Goal: Task Accomplishment & Management: Complete application form

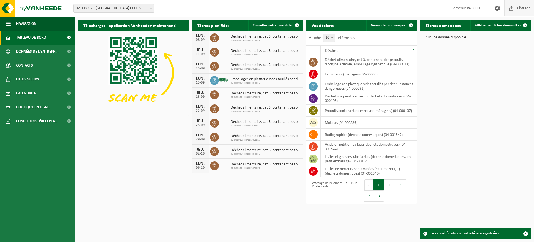
click at [517, 6] on span "Clôturer" at bounding box center [524, 8] width 16 height 16
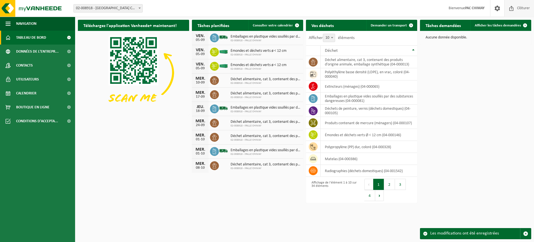
click at [522, 11] on span "Clôturer" at bounding box center [524, 8] width 16 height 16
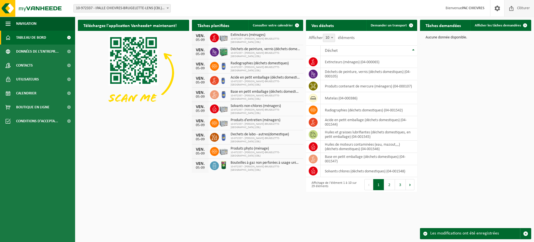
click at [519, 5] on span "Clôturer" at bounding box center [524, 8] width 16 height 16
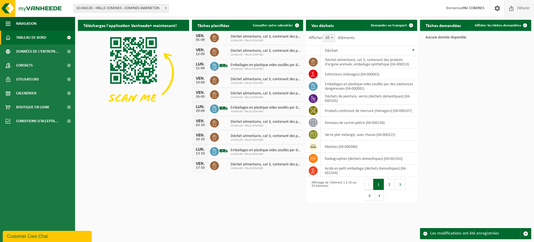
click at [526, 6] on span "Clôturer" at bounding box center [524, 8] width 16 height 16
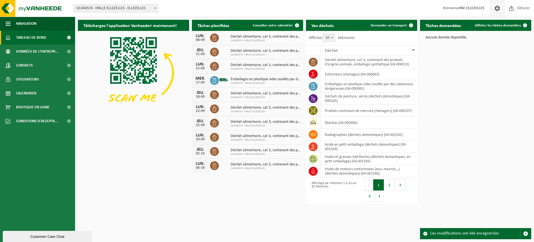
drag, startPoint x: 517, startPoint y: 7, endPoint x: 492, endPoint y: 11, distance: 25.7
click at [517, 7] on span "Clôturer" at bounding box center [524, 8] width 16 height 16
click at [523, 9] on span "Clôturer" at bounding box center [524, 8] width 16 height 16
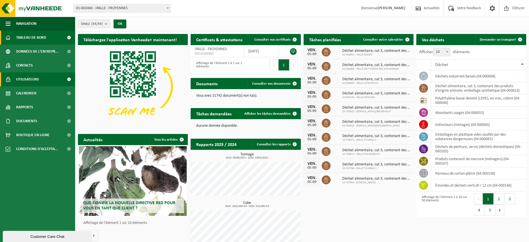
click at [32, 80] on span "Utilisateurs" at bounding box center [27, 79] width 23 height 14
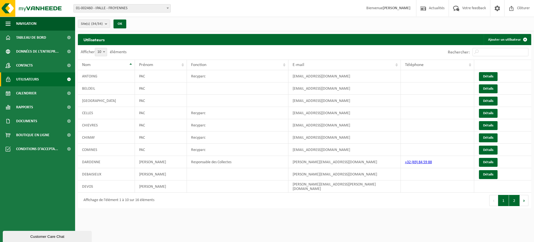
click at [512, 198] on button "2" at bounding box center [514, 200] width 11 height 11
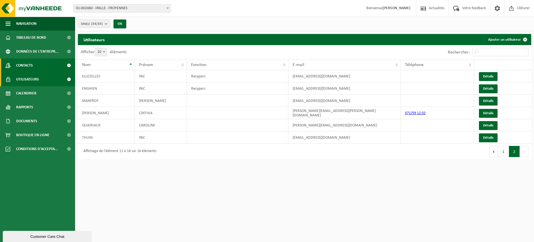
click at [38, 64] on link "Contacts" at bounding box center [37, 65] width 75 height 14
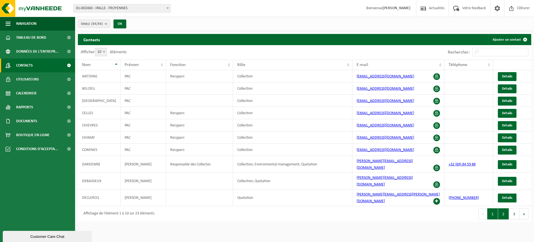
click at [506, 208] on button "2" at bounding box center [504, 213] width 11 height 11
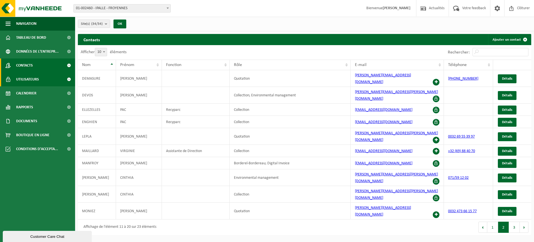
click at [23, 81] on span "Utilisateurs" at bounding box center [27, 79] width 23 height 14
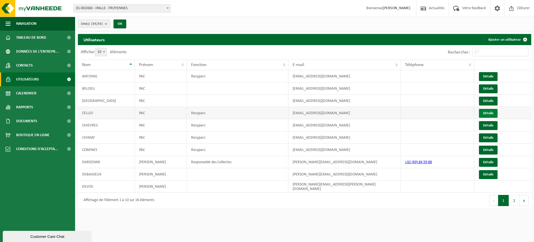
click at [495, 115] on link "Détails" at bounding box center [488, 113] width 19 height 9
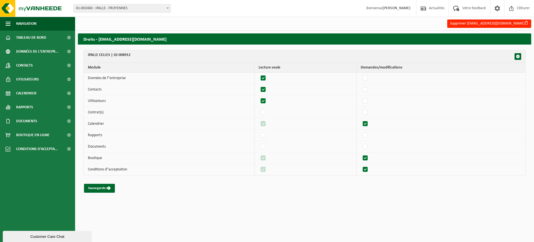
click at [266, 77] on label"] at bounding box center [264, 78] width 8 height 8
click at [259, 74] on input "checkbox" at bounding box center [259, 74] width 0 height 0
checkbox input "false"
click at [264, 89] on label"] at bounding box center [264, 89] width 8 height 8
click at [259, 85] on input "checkbox" at bounding box center [259, 85] width 0 height 0
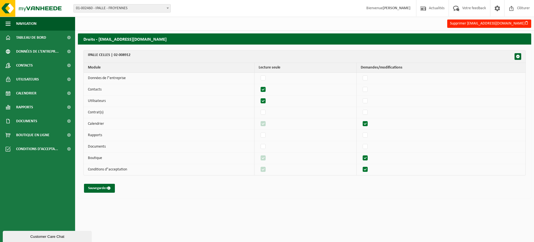
checkbox input "false"
click at [266, 100] on label"] at bounding box center [264, 101] width 8 height 8
click at [259, 97] on input "checkbox" at bounding box center [259, 97] width 0 height 0
checkbox input "false"
click at [369, 123] on label"] at bounding box center [366, 124] width 8 height 8
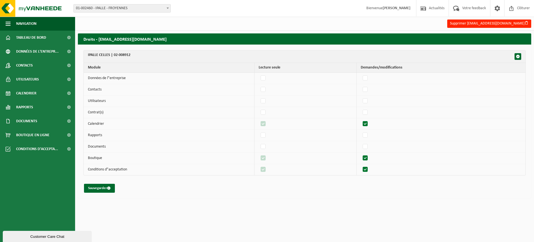
click at [361, 120] on input "checkbox" at bounding box center [361, 119] width 0 height 0
checkbox input "false"
click at [367, 158] on label"] at bounding box center [366, 158] width 8 height 8
click at [361, 154] on input "checkbox" at bounding box center [361, 154] width 0 height 0
checkbox input "false"
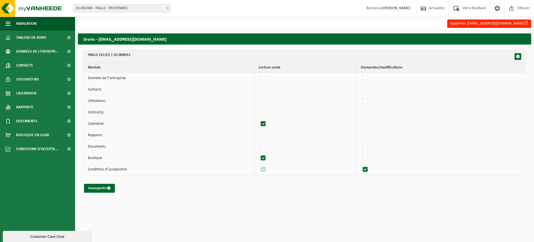
click at [266, 158] on label"] at bounding box center [264, 158] width 8 height 8
click at [259, 154] on input "checkbox" at bounding box center [259, 154] width 0 height 0
checkbox input "false"
click at [266, 146] on label"] at bounding box center [264, 147] width 8 height 8
click at [259, 143] on input "checkbox" at bounding box center [259, 142] width 0 height 0
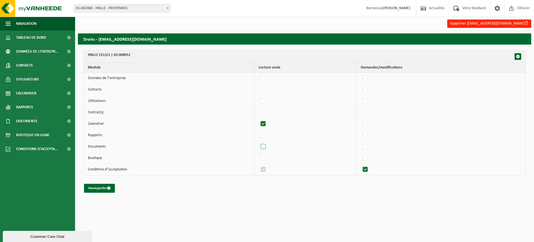
checkbox input "true"
click at [366, 169] on label"] at bounding box center [366, 169] width 8 height 8
click at [361, 165] on input "checkbox" at bounding box center [361, 165] width 0 height 0
checkbox input "false"
click at [268, 167] on label"] at bounding box center [264, 169] width 8 height 8
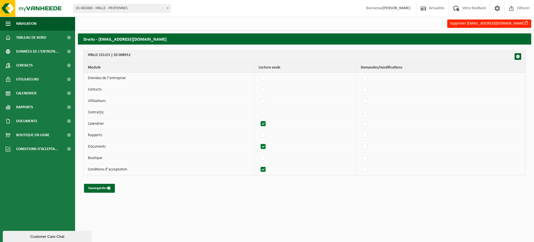
click at [259, 165] on input "checkbox" at bounding box center [259, 165] width 0 height 0
checkbox input "false"
click at [103, 189] on button "Sauvegarder" at bounding box center [99, 188] width 31 height 9
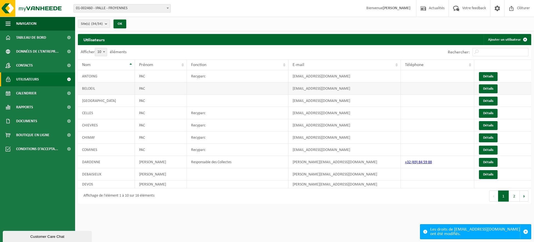
click at [218, 92] on td at bounding box center [238, 88] width 102 height 12
click at [491, 87] on link "Détails" at bounding box center [488, 88] width 19 height 9
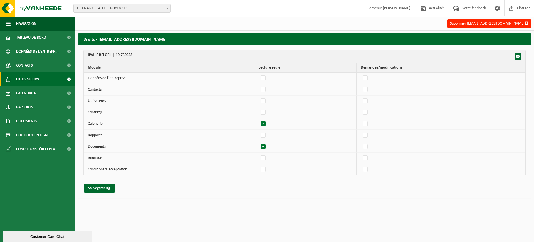
click at [24, 84] on span "Utilisateurs" at bounding box center [27, 79] width 23 height 14
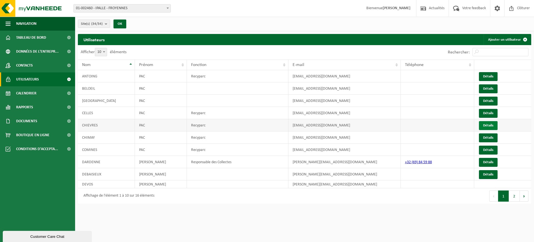
click at [482, 126] on link "Détails" at bounding box center [488, 125] width 19 height 9
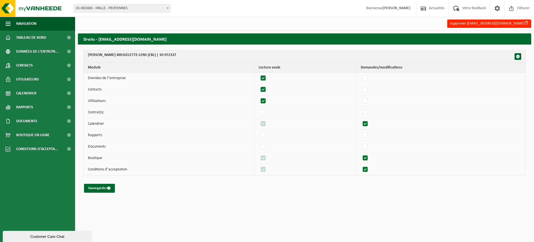
click at [267, 78] on label"] at bounding box center [264, 78] width 8 height 8
click at [259, 74] on input "checkbox" at bounding box center [259, 74] width 0 height 0
checkbox input "false"
click at [266, 89] on label"] at bounding box center [264, 89] width 8 height 8
click at [259, 85] on input "checkbox" at bounding box center [259, 85] width 0 height 0
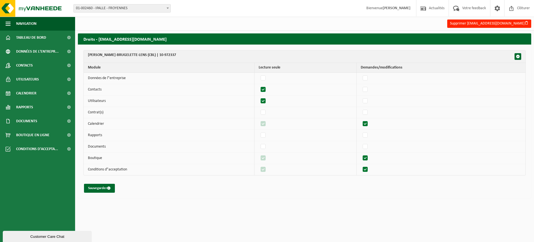
checkbox input "false"
click at [266, 99] on label"] at bounding box center [264, 101] width 8 height 8
click at [259, 97] on input "checkbox" at bounding box center [259, 97] width 0 height 0
checkbox input "false"
click at [369, 123] on label"] at bounding box center [366, 124] width 8 height 8
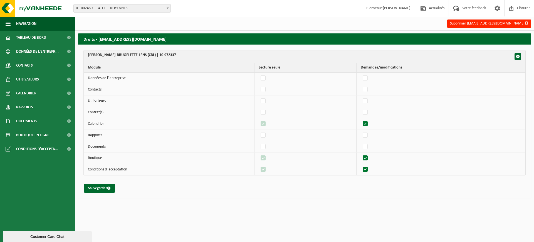
click at [361, 120] on input "checkbox" at bounding box center [361, 119] width 0 height 0
checkbox input "false"
click at [370, 147] on label"] at bounding box center [366, 147] width 8 height 8
click at [361, 143] on input "checkbox" at bounding box center [361, 142] width 0 height 0
checkbox input "true"
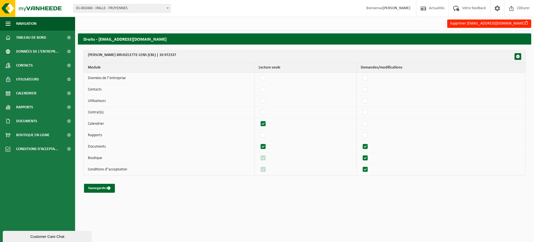
checkbox input "true"
click at [265, 146] on label"] at bounding box center [264, 147] width 8 height 8
click at [366, 147] on label"] at bounding box center [366, 147] width 8 height 8
click at [361, 143] on input "checkbox" at bounding box center [361, 142] width 0 height 0
checkbox input "false"
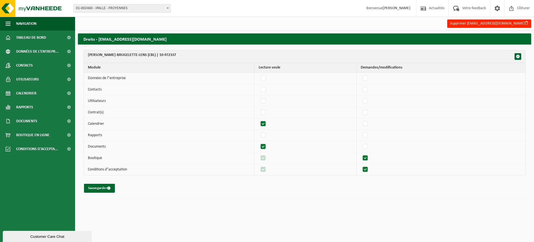
click at [368, 156] on label"] at bounding box center [366, 158] width 8 height 8
click at [361, 154] on input "checkbox" at bounding box center [361, 154] width 0 height 0
checkbox input "false"
click at [369, 168] on label"] at bounding box center [366, 169] width 8 height 8
click at [361, 165] on input "checkbox" at bounding box center [361, 165] width 0 height 0
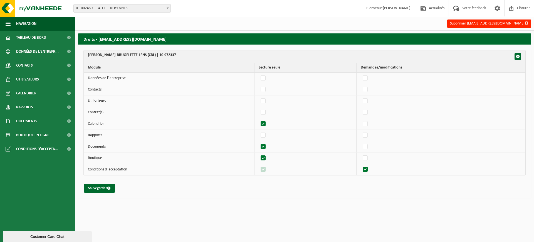
checkbox input "false"
click at [268, 170] on label"] at bounding box center [264, 169] width 8 height 8
click at [259, 165] on input "checkbox" at bounding box center [259, 165] width 0 height 0
checkbox input "false"
click at [267, 159] on label"] at bounding box center [264, 158] width 8 height 8
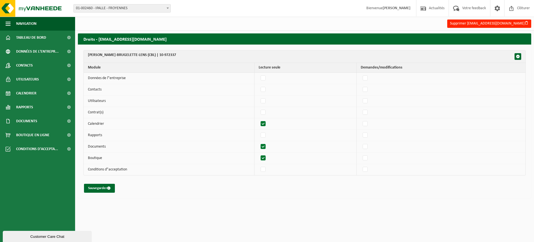
click at [259, 154] on input "checkbox" at bounding box center [259, 154] width 0 height 0
checkbox input "false"
click at [96, 184] on button "Sauvegarder" at bounding box center [99, 188] width 31 height 9
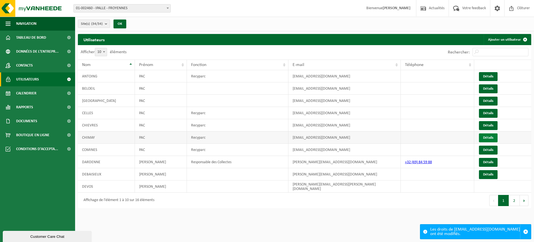
click at [490, 138] on link "Détails" at bounding box center [488, 137] width 19 height 9
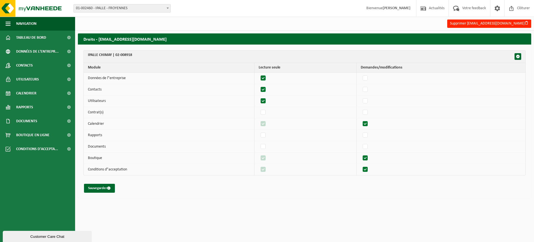
click at [268, 77] on label"] at bounding box center [264, 78] width 8 height 8
click at [259, 74] on input "checkbox" at bounding box center [259, 74] width 0 height 0
checkbox input "false"
click at [266, 89] on label"] at bounding box center [264, 89] width 8 height 8
click at [259, 85] on input "checkbox" at bounding box center [259, 85] width 0 height 0
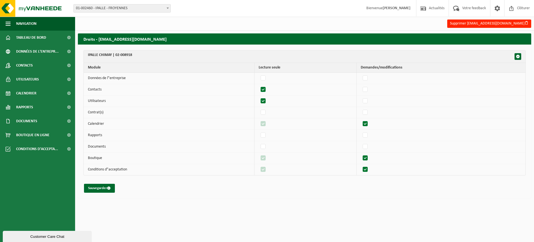
checkbox input "false"
click at [265, 100] on label"] at bounding box center [264, 101] width 8 height 8
click at [259, 97] on input "checkbox" at bounding box center [259, 97] width 0 height 0
checkbox input "false"
click at [370, 123] on label"] at bounding box center [366, 124] width 8 height 8
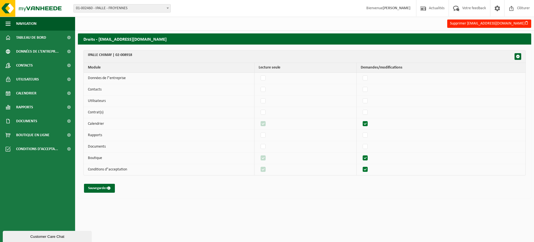
click at [361, 120] on input "checkbox" at bounding box center [361, 119] width 0 height 0
checkbox input "false"
click at [370, 146] on label"] at bounding box center [366, 147] width 8 height 8
click at [361, 143] on input "checkbox" at bounding box center [361, 142] width 0 height 0
checkbox input "true"
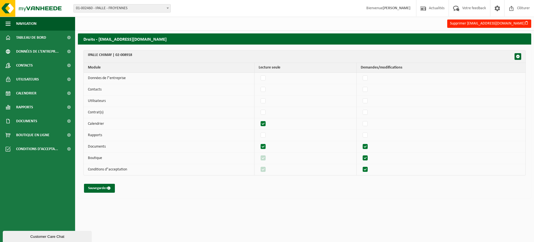
checkbox input "true"
click at [267, 147] on label"] at bounding box center [264, 147] width 8 height 8
click at [367, 146] on label"] at bounding box center [366, 147] width 8 height 8
click at [361, 143] on input "checkbox" at bounding box center [361, 142] width 0 height 0
checkbox input "false"
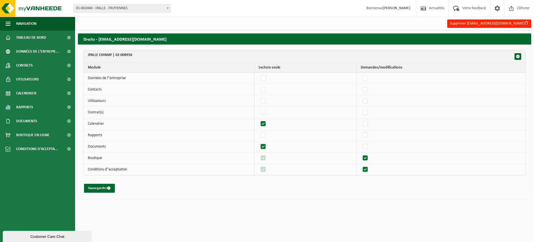
click at [369, 160] on label"] at bounding box center [366, 158] width 8 height 8
click at [361, 154] on input "checkbox" at bounding box center [361, 154] width 0 height 0
checkbox input "false"
click at [268, 157] on label"] at bounding box center [264, 158] width 8 height 8
click at [259, 154] on input "checkbox" at bounding box center [259, 154] width 0 height 0
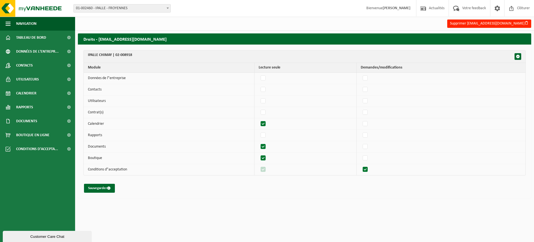
checkbox input "false"
click at [368, 170] on label"] at bounding box center [366, 169] width 8 height 8
click at [361, 165] on input "checkbox" at bounding box center [361, 165] width 0 height 0
checkbox input "false"
click at [267, 169] on label"] at bounding box center [264, 169] width 8 height 8
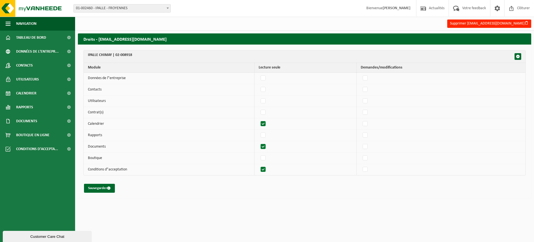
click at [259, 165] on input "checkbox" at bounding box center [259, 165] width 0 height 0
checkbox input "false"
click at [104, 189] on button "Sauvegarder" at bounding box center [99, 188] width 31 height 9
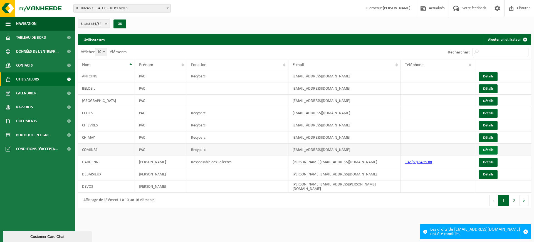
click at [483, 150] on link "Détails" at bounding box center [488, 150] width 19 height 9
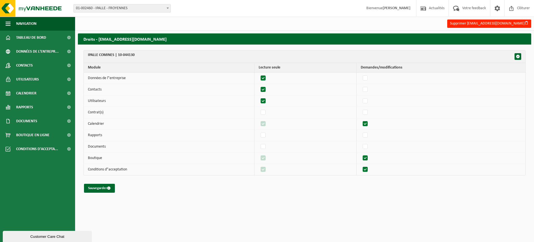
click at [264, 78] on label"] at bounding box center [264, 78] width 8 height 8
click at [259, 74] on input "checkbox" at bounding box center [259, 74] width 0 height 0
checkbox input "false"
click at [266, 87] on label"] at bounding box center [264, 89] width 8 height 8
click at [259, 85] on input "checkbox" at bounding box center [259, 85] width 0 height 0
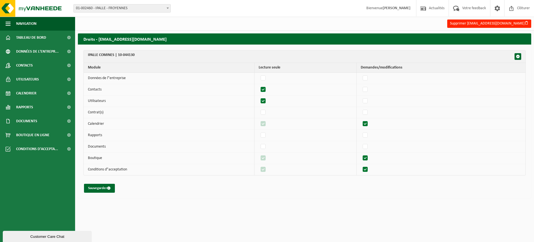
checkbox input "false"
click at [267, 101] on label"] at bounding box center [264, 101] width 8 height 8
click at [259, 97] on input "checkbox" at bounding box center [259, 97] width 0 height 0
checkbox input "false"
click at [366, 125] on label"] at bounding box center [366, 124] width 8 height 8
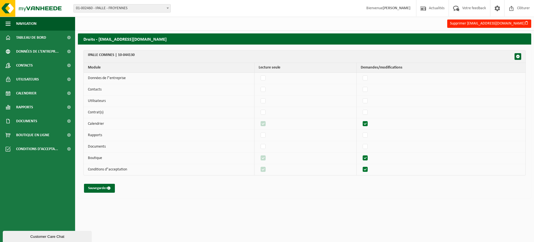
click at [361, 120] on input "checkbox" at bounding box center [361, 119] width 0 height 0
checkbox input "false"
click at [366, 146] on label"] at bounding box center [366, 147] width 8 height 8
click at [361, 143] on input "checkbox" at bounding box center [361, 142] width 0 height 0
checkbox input "true"
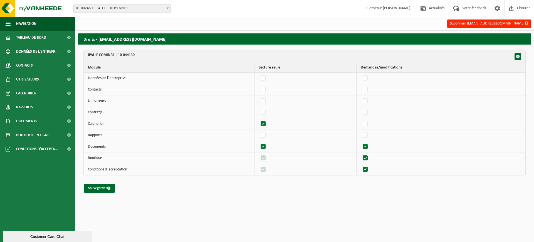
checkbox input "true"
click at [366, 145] on label"] at bounding box center [366, 147] width 8 height 8
click at [361, 143] on input "checkbox" at bounding box center [361, 142] width 0 height 0
checkbox input "false"
click at [367, 157] on label"] at bounding box center [366, 158] width 8 height 8
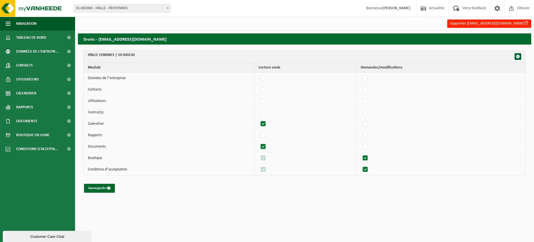
click at [361, 154] on input "checkbox" at bounding box center [361, 154] width 0 height 0
checkbox input "false"
click at [367, 168] on label"] at bounding box center [366, 169] width 8 height 8
click at [361, 165] on input "checkbox" at bounding box center [361, 165] width 0 height 0
checkbox input "false"
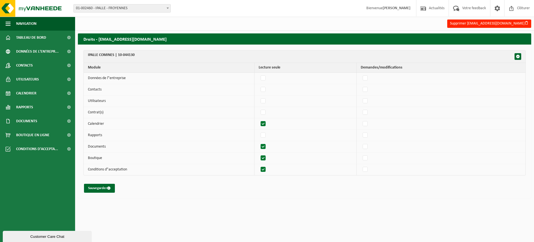
click at [263, 158] on label"] at bounding box center [264, 158] width 8 height 8
click at [259, 154] on input "checkbox" at bounding box center [259, 154] width 0 height 0
checkbox input "false"
click at [266, 168] on label"] at bounding box center [264, 169] width 8 height 8
click at [259, 165] on input "checkbox" at bounding box center [259, 165] width 0 height 0
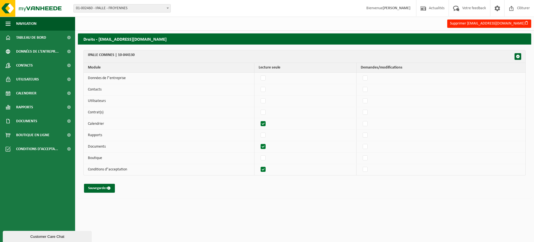
checkbox input "false"
click at [98, 190] on button "Sauvegarder" at bounding box center [99, 188] width 31 height 9
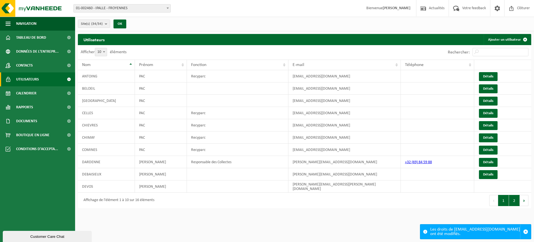
click at [512, 198] on button "2" at bounding box center [514, 200] width 11 height 11
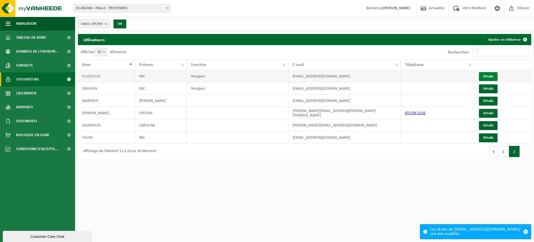
click at [485, 77] on link "Détails" at bounding box center [488, 76] width 19 height 9
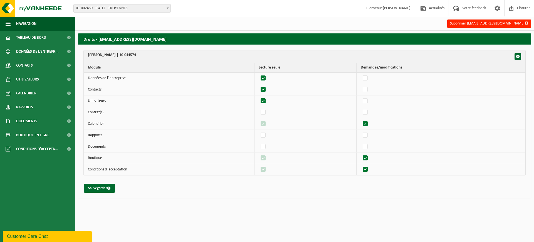
click at [267, 77] on label"] at bounding box center [264, 78] width 8 height 8
click at [259, 74] on input "checkbox" at bounding box center [259, 74] width 0 height 0
checkbox input "false"
click at [267, 90] on label"] at bounding box center [264, 89] width 8 height 8
click at [259, 85] on input "checkbox" at bounding box center [259, 85] width 0 height 0
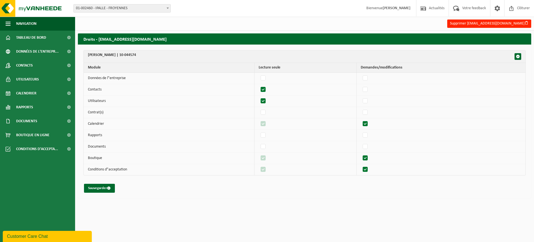
checkbox input "false"
click at [266, 102] on label"] at bounding box center [264, 101] width 8 height 8
click at [259, 97] on input "checkbox" at bounding box center [259, 97] width 0 height 0
checkbox input "false"
click at [369, 146] on label"] at bounding box center [366, 147] width 8 height 8
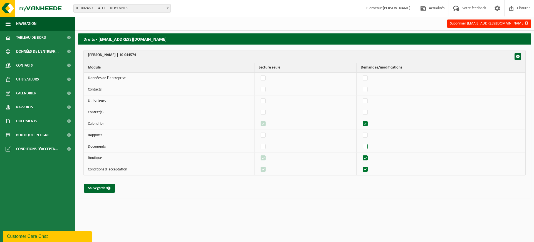
click at [361, 143] on input "checkbox" at bounding box center [361, 142] width 0 height 0
checkbox input "true"
click at [367, 146] on label"] at bounding box center [366, 147] width 8 height 8
click at [361, 143] on input "checkbox" at bounding box center [361, 142] width 0 height 0
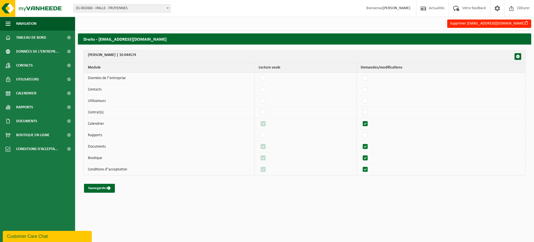
checkbox input "false"
click at [368, 157] on label"] at bounding box center [366, 158] width 8 height 8
click at [361, 154] on input "checkbox" at bounding box center [361, 154] width 0 height 0
checkbox input "false"
click at [366, 172] on label"] at bounding box center [366, 169] width 8 height 8
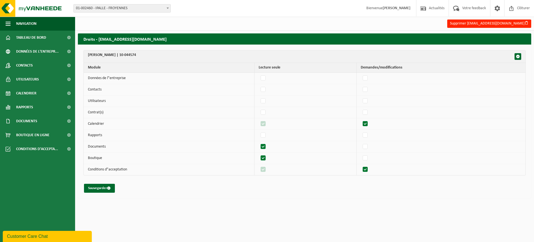
click at [361, 165] on input "checkbox" at bounding box center [361, 165] width 0 height 0
checkbox input "false"
click at [266, 158] on label"] at bounding box center [264, 158] width 8 height 8
click at [259, 154] on input "checkbox" at bounding box center [259, 154] width 0 height 0
checkbox input "false"
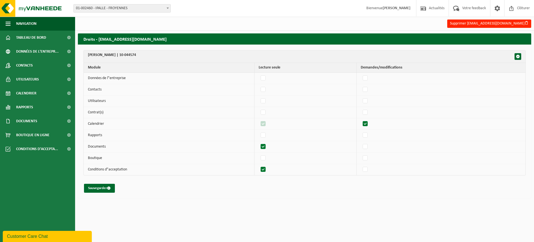
click at [266, 170] on label"] at bounding box center [264, 169] width 8 height 8
click at [259, 165] on input "checkbox" at bounding box center [259, 165] width 0 height 0
checkbox input "false"
click at [94, 188] on button "Sauvegarder" at bounding box center [99, 188] width 31 height 9
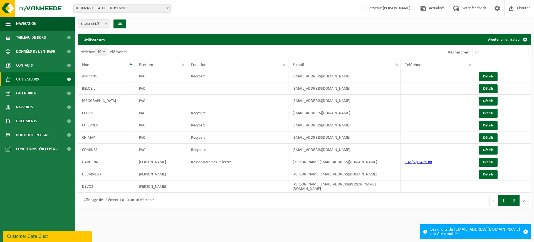
click at [511, 195] on button "2" at bounding box center [514, 200] width 11 height 11
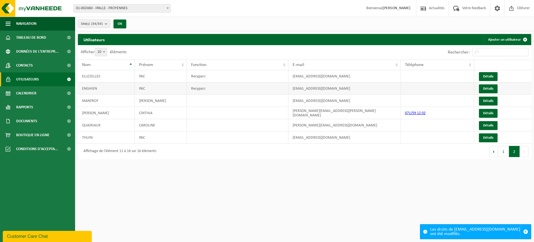
click at [103, 89] on td "ENGHIEN" at bounding box center [106, 88] width 57 height 12
click at [492, 91] on link "Détails" at bounding box center [488, 88] width 19 height 9
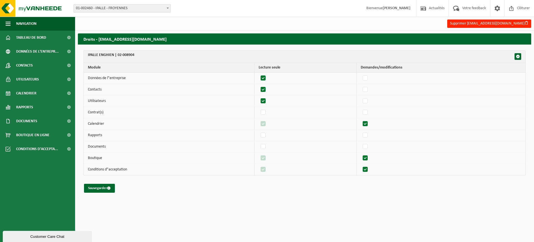
click at [265, 77] on label"] at bounding box center [264, 78] width 8 height 8
click at [259, 74] on input "checkbox" at bounding box center [259, 74] width 0 height 0
checkbox input "false"
click at [267, 87] on label"] at bounding box center [264, 89] width 8 height 8
click at [259, 85] on input "checkbox" at bounding box center [259, 85] width 0 height 0
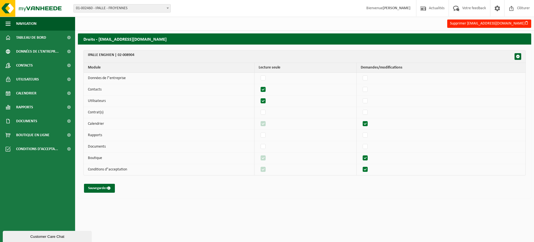
checkbox input "false"
click at [263, 100] on label"] at bounding box center [264, 101] width 8 height 8
click at [259, 97] on input "checkbox" at bounding box center [259, 97] width 0 height 0
checkbox input "false"
click at [368, 124] on label"] at bounding box center [366, 124] width 8 height 8
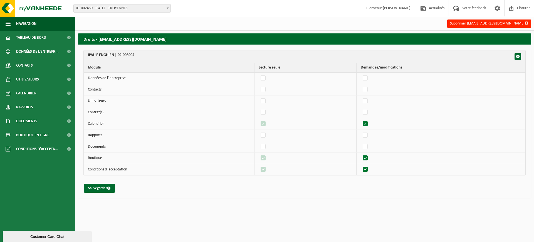
click at [361, 120] on input "checkbox" at bounding box center [361, 119] width 0 height 0
checkbox input "false"
click at [367, 146] on label"] at bounding box center [366, 147] width 8 height 8
click at [361, 143] on input "checkbox" at bounding box center [361, 142] width 0 height 0
checkbox input "true"
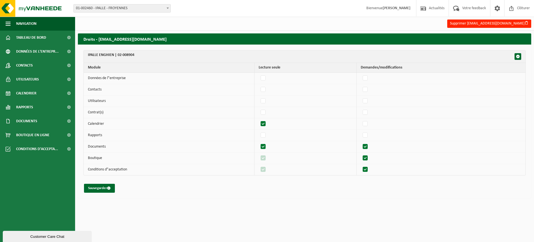
checkbox input "true"
click at [367, 146] on label"] at bounding box center [366, 147] width 8 height 8
click at [361, 143] on input "checkbox" at bounding box center [361, 142] width 0 height 0
checkbox input "false"
click at [367, 157] on label"] at bounding box center [366, 158] width 8 height 8
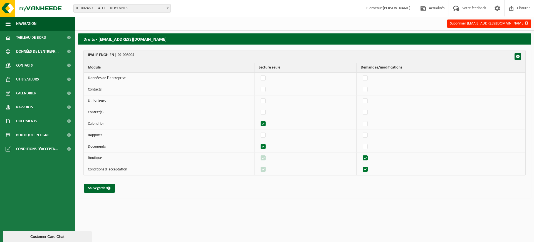
click at [361, 154] on input "checkbox" at bounding box center [361, 154] width 0 height 0
checkbox input "false"
click at [367, 171] on label"] at bounding box center [366, 169] width 8 height 8
click at [361, 165] on input "checkbox" at bounding box center [361, 165] width 0 height 0
checkbox input "false"
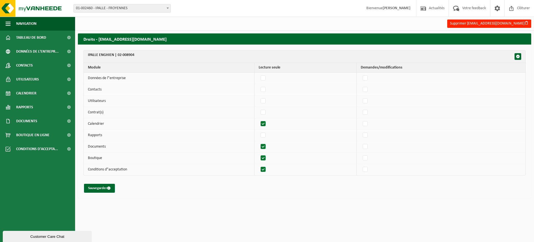
click at [263, 159] on label"] at bounding box center [264, 158] width 8 height 8
click at [259, 154] on input "checkbox" at bounding box center [259, 154] width 0 height 0
checkbox input "false"
click at [267, 166] on label"] at bounding box center [264, 169] width 8 height 8
click at [259, 165] on input "checkbox" at bounding box center [259, 165] width 0 height 0
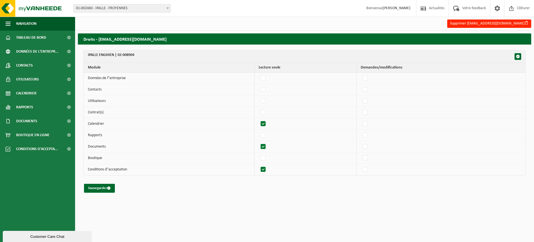
checkbox input "false"
click at [96, 187] on button "Sauvegarder" at bounding box center [99, 188] width 31 height 9
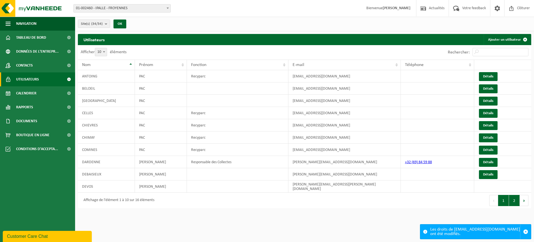
click at [514, 195] on button "2" at bounding box center [514, 200] width 11 height 11
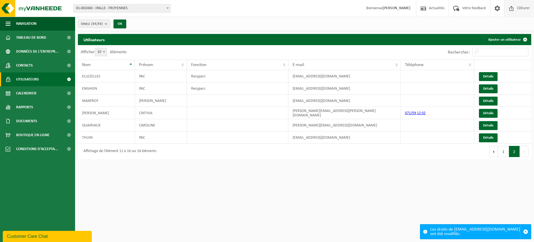
click at [517, 12] on span "Clôturer" at bounding box center [524, 8] width 16 height 16
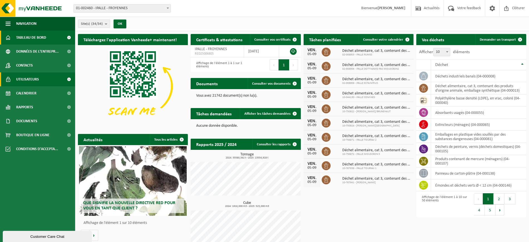
click at [33, 80] on span "Utilisateurs" at bounding box center [27, 79] width 23 height 14
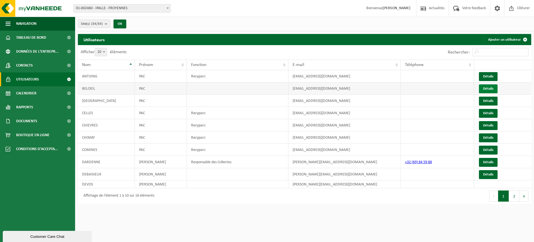
click at [483, 88] on link "Détails" at bounding box center [488, 88] width 19 height 9
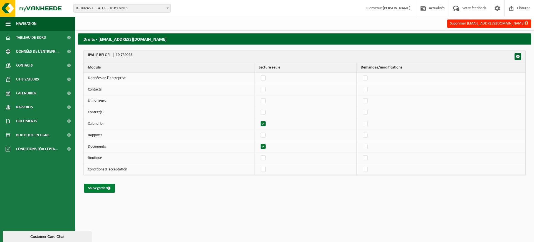
click at [98, 186] on button "Sauvegarder" at bounding box center [99, 188] width 31 height 9
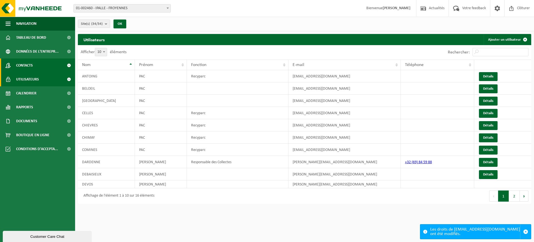
click at [36, 67] on link "Contacts" at bounding box center [37, 65] width 75 height 14
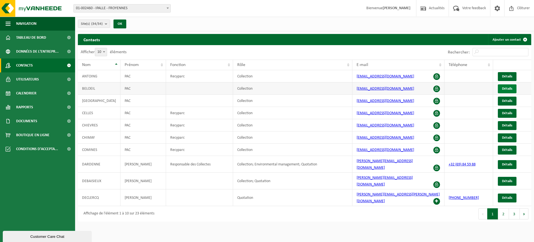
click at [506, 88] on span "Détails" at bounding box center [507, 89] width 10 height 4
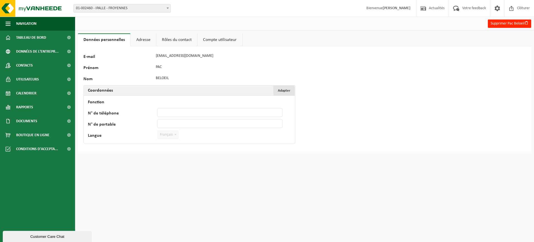
click at [286, 92] on span "Adapter" at bounding box center [284, 91] width 13 height 4
click at [231, 102] on input "Fonction" at bounding box center [220, 101] width 125 height 8
type input "Recyparc"
click at [95, 144] on button "Confirmer" at bounding box center [103, 146] width 28 height 9
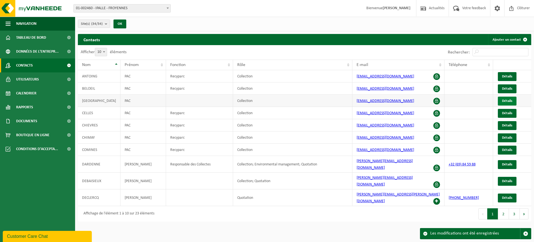
click at [502, 100] on link "Détails" at bounding box center [507, 101] width 19 height 9
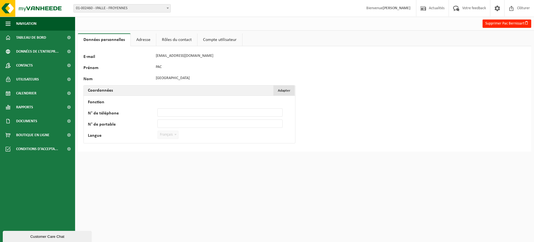
click at [291, 92] on button "Adapter Annuler" at bounding box center [284, 90] width 21 height 10
click at [192, 102] on input "Fonction" at bounding box center [220, 101] width 125 height 8
type input "recyparc"
click at [104, 147] on button "Confirmer" at bounding box center [103, 146] width 28 height 9
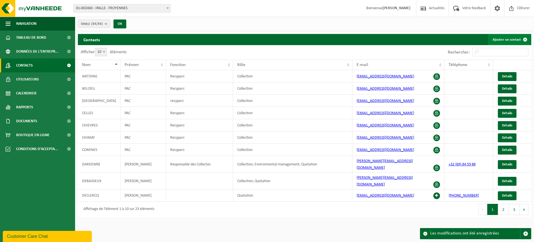
click at [517, 39] on link "Ajouter un contact" at bounding box center [510, 39] width 43 height 11
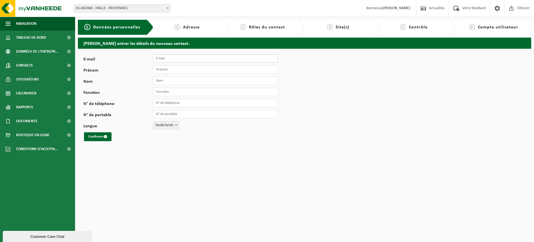
drag, startPoint x: 173, startPoint y: 59, endPoint x: 177, endPoint y: 57, distance: 4.9
click at [173, 59] on input "E-mail" at bounding box center [215, 58] width 125 height 8
type input "pac_estaimpuis@ipalle.be"
type input "PAC"
type input "R"
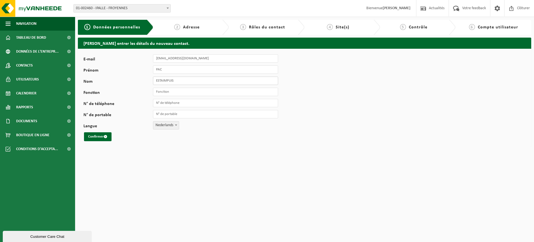
type input "ESTAIMPUIS"
type input "Recyparc"
click at [158, 125] on span "Nederlands" at bounding box center [166, 125] width 26 height 8
select select "1"
click at [93, 137] on button "Confirmer" at bounding box center [98, 136] width 28 height 9
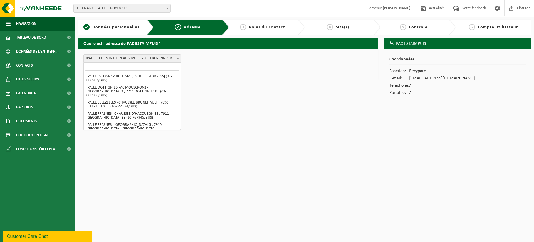
click at [161, 57] on span "IPALLE - CHEMIN DE L'EAU VIVE 1 , 7503 FROYENNES BE (01-002460/BUS)" at bounding box center [132, 59] width 97 height 8
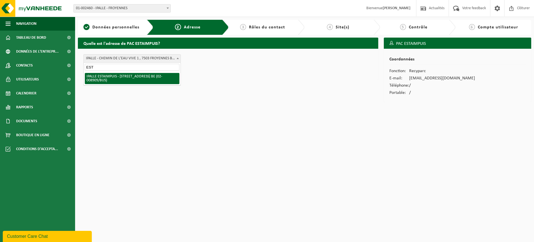
type input "EST"
select select "32922"
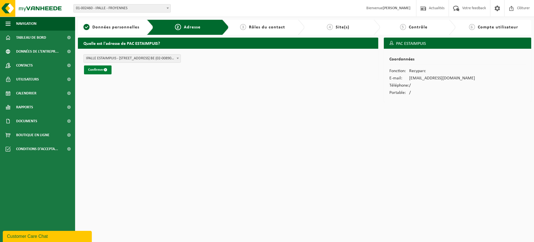
click at [87, 70] on button "Confirmer" at bounding box center [98, 69] width 28 height 9
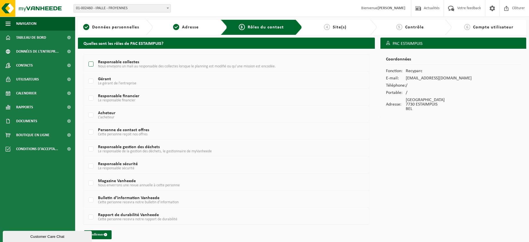
click at [93, 66] on label "Responsable collectes Nous envoyons un mali au responsable des collectes lorsqu…" at bounding box center [214, 64] width 254 height 8
click at [87, 57] on input "Responsable collectes Nous envoyons un mali au responsable des collectes lorsqu…" at bounding box center [86, 57] width 0 height 0
checkbox input "true"
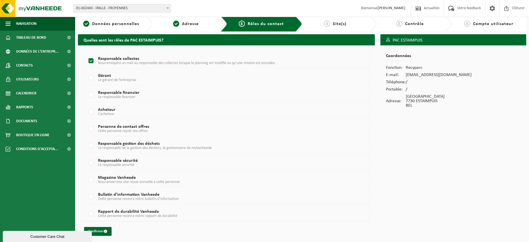
scroll to position [5, 0]
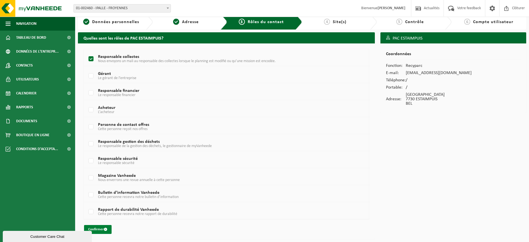
click at [98, 231] on button "Confirmer" at bounding box center [98, 229] width 28 height 9
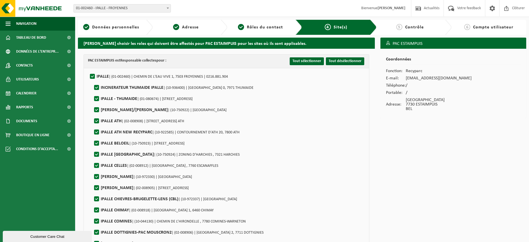
click at [91, 75] on label"] "IPALLE | (01-002460) | CHEMIN DE L'EAU VIVE 1, 7503 FROYENNES | 0216.881.904" at bounding box center [158, 76] width 139 height 8
click at [88, 70] on input "IPALLE | (01-002460) | CHEMIN DE L'EAU VIVE 1, 7503 FROYENNES | 0216.881.904" at bounding box center [88, 69] width 0 height 0
checkbox input "false"
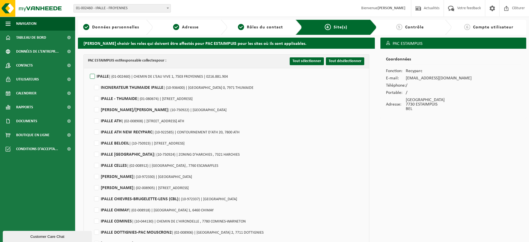
checkbox input "false"
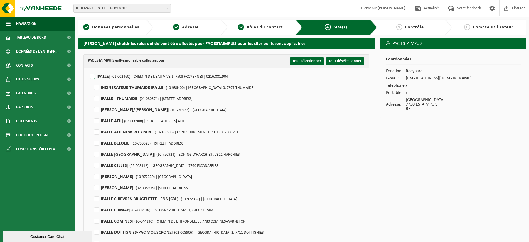
checkbox input "false"
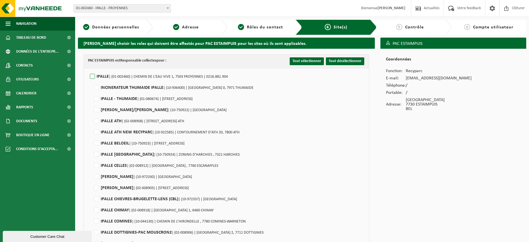
checkbox input "false"
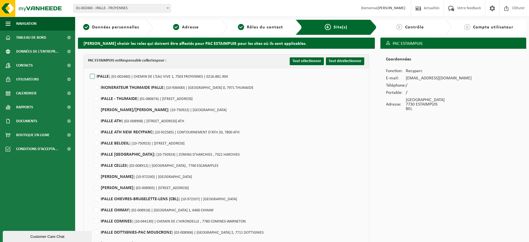
checkbox input "false"
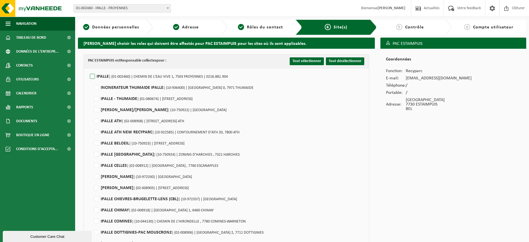
checkbox input "false"
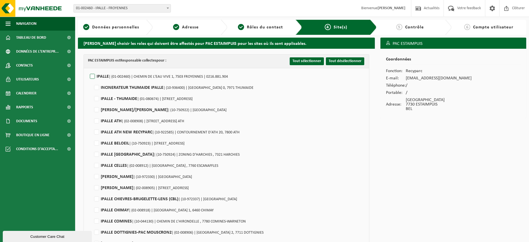
checkbox input "false"
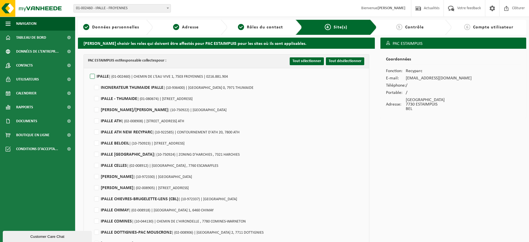
checkbox input "false"
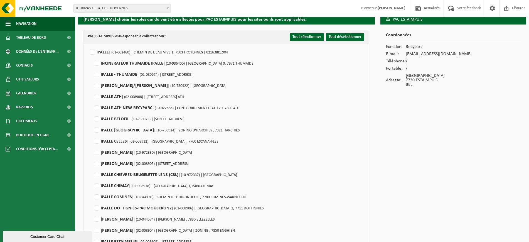
scroll to position [35, 0]
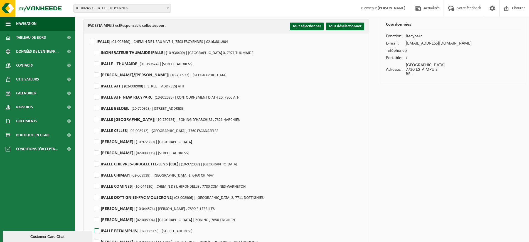
click at [97, 231] on label"] "IPALLE ESTAIMPUIS | (02-008909) | RUE DE LUNA , 7730 ESTAIMPUIS" at bounding box center [142, 231] width 99 height 8
click at [92, 224] on input "IPALLE ESTAIMPUIS | (02-008909) | RUE DE LUNA , 7730 ESTAIMPUIS" at bounding box center [92, 224] width 0 height 0
checkbox input "true"
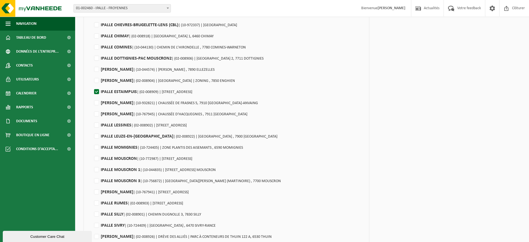
scroll to position [233, 0]
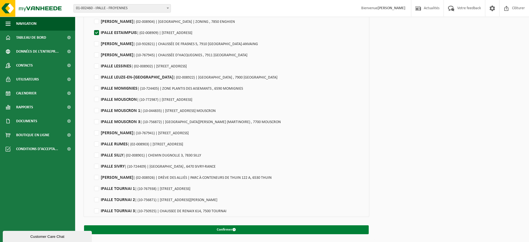
click at [149, 228] on button "Confirmer" at bounding box center [226, 229] width 285 height 9
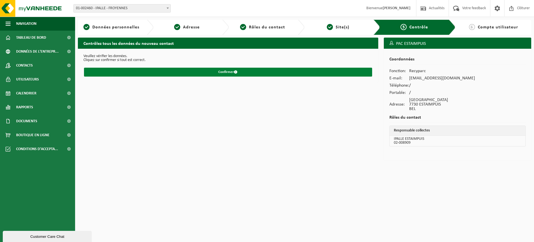
click at [251, 71] on button "Confirmer" at bounding box center [228, 72] width 288 height 9
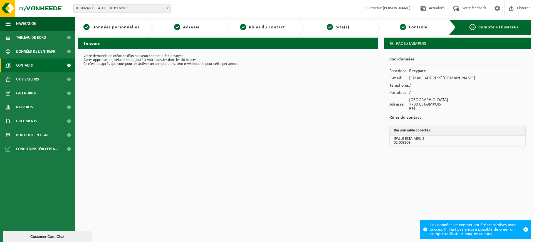
click at [15, 62] on link "Contacts" at bounding box center [37, 65] width 75 height 14
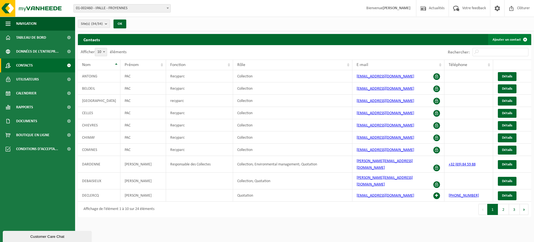
click at [514, 41] on link "Ajouter un contact" at bounding box center [510, 39] width 43 height 11
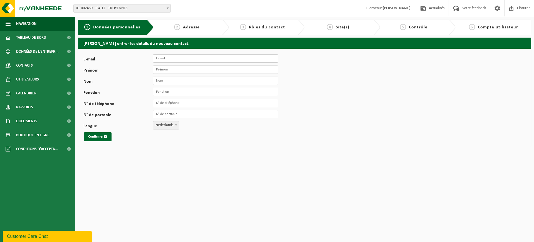
click at [194, 58] on input "E-mail" at bounding box center [215, 58] width 125 height 8
type input "[EMAIL_ADDRESS][DOMAIN_NAME]"
type input "PAC"
type input "R"
type input "FRASNES"
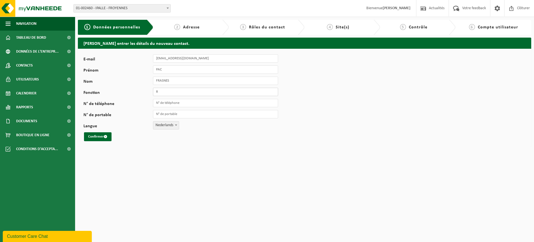
type input "Recyparc"
click at [166, 123] on span "Nederlands" at bounding box center [166, 125] width 26 height 8
select select "1"
click at [103, 136] on button "Confirmer" at bounding box center [98, 136] width 28 height 9
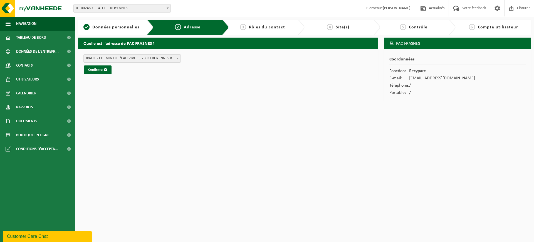
click at [113, 57] on span "IPALLE - CHEMIN DE L'EAU VIVE 1 , 7503 FROYENNES BE (01-002460/BUS)" at bounding box center [132, 59] width 97 height 8
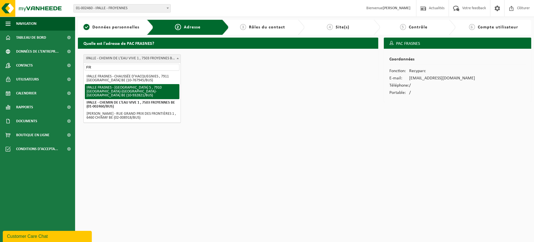
type input "FR"
select select "534497"
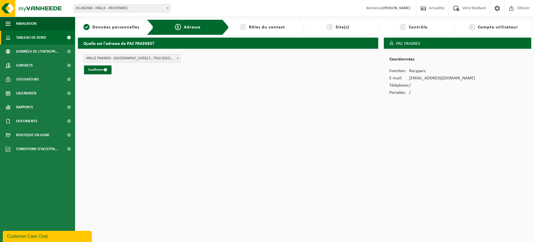
click at [31, 36] on span "Tableau de bord" at bounding box center [31, 38] width 30 height 14
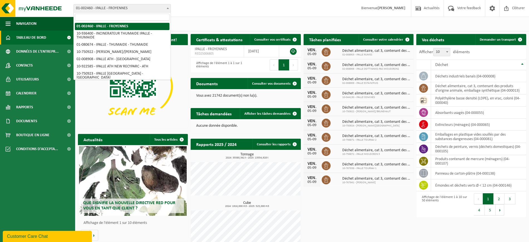
click at [135, 10] on span "01-002460 - IPALLE - FROYENNES" at bounding box center [122, 8] width 97 height 8
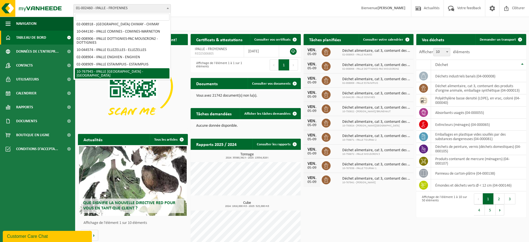
scroll to position [139, 0]
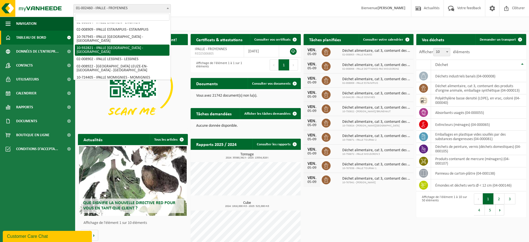
select select "135320"
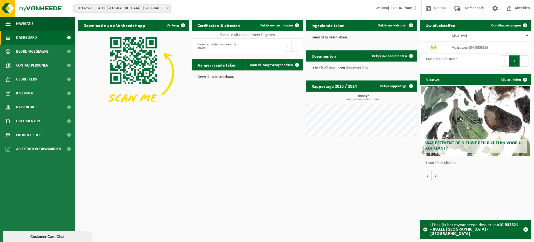
click at [99, 8] on span "10-932821 - IPALLE [GEOGRAPHIC_DATA] - [GEOGRAPHIC_DATA]" at bounding box center [122, 8] width 97 height 8
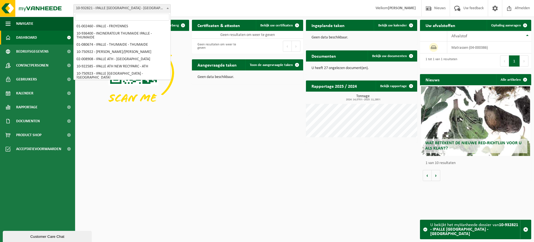
scroll to position [135, 0]
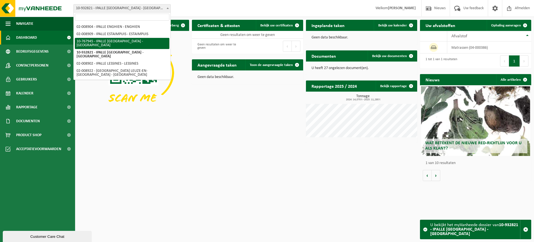
select select "14066"
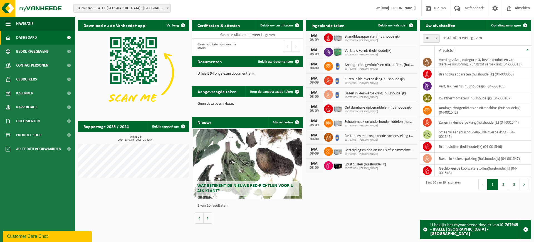
click at [389, 8] on strong "[PERSON_NAME]" at bounding box center [402, 8] width 28 height 4
click at [497, 8] on span at bounding box center [495, 8] width 8 height 16
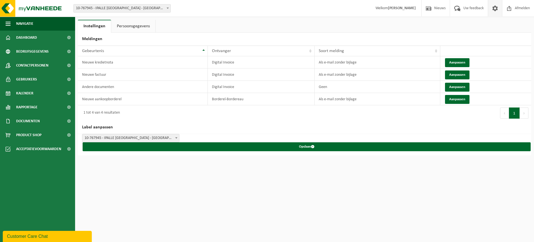
click at [139, 25] on link "Persoonsgegevens" at bounding box center [133, 26] width 44 height 13
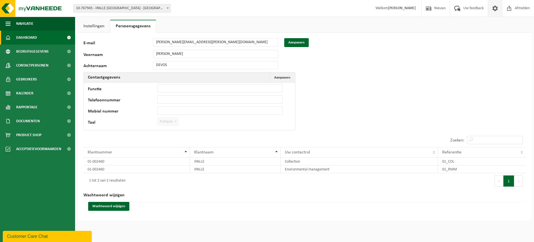
click at [32, 38] on span "Dashboard" at bounding box center [26, 38] width 21 height 14
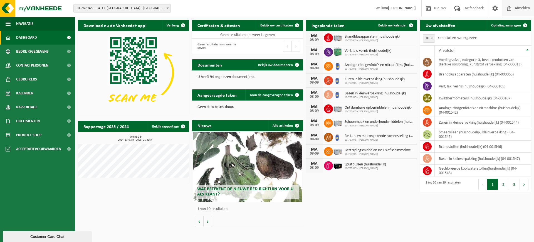
click at [530, 7] on span "Afmelden" at bounding box center [523, 8] width 18 height 16
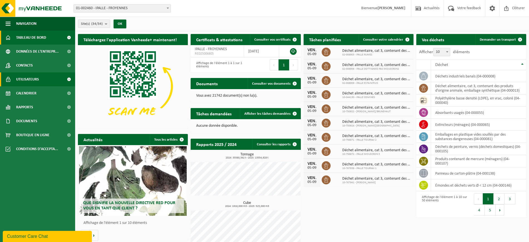
click at [30, 81] on span "Utilisateurs" at bounding box center [27, 79] width 23 height 14
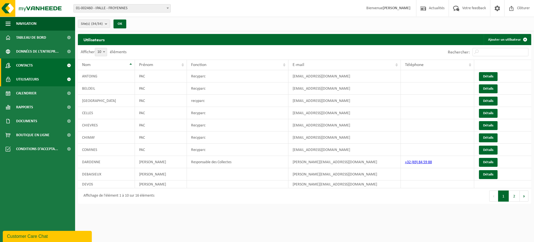
click at [42, 66] on link "Contacts" at bounding box center [37, 65] width 75 height 14
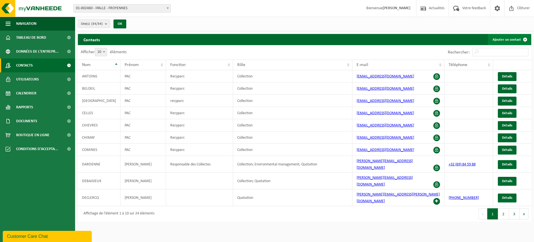
click at [500, 42] on link "Ajouter un contact" at bounding box center [510, 39] width 43 height 11
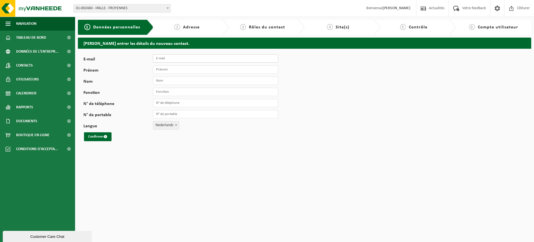
drag, startPoint x: 176, startPoint y: 60, endPoint x: 195, endPoint y: 60, distance: 18.1
click at [176, 60] on input "E-mail" at bounding box center [215, 58] width 125 height 8
type input "P"
type input "[EMAIL_ADDRESS][DOMAIN_NAME]"
click at [200, 69] on input "Prénom" at bounding box center [215, 69] width 125 height 8
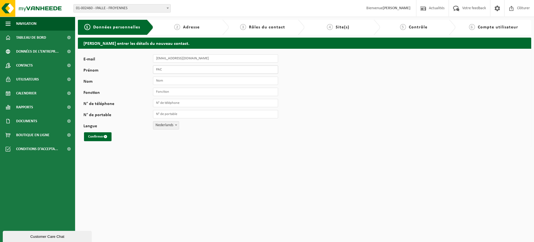
type input "PAC"
type input "FRASNES"
type input "Recyparc"
click at [163, 125] on span "Nederlands" at bounding box center [166, 125] width 26 height 8
select select "1"
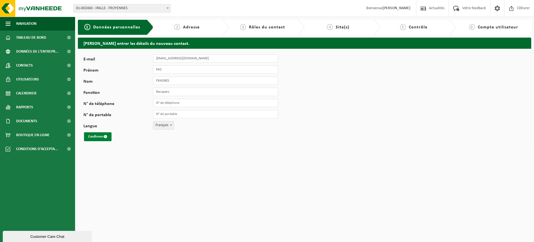
click at [93, 137] on button "Confirmer" at bounding box center [98, 136] width 28 height 9
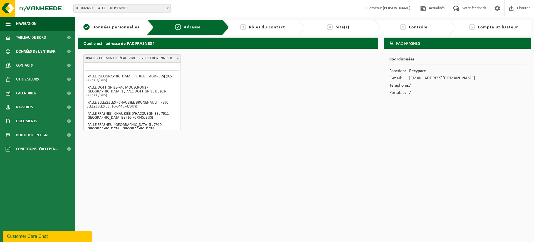
click at [136, 57] on span "IPALLE - CHEMIN DE L'EAU VIVE 1 , 7503 FROYENNES BE (01-002460/BUS)" at bounding box center [132, 59] width 97 height 8
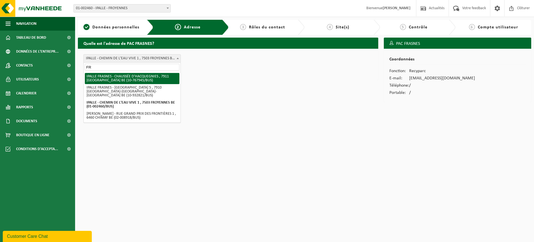
type input "FR"
select select "47298"
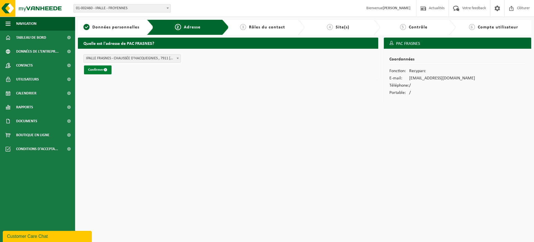
click at [98, 68] on button "Confirmer" at bounding box center [98, 69] width 28 height 9
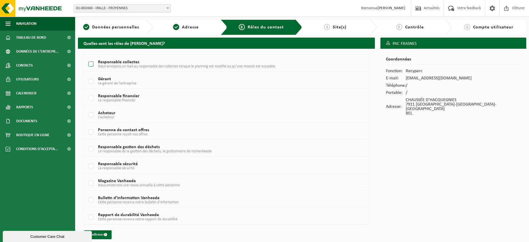
click at [91, 66] on label "Responsable collectes Nous envoyons un mali au responsable des collectes lorsqu…" at bounding box center [214, 64] width 254 height 8
click at [87, 57] on input "Responsable collectes Nous envoyons un mali au responsable des collectes lorsqu…" at bounding box center [86, 57] width 0 height 0
checkbox input "true"
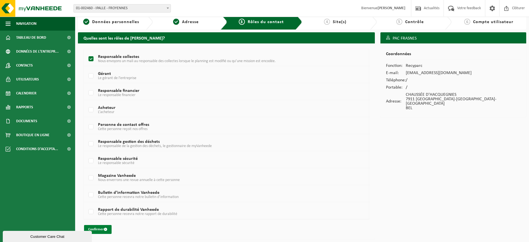
click at [99, 229] on button "Confirmer" at bounding box center [98, 229] width 28 height 9
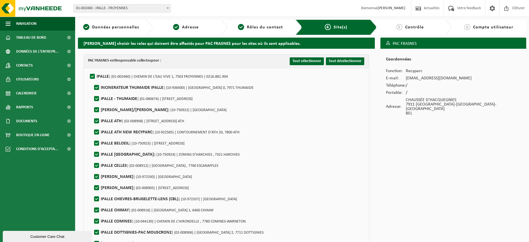
click at [93, 75] on label"] "IPALLE | (01-002460) | CHEMIN DE L'EAU VIVE 1, 7503 FROYENNES | 0216.881.904" at bounding box center [158, 76] width 139 height 8
click at [88, 70] on input "IPALLE | (01-002460) | CHEMIN DE L'EAU VIVE 1, 7503 FROYENNES | 0216.881.904" at bounding box center [88, 69] width 0 height 0
checkbox input "false"
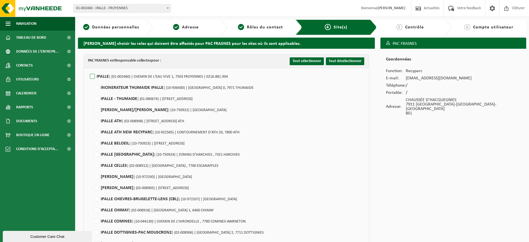
checkbox input "false"
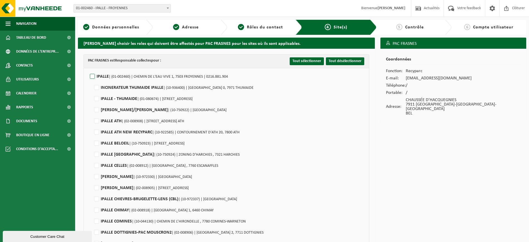
checkbox input "false"
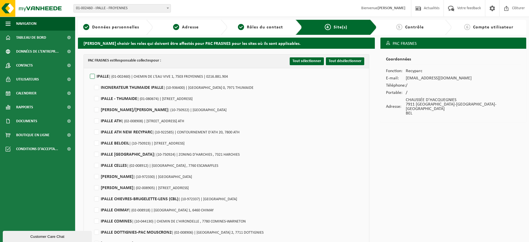
checkbox input "false"
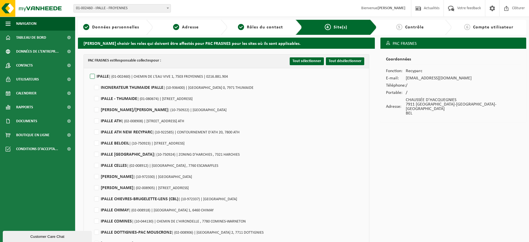
checkbox input "false"
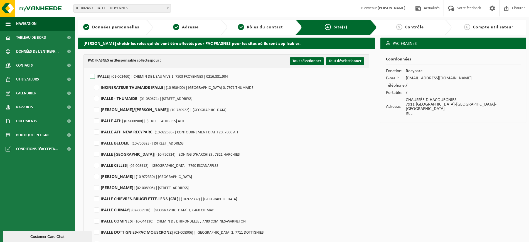
checkbox input "false"
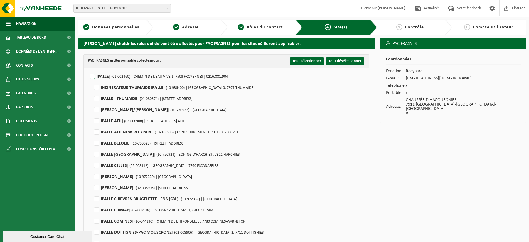
checkbox input "false"
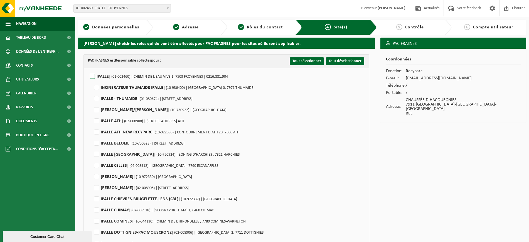
checkbox input "false"
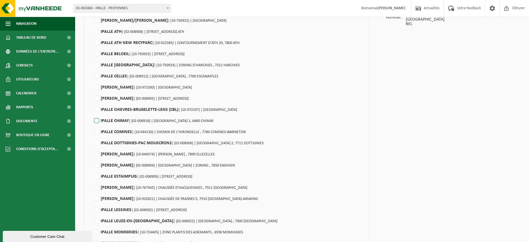
scroll to position [139, 0]
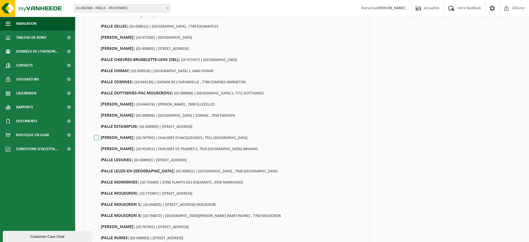
click at [97, 134] on label"] "IPALLE FRASNES | (10-767945) | CHAUSSÉE D'HACQUEGNIES , 7911 FRASNES-LEZ-BUISSE…" at bounding box center [170, 138] width 154 height 8
click at [92, 131] on input "IPALLE FRASNES | (10-767945) | CHAUSSÉE D'HACQUEGNIES , 7911 FRASNES-LEZ-BUISSE…" at bounding box center [92, 131] width 0 height 0
checkbox input "true"
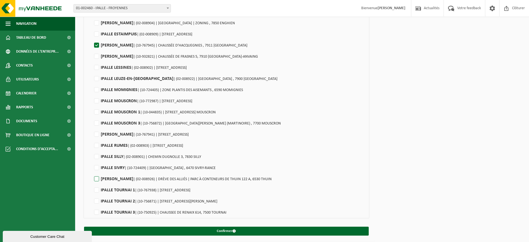
scroll to position [233, 0]
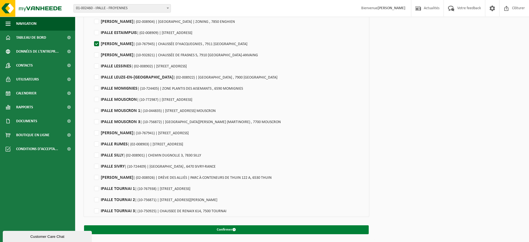
click at [153, 227] on button "Confirmer" at bounding box center [226, 229] width 285 height 9
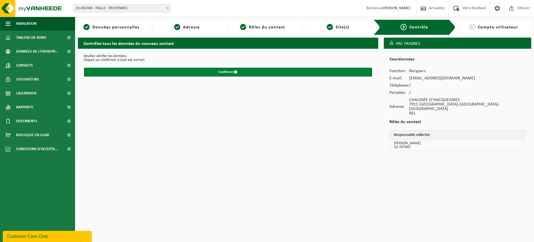
click at [235, 73] on span "submit" at bounding box center [236, 72] width 4 height 4
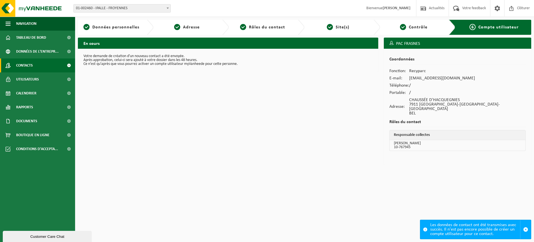
click at [33, 65] on span "Contacts" at bounding box center [24, 65] width 17 height 14
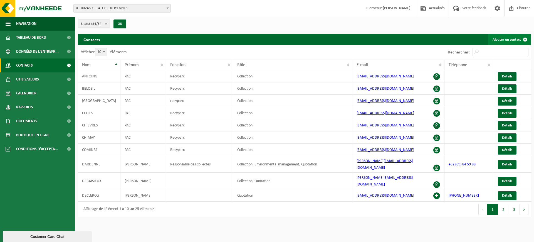
click at [504, 41] on link "Ajouter un contact" at bounding box center [510, 39] width 43 height 11
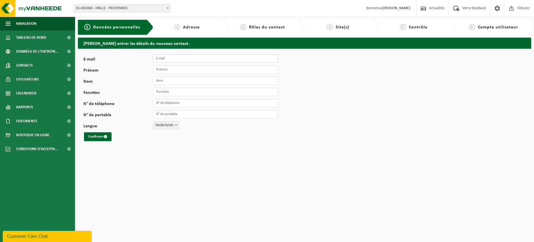
click at [186, 55] on input "E-mail" at bounding box center [215, 58] width 125 height 8
type input "[EMAIL_ADDRESS][DOMAIN_NAME]"
type input "PAC"
type input "LESSINES"
type input "Recyparc"
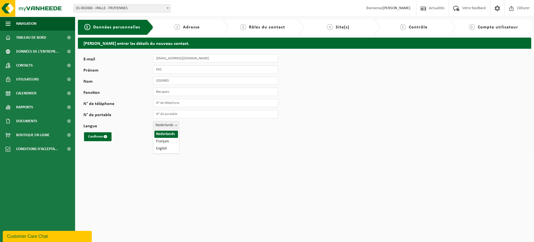
click at [165, 126] on span "Nederlands" at bounding box center [166, 125] width 26 height 8
select select "1"
click at [90, 136] on button "Confirmer" at bounding box center [98, 136] width 28 height 9
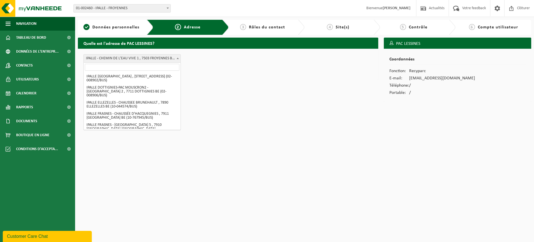
click at [138, 59] on span "IPALLE - CHEMIN DE L'EAU VIVE 1 , 7503 FROYENNES BE (01-002460/BUS)" at bounding box center [132, 59] width 97 height 8
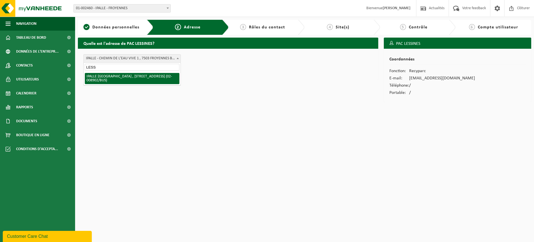
type input "LESS"
select select "32908"
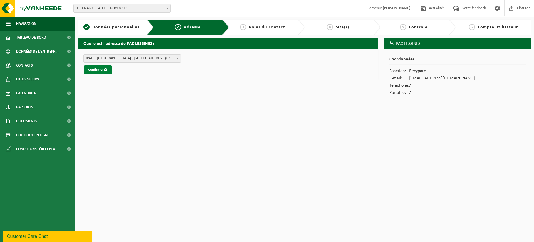
click at [97, 71] on button "Confirmer" at bounding box center [98, 69] width 28 height 9
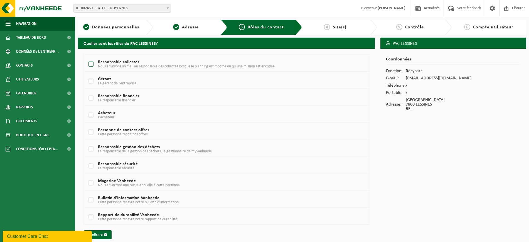
click at [96, 65] on label "Responsable collectes Nous envoyons un mali au responsable des collectes lorsqu…" at bounding box center [214, 64] width 254 height 8
click at [87, 57] on input "Responsable collectes Nous envoyons un mali au responsable des collectes lorsqu…" at bounding box center [86, 57] width 0 height 0
checkbox input "true"
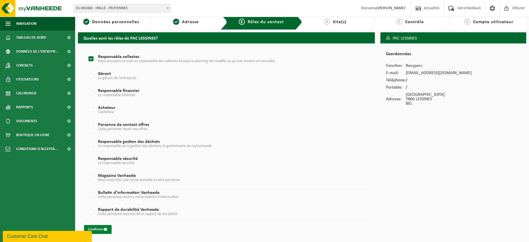
click at [100, 230] on button "Confirmer" at bounding box center [98, 229] width 28 height 9
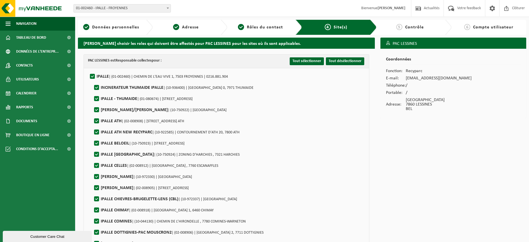
click at [91, 75] on label"] "IPALLE | (01-002460) | CHEMIN DE L'EAU VIVE 1, 7503 FROYENNES | 0216.881.904" at bounding box center [158, 76] width 139 height 8
click at [88, 70] on input "IPALLE | (01-002460) | CHEMIN DE L'EAU VIVE 1, 7503 FROYENNES | 0216.881.904" at bounding box center [88, 69] width 0 height 0
checkbox input "false"
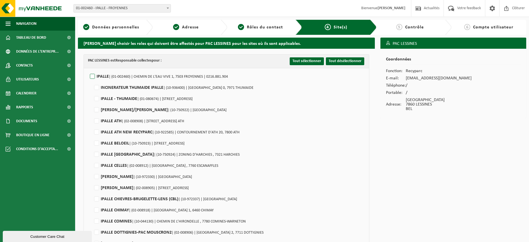
checkbox input "false"
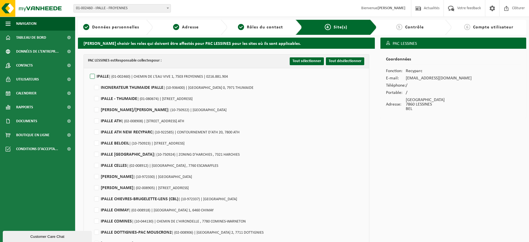
checkbox input "false"
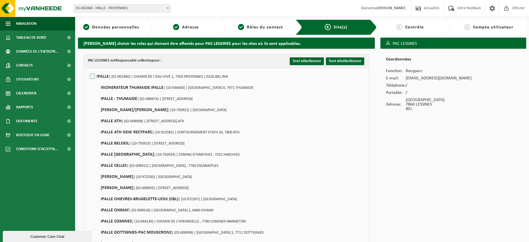
checkbox input "false"
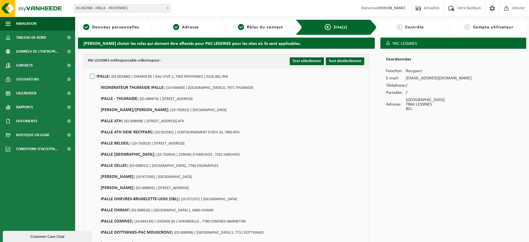
checkbox input "false"
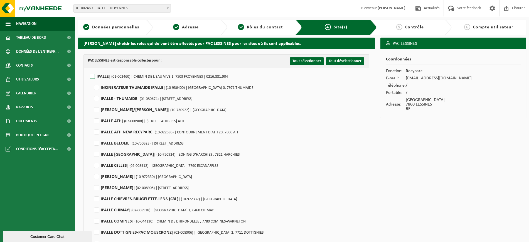
checkbox input "false"
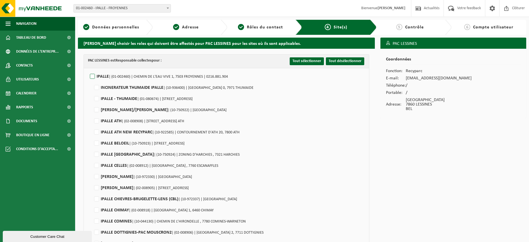
checkbox input "false"
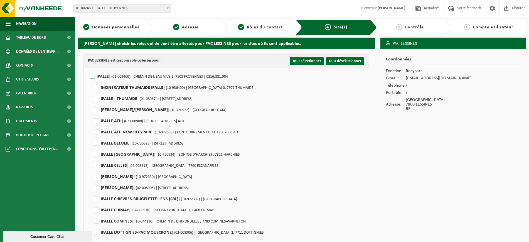
checkbox input "false"
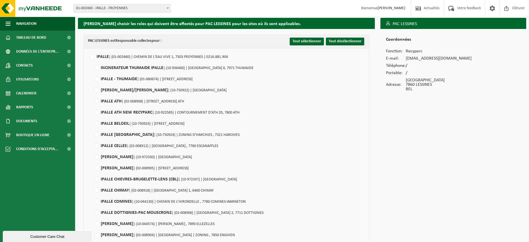
scroll to position [104, 0]
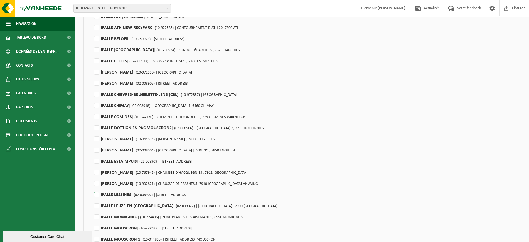
click at [98, 194] on label"] "IPALLE LESSINES | (02-008902) | AVENUE DES PRAIRIES , 7860 LESSINES" at bounding box center [140, 195] width 94 height 8
click at [92, 188] on input "IPALLE LESSINES | (02-008902) | AVENUE DES PRAIRIES , 7860 LESSINES" at bounding box center [92, 188] width 0 height 0
checkbox input "true"
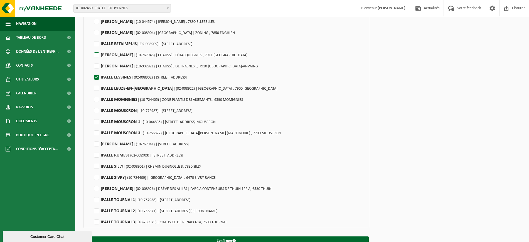
scroll to position [233, 0]
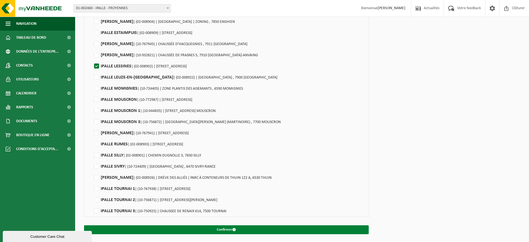
click at [252, 229] on button "Confirmer" at bounding box center [226, 229] width 285 height 9
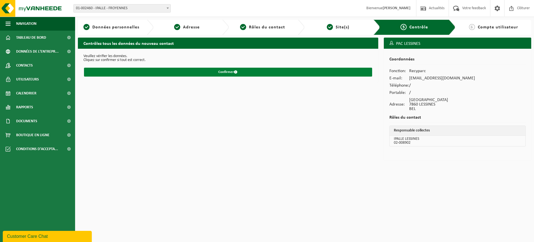
click at [229, 73] on button "Confirmer" at bounding box center [228, 72] width 288 height 9
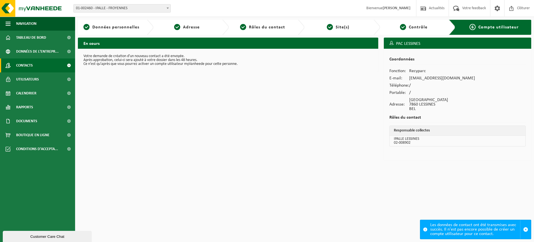
click at [26, 66] on span "Contacts" at bounding box center [24, 65] width 17 height 14
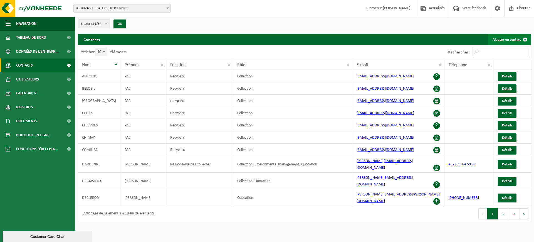
click at [502, 41] on link "Ajouter un contact" at bounding box center [510, 39] width 43 height 11
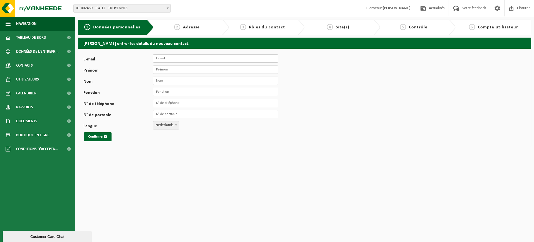
drag, startPoint x: 162, startPoint y: 59, endPoint x: 172, endPoint y: 59, distance: 9.5
click at [162, 59] on input "E-mail" at bounding box center [215, 58] width 125 height 8
type input "[EMAIL_ADDRESS][DOMAIN_NAME]"
type input "PAC"
type input "LEUZE"
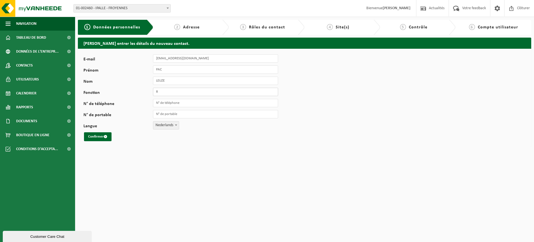
type input "Recyparc"
click at [165, 124] on span "Nederlands" at bounding box center [166, 125] width 26 height 8
select select "1"
click at [96, 138] on button "Confirmer" at bounding box center [98, 136] width 28 height 9
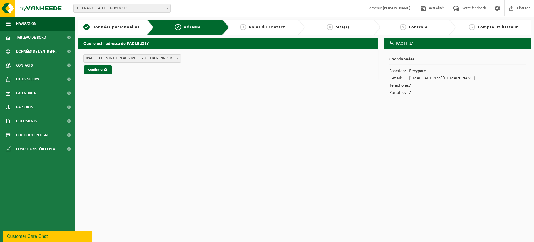
click at [112, 58] on span "IPALLE - CHEMIN DE L'EAU VIVE 1 , 7503 FROYENNES BE (01-002460/BUS)" at bounding box center [132, 59] width 97 height 8
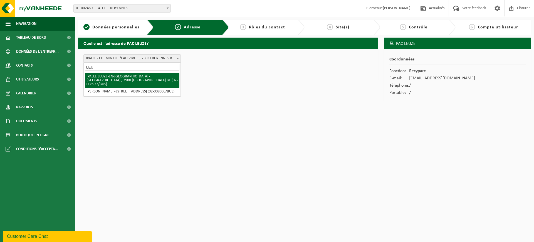
type input "LEU"
select select "32942"
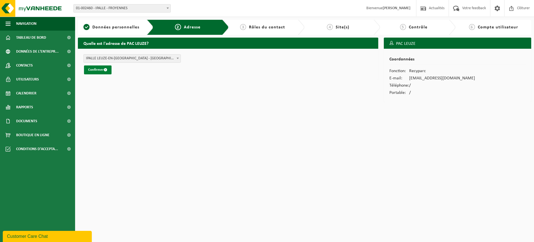
click at [100, 70] on button "Confirmer" at bounding box center [98, 69] width 28 height 9
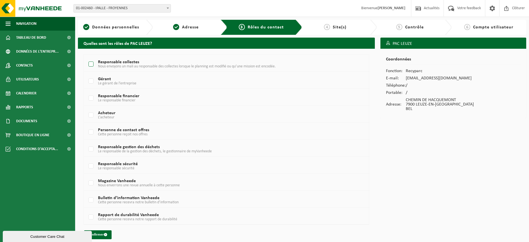
click at [90, 63] on label "Responsable collectes Nous envoyons un mali au responsable des collectes lorsqu…" at bounding box center [214, 64] width 254 height 8
click at [87, 57] on input "Responsable collectes Nous envoyons un mali au responsable des collectes lorsqu…" at bounding box center [86, 57] width 0 height 0
checkbox input "true"
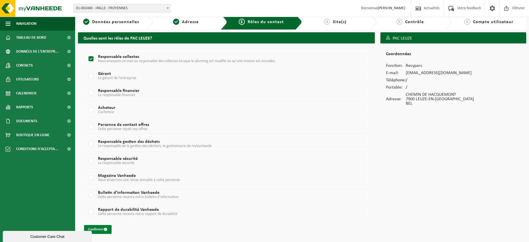
click at [90, 227] on button "Confirmer" at bounding box center [98, 229] width 28 height 9
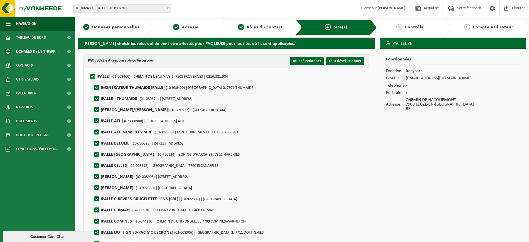
click at [93, 75] on label"] "IPALLE | (01-002460) | CHEMIN DE L'EAU VIVE 1, 7503 FROYENNES | 0216.881.904" at bounding box center [158, 76] width 139 height 8
click at [88, 70] on input "IPALLE | (01-002460) | CHEMIN DE L'EAU VIVE 1, 7503 FROYENNES | 0216.881.904" at bounding box center [88, 69] width 0 height 0
checkbox input "false"
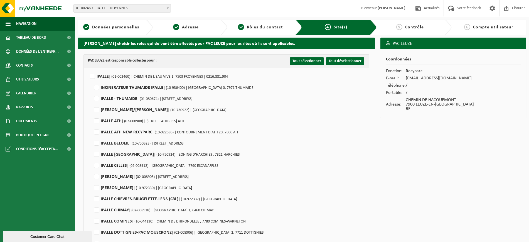
checkbox input "false"
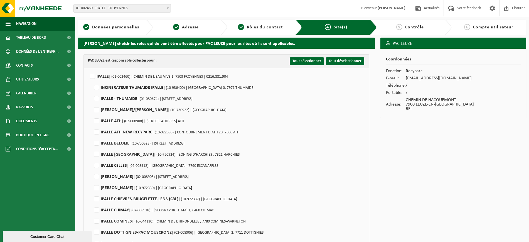
checkbox input "false"
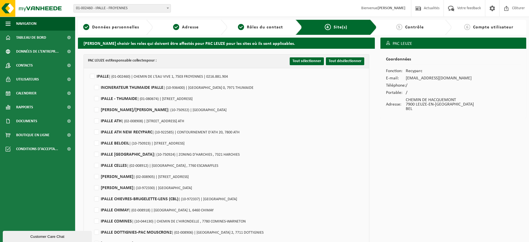
checkbox input "false"
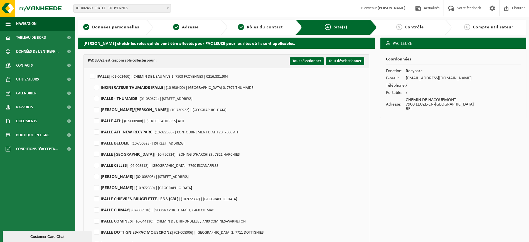
checkbox input "false"
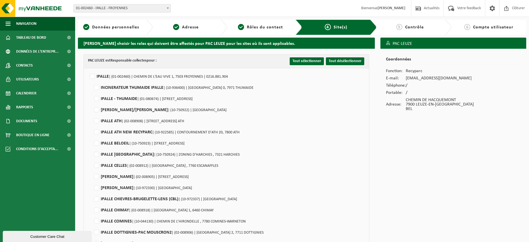
checkbox input "false"
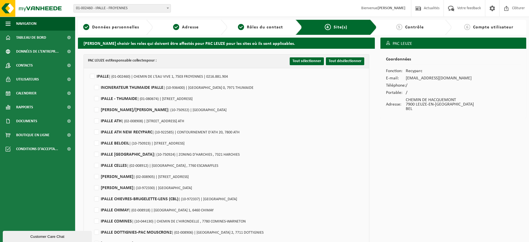
checkbox input "false"
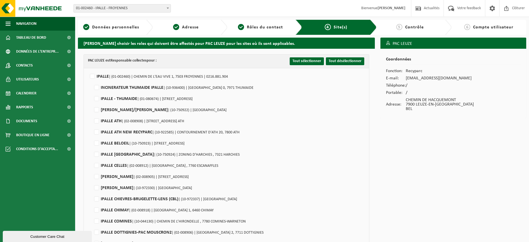
checkbox input "false"
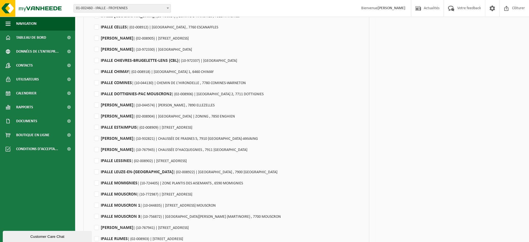
scroll to position [139, 0]
click at [97, 169] on label"] "IPALLE LEUZE-EN-HAINAUT | (02-008922) | CHEMIN DE HACQUEMONT , 7900 LEUZE-EN-HA…" at bounding box center [185, 171] width 185 height 8
click at [92, 164] on input "IPALLE LEUZE-EN-HAINAUT | (02-008922) | CHEMIN DE HACQUEMONT , 7900 LEUZE-EN-HA…" at bounding box center [92, 164] width 0 height 0
checkbox input "true"
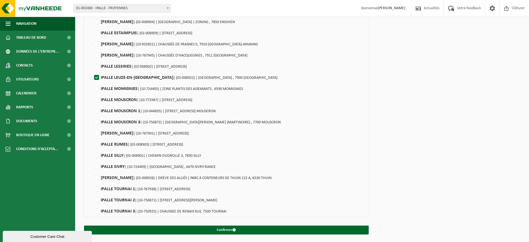
scroll to position [233, 0]
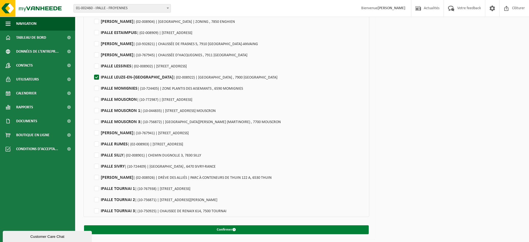
click at [146, 228] on button "Confirmer" at bounding box center [226, 229] width 285 height 9
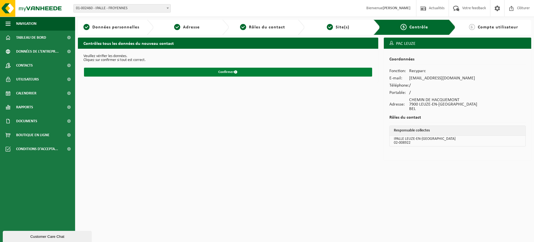
click at [230, 72] on button "Confirmer" at bounding box center [228, 72] width 288 height 9
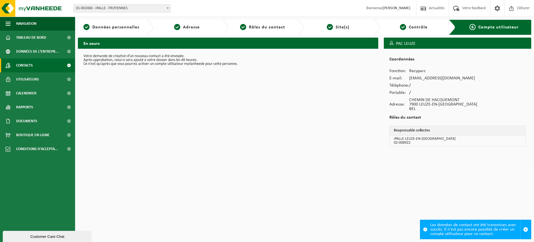
click at [27, 61] on span "Contacts" at bounding box center [24, 65] width 17 height 14
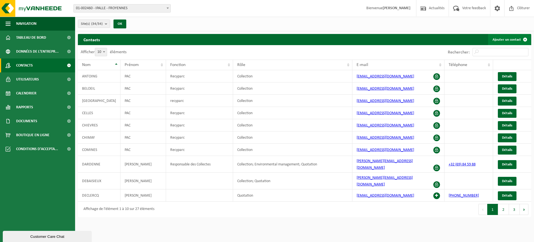
click at [512, 40] on link "Ajouter un contact" at bounding box center [510, 39] width 43 height 11
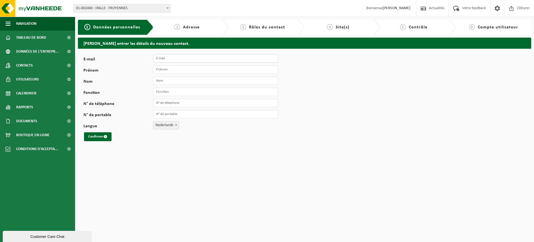
click at [198, 58] on input "E-mail" at bounding box center [215, 58] width 125 height 8
type input "[EMAIL_ADDRESS][DOMAIN_NAME]"
click at [175, 72] on input "PA" at bounding box center [215, 69] width 125 height 8
type input "PAC"
click at [194, 82] on input "Nom" at bounding box center [215, 81] width 125 height 8
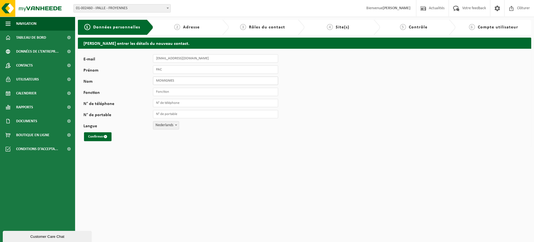
type input "MOMIGNIES"
type input "Recyparc"
click at [166, 125] on span "Nederlands" at bounding box center [166, 125] width 26 height 8
select select "1"
click at [98, 136] on button "Confirmer" at bounding box center [98, 136] width 28 height 9
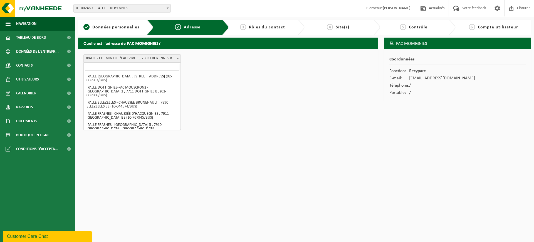
click at [121, 60] on span "IPALLE - CHEMIN DE L'EAU VIVE 1 , 7503 FROYENNES BE (01-002460/BUS)" at bounding box center [132, 59] width 97 height 8
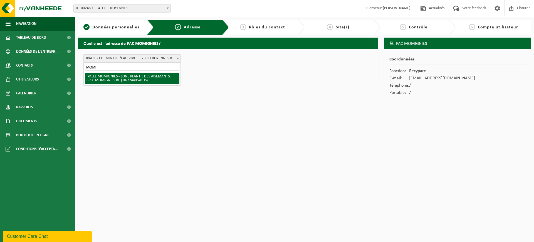
type input "MOMI"
select select "32960"
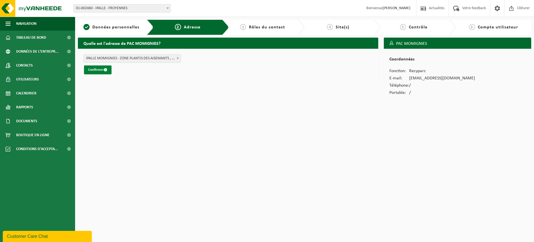
click at [97, 71] on button "Confirmer" at bounding box center [98, 69] width 28 height 9
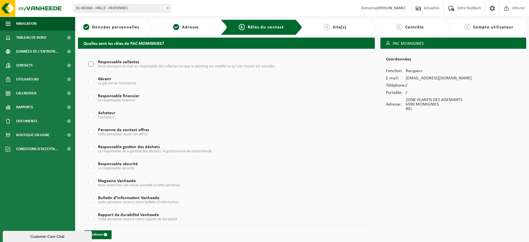
click at [92, 64] on label "Responsable collectes Nous envoyons un mali au responsable des collectes lorsqu…" at bounding box center [214, 64] width 254 height 8
click at [87, 57] on input "Responsable collectes Nous envoyons un mali au responsable des collectes lorsqu…" at bounding box center [86, 57] width 0 height 0
checkbox input "true"
click at [105, 237] on button "Confirmer" at bounding box center [98, 234] width 28 height 9
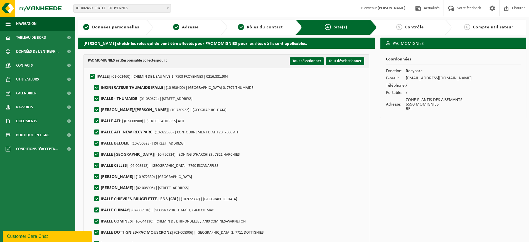
click at [91, 78] on label"] "IPALLE | (01-002460) | CHEMIN DE L'EAU VIVE 1, 7503 FROYENNES | 0216.881.904" at bounding box center [158, 76] width 139 height 8
click at [88, 70] on input "IPALLE | (01-002460) | CHEMIN DE L'EAU VIVE 1, 7503 FROYENNES | 0216.881.904" at bounding box center [88, 69] width 0 height 0
checkbox input "false"
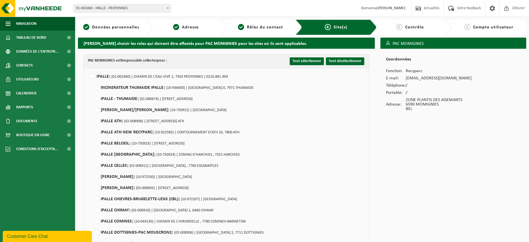
checkbox input "false"
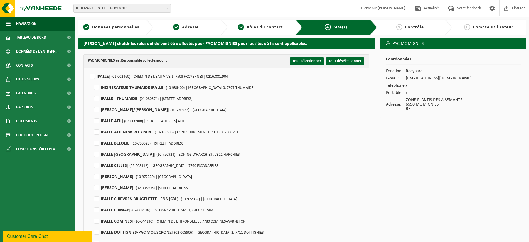
checkbox input "false"
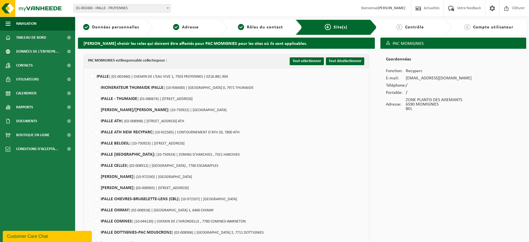
checkbox input "false"
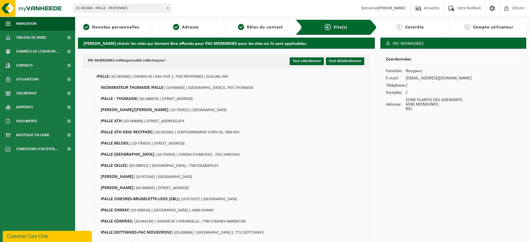
checkbox input "false"
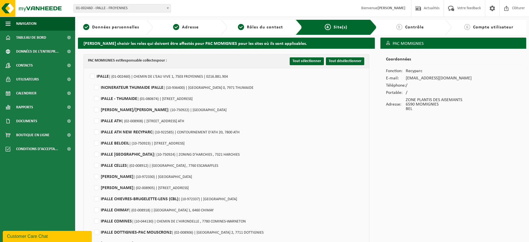
checkbox input "false"
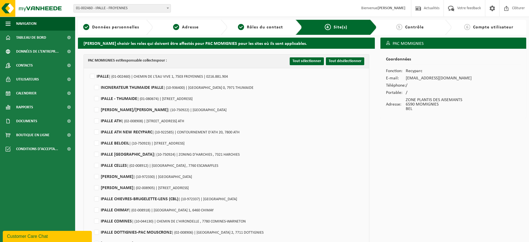
checkbox input "false"
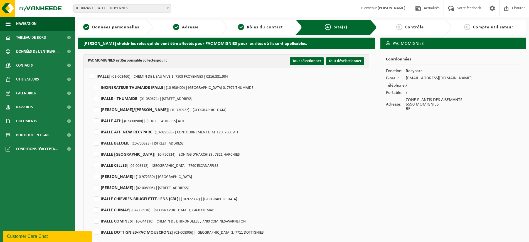
checkbox input "false"
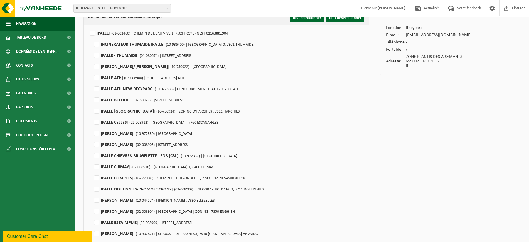
scroll to position [139, 0]
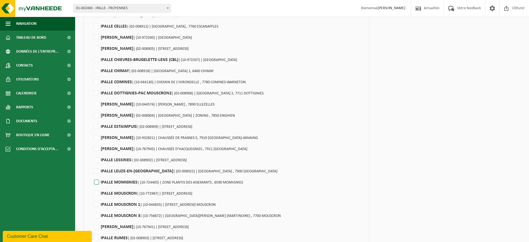
click at [97, 180] on label"] "IPALLE MOMIGNIES | (10-724405) | ZONE PLANTIS DES AISEMANTS , 6590 MOMIGNIES" at bounding box center [168, 182] width 150 height 8
click at [92, 175] on input "IPALLE MOMIGNIES | (10-724405) | ZONE PLANTIS DES AISEMANTS , 6590 MOMIGNIES" at bounding box center [92, 175] width 0 height 0
checkbox input "true"
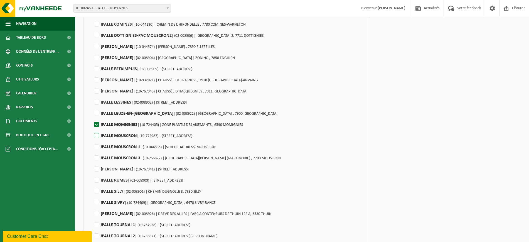
scroll to position [233, 0]
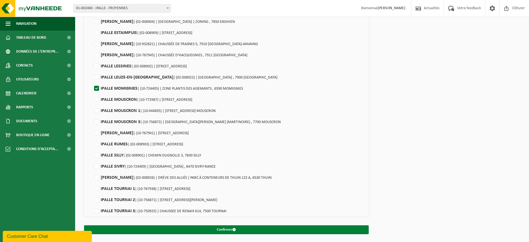
click at [158, 229] on button "Confirmer" at bounding box center [226, 229] width 285 height 9
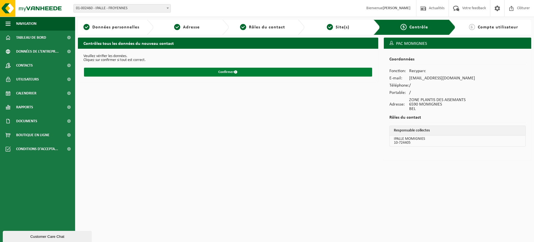
click at [262, 72] on button "Confirmer" at bounding box center [228, 72] width 288 height 9
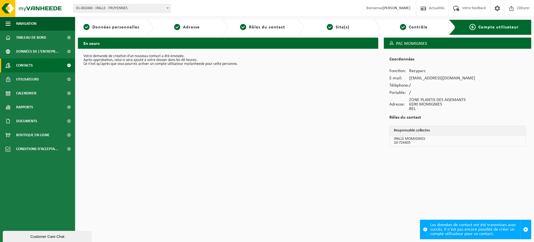
click at [30, 64] on span "Contacts" at bounding box center [24, 65] width 17 height 14
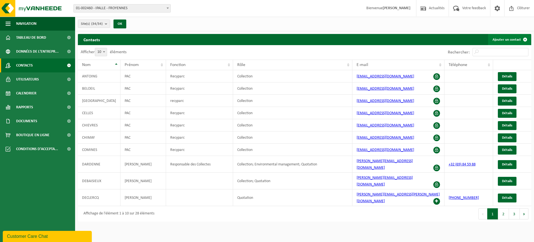
click at [508, 37] on link "Ajouter un contact" at bounding box center [510, 39] width 43 height 11
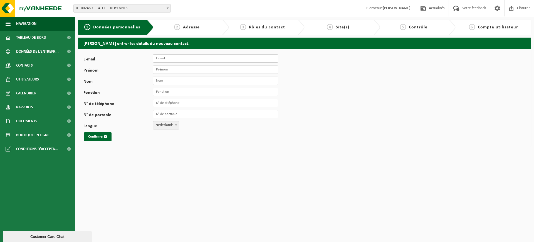
click at [170, 56] on input "E-mail" at bounding box center [215, 58] width 125 height 8
type input "[EMAIL_ADDRESS][DOMAIN_NAME]"
click at [181, 69] on input "Prénom" at bounding box center [215, 69] width 125 height 8
type input "PAC"
type input "MOUSCRON 1"
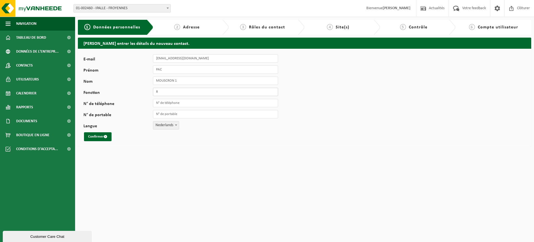
type input "Recyparc"
click at [165, 127] on span "Nederlands" at bounding box center [166, 125] width 26 height 8
select select "1"
click at [91, 138] on button "Confirmer" at bounding box center [98, 136] width 28 height 9
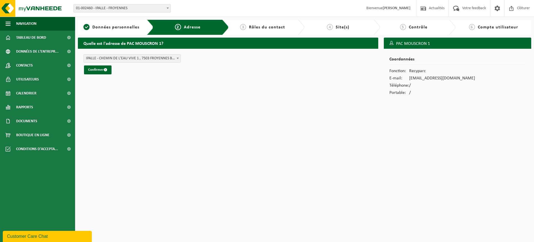
click at [147, 60] on span "IPALLE - CHEMIN DE L'EAU VIVE 1 , 7503 FROYENNES BE (01-002460/BUS)" at bounding box center [132, 59] width 97 height 8
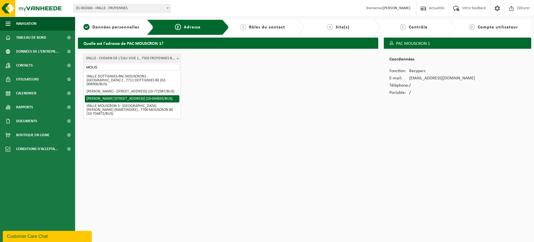
type input "MOUS"
select select "32956"
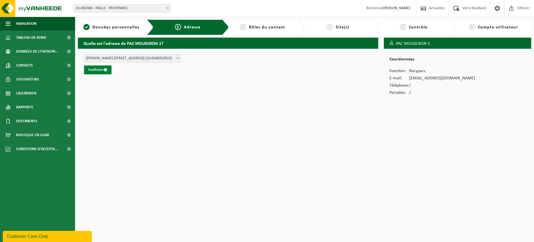
click at [93, 70] on button "Confirmer" at bounding box center [98, 69] width 28 height 9
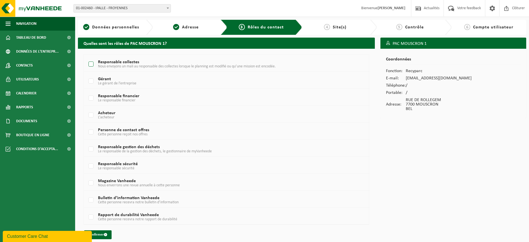
click at [101, 65] on span "Nous envoyons un mali au responsable des collectes lorsque le planning est modi…" at bounding box center [187, 66] width 178 height 4
click at [87, 57] on input "Responsable collectes Nous envoyons un mali au responsable des collectes lorsqu…" at bounding box center [86, 57] width 0 height 0
checkbox input "true"
click at [103, 234] on button "Confirmer" at bounding box center [98, 234] width 28 height 9
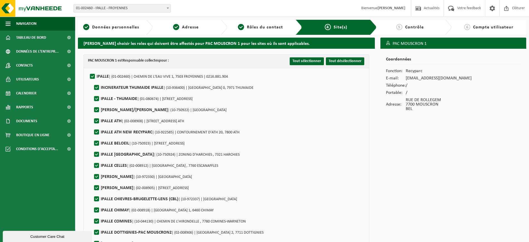
click at [94, 77] on label"] "IPALLE | (01-002460) | CHEMIN DE L'EAU VIVE 1, 7503 FROYENNES | 0216.881.904" at bounding box center [158, 76] width 139 height 8
click at [88, 70] on input "IPALLE | (01-002460) | CHEMIN DE L'EAU VIVE 1, 7503 FROYENNES | 0216.881.904" at bounding box center [88, 69] width 0 height 0
checkbox input "false"
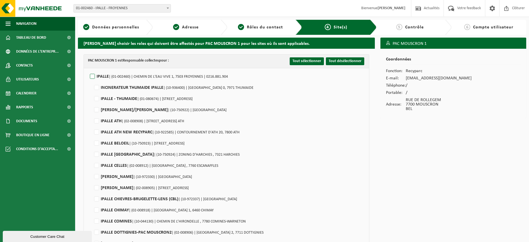
checkbox input "false"
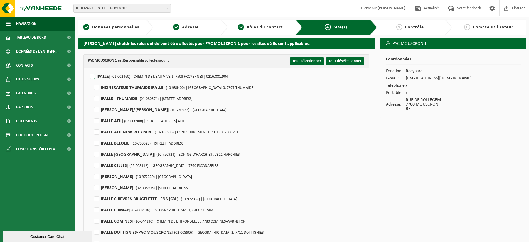
checkbox input "false"
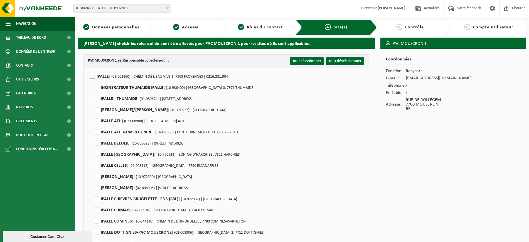
checkbox input "false"
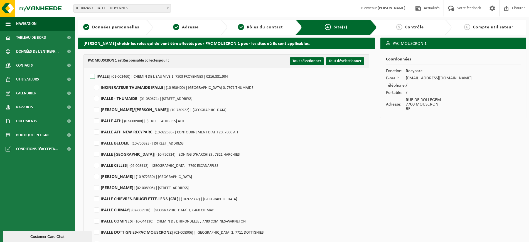
checkbox input "false"
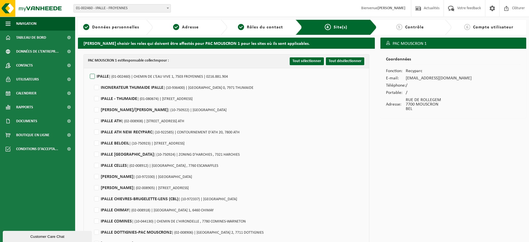
checkbox input "false"
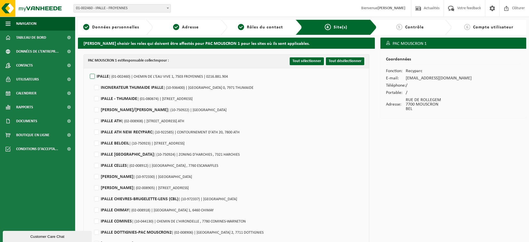
checkbox input "false"
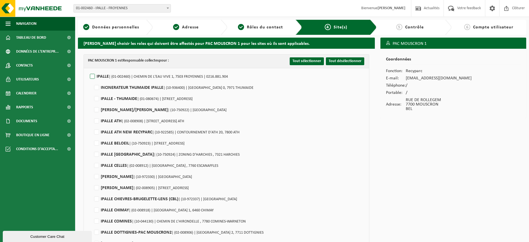
checkbox input "false"
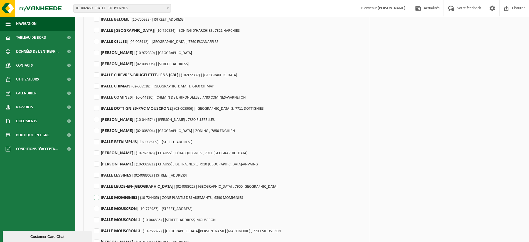
scroll to position [139, 0]
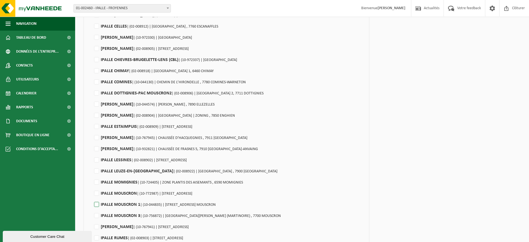
click at [95, 206] on label"] "IPALLE MOUSCRON 1 | (10-044835) | RUE DE ROLLEGEM , 7700 MOUSCRON" at bounding box center [154, 204] width 123 height 8
click at [92, 198] on input "IPALLE MOUSCRON 1 | (10-044835) | RUE DE ROLLEGEM , 7700 MOUSCRON" at bounding box center [92, 197] width 0 height 0
checkbox input "true"
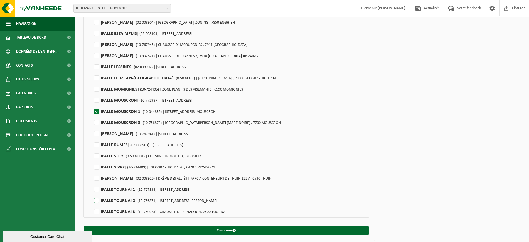
scroll to position [233, 0]
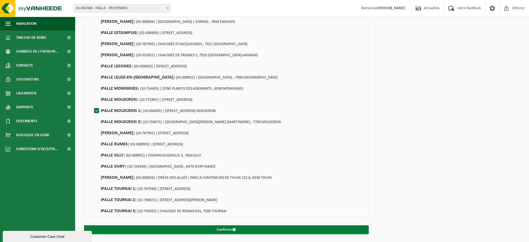
click at [180, 227] on button "Confirmer" at bounding box center [226, 229] width 285 height 9
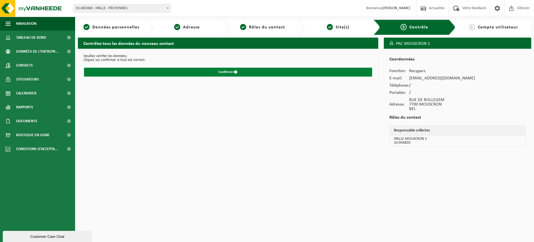
click at [186, 75] on button "Confirmer" at bounding box center [228, 72] width 288 height 9
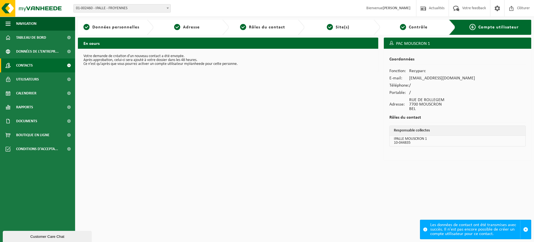
click at [34, 69] on link "Contacts" at bounding box center [37, 65] width 75 height 14
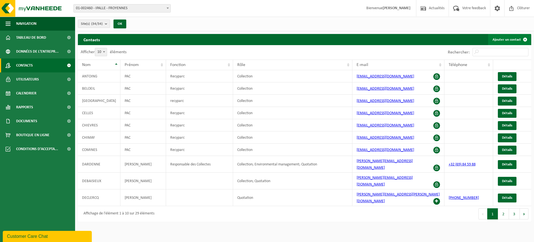
click at [510, 38] on link "Ajouter un contact" at bounding box center [510, 39] width 43 height 11
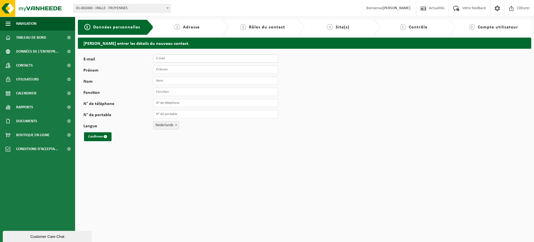
click at [172, 61] on input "E-mail" at bounding box center [215, 58] width 125 height 8
type input "[EMAIL_ADDRESS][DOMAIN_NAME]"
type input "PAC"
type input "MOUSCRON 3"
type input "Recyparc"
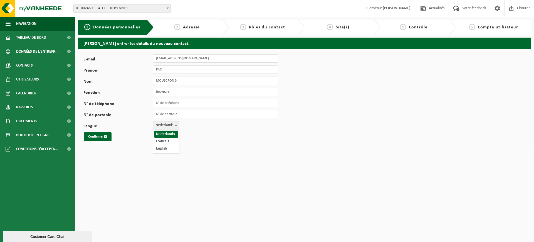
click at [166, 127] on span "Nederlands" at bounding box center [166, 125] width 26 height 8
select select "1"
click at [95, 134] on button "Confirmer" at bounding box center [98, 136] width 28 height 9
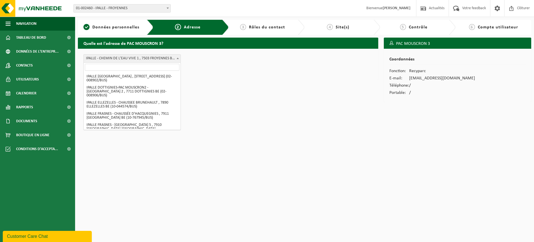
click at [120, 58] on span "IPALLE - CHEMIN DE L'EAU VIVE 1 , 7503 FROYENNES BE (01-002460/BUS)" at bounding box center [132, 59] width 97 height 8
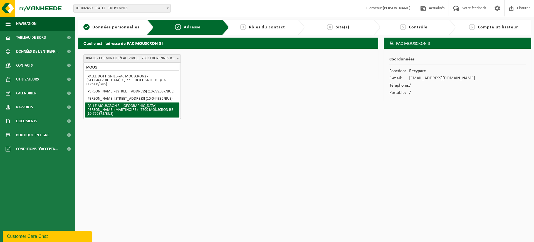
type input "MOUS"
select select "32980"
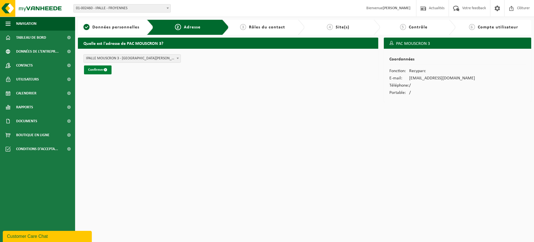
click at [101, 71] on button "Confirmer" at bounding box center [98, 69] width 28 height 9
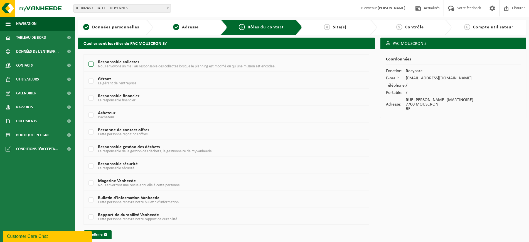
click at [110, 64] on span "Nous envoyons un mali au responsable des collectes lorsque le planning est modi…" at bounding box center [187, 66] width 178 height 4
click at [87, 57] on input "Responsable collectes Nous envoyons un mali au responsable des collectes lorsqu…" at bounding box center [86, 57] width 0 height 0
checkbox input "true"
click at [102, 234] on button "Confirmer" at bounding box center [98, 234] width 28 height 9
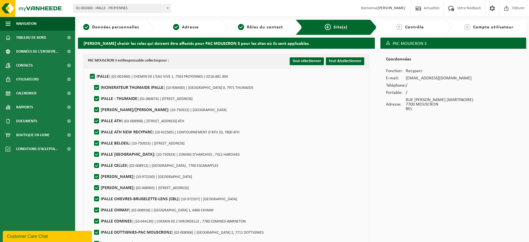
click at [93, 76] on label"] "IPALLE | (01-002460) | CHEMIN DE L'EAU VIVE 1, 7503 FROYENNES | 0216.881.904" at bounding box center [158, 76] width 139 height 8
click at [88, 70] on input "IPALLE | (01-002460) | CHEMIN DE L'EAU VIVE 1, 7503 FROYENNES | 0216.881.904" at bounding box center [88, 69] width 0 height 0
checkbox input "false"
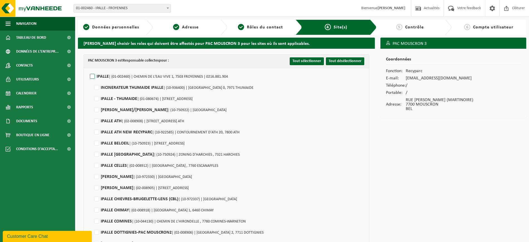
checkbox input "false"
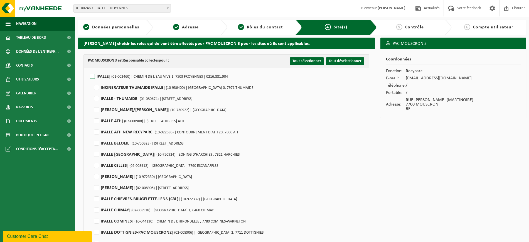
checkbox input "false"
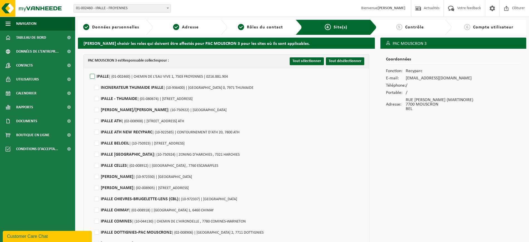
checkbox input "false"
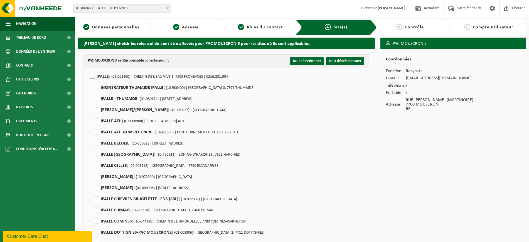
checkbox input "false"
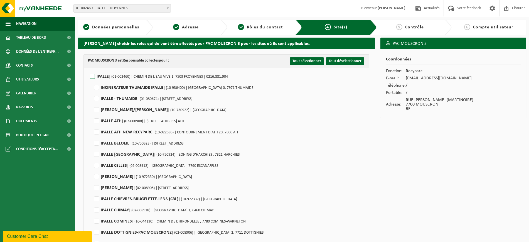
checkbox input "false"
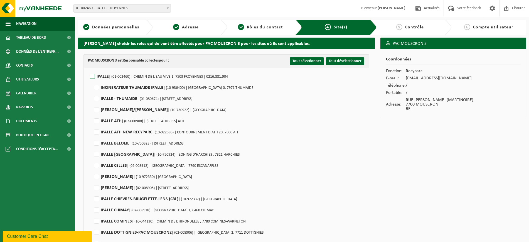
checkbox input "false"
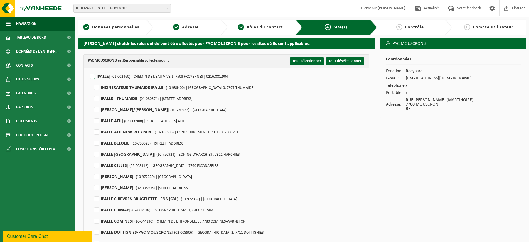
checkbox input "false"
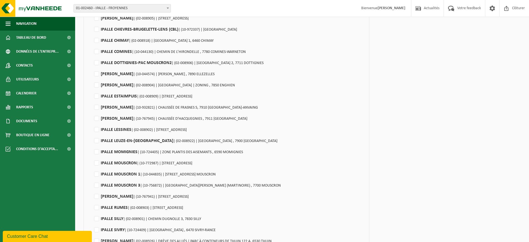
scroll to position [174, 0]
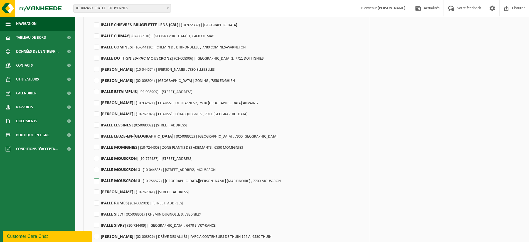
click at [97, 179] on label"] "IPALLE MOUSCRON 3 | (10-756872) | RUE MOZART (MARTINOIRE) , 7700 MOUSCRON" at bounding box center [187, 181] width 188 height 8
click at [92, 174] on input "IPALLE MOUSCRON 3 | (10-756872) | RUE MOZART (MARTINOIRE) , 7700 MOUSCRON" at bounding box center [92, 174] width 0 height 0
checkbox input "true"
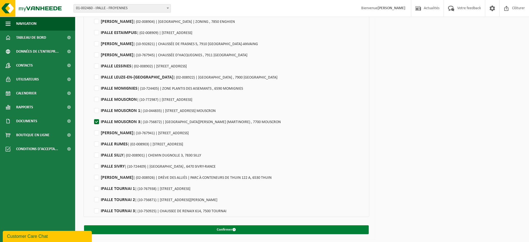
click at [163, 225] on button "Confirmer" at bounding box center [226, 229] width 285 height 9
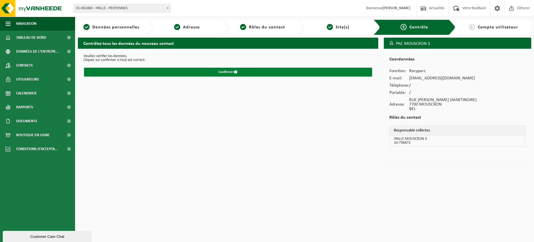
click at [216, 74] on button "Confirmer" at bounding box center [228, 72] width 288 height 9
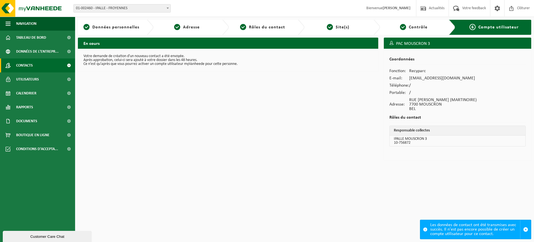
click at [20, 67] on span "Contacts" at bounding box center [24, 65] width 17 height 14
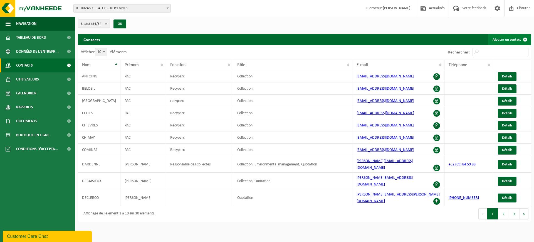
click at [502, 40] on link "Ajouter un contact" at bounding box center [510, 39] width 43 height 11
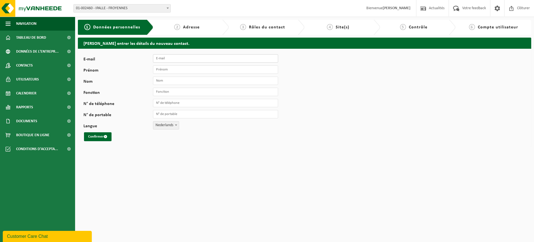
drag, startPoint x: 162, startPoint y: 58, endPoint x: 187, endPoint y: 62, distance: 25.5
click at [162, 58] on input "E-mail" at bounding box center [215, 58] width 125 height 8
type input "[EMAIL_ADDRESS][DOMAIN_NAME]"
click at [194, 70] on input "Prénom" at bounding box center [215, 69] width 125 height 8
type input "PAC"
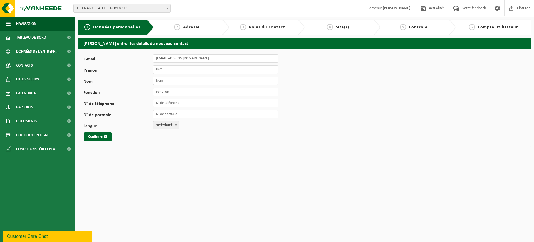
click at [202, 80] on input "Nom" at bounding box center [215, 81] width 125 height 8
type input "PERUWELZ"
type input "Recyparc"
click at [173, 124] on span "Nederlands" at bounding box center [166, 125] width 26 height 8
select select "1"
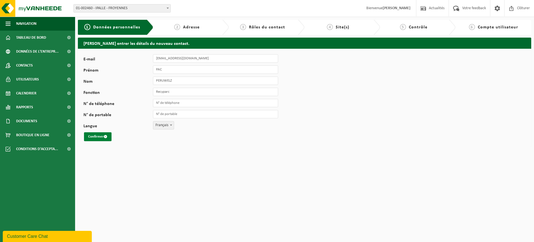
click at [96, 138] on button "Confirmer" at bounding box center [98, 136] width 28 height 9
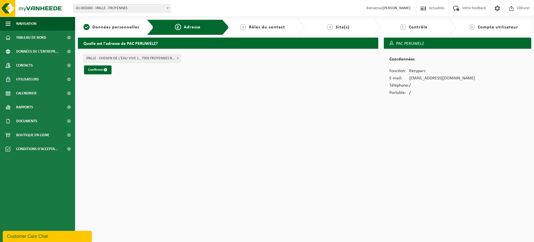
click at [114, 61] on span "IPALLE - CHEMIN DE L'EAU VIVE 1 , 7503 FROYENNES BE (01-002460/BUS)" at bounding box center [132, 59] width 97 height 8
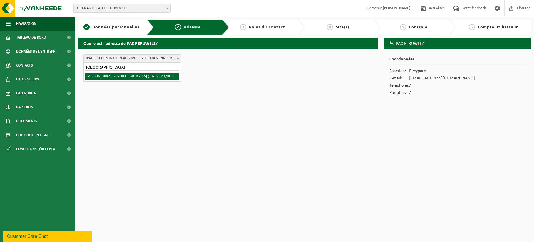
type input "[GEOGRAPHIC_DATA]"
select select "47294"
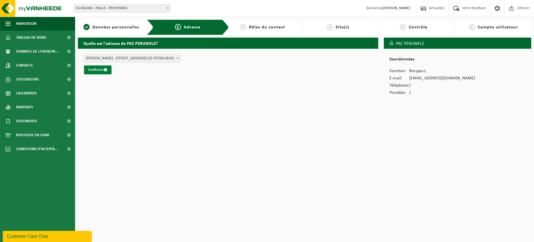
click at [103, 71] on button "Confirmer" at bounding box center [98, 69] width 28 height 9
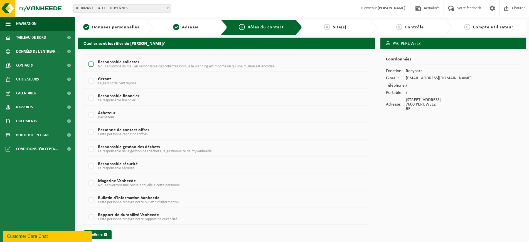
click at [93, 62] on label "Responsable collectes Nous envoyons un mali au responsable des collectes lorsqu…" at bounding box center [214, 64] width 254 height 8
click at [87, 57] on input "Responsable collectes Nous envoyons un mali au responsable des collectes lorsqu…" at bounding box center [86, 57] width 0 height 0
checkbox input "true"
click at [124, 26] on span "Données personnelles" at bounding box center [115, 27] width 47 height 4
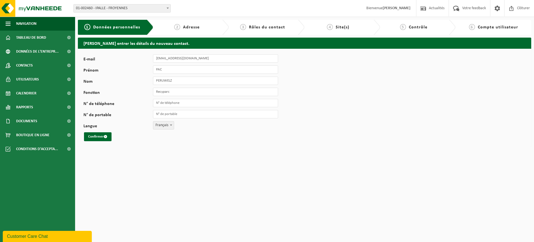
click at [264, 25] on span "Rôles du contact" at bounding box center [267, 27] width 36 height 4
click at [266, 31] on div "3 Rôles du contact" at bounding box center [267, 27] width 76 height 15
click at [195, 31] on div "2 Adresse" at bounding box center [192, 27] width 76 height 15
click at [96, 137] on button "Confirmer" at bounding box center [98, 136] width 28 height 9
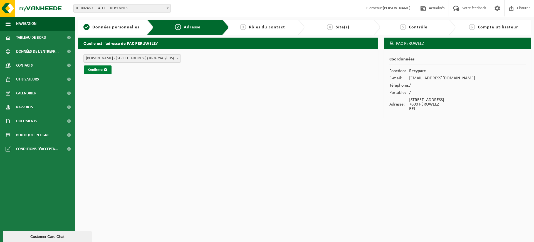
click at [97, 71] on button "Confirmer" at bounding box center [98, 69] width 28 height 9
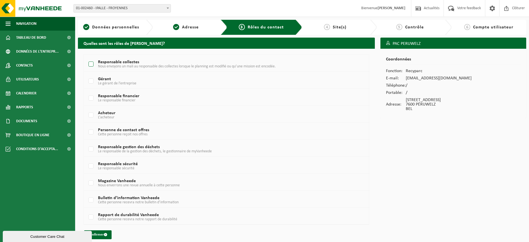
click at [104, 66] on span "Nous envoyons un mali au responsable des collectes lorsque le planning est modi…" at bounding box center [187, 66] width 178 height 4
click at [87, 57] on input "Responsable collectes Nous envoyons un mali au responsable des collectes lorsqu…" at bounding box center [86, 57] width 0 height 0
checkbox input "true"
click at [101, 235] on button "Confirmer" at bounding box center [98, 234] width 28 height 9
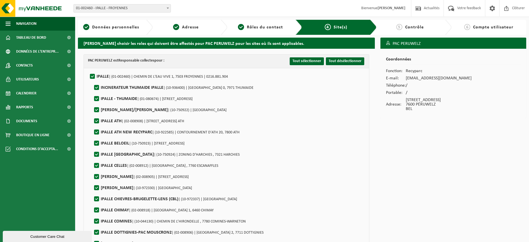
click at [93, 74] on label"] "IPALLE | (01-002460) | CHEMIN DE L'EAU VIVE 1, 7503 FROYENNES | 0216.881.904" at bounding box center [158, 76] width 139 height 8
click at [88, 70] on input "IPALLE | (01-002460) | CHEMIN DE L'EAU VIVE 1, 7503 FROYENNES | 0216.881.904" at bounding box center [88, 69] width 0 height 0
checkbox input "false"
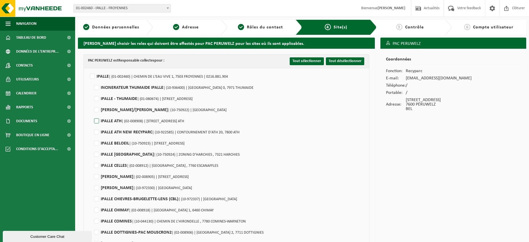
checkbox input "false"
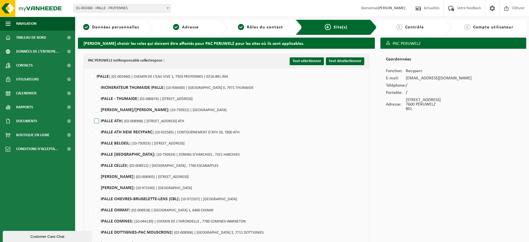
checkbox input "false"
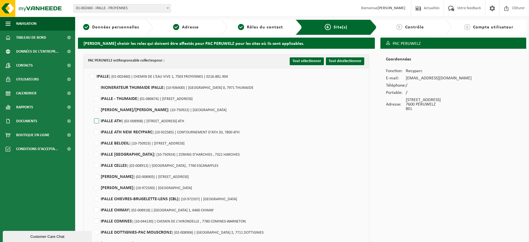
checkbox input "false"
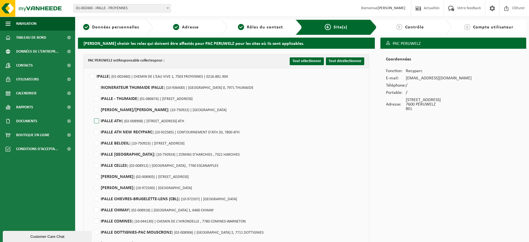
checkbox input "false"
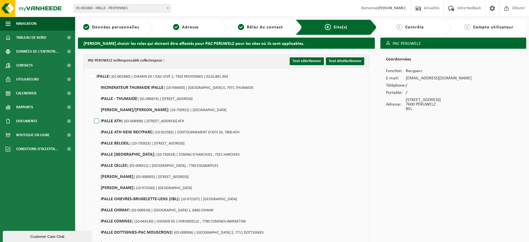
checkbox input "false"
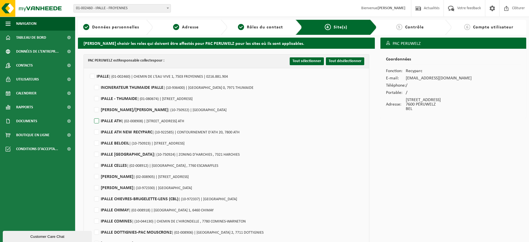
checkbox input "false"
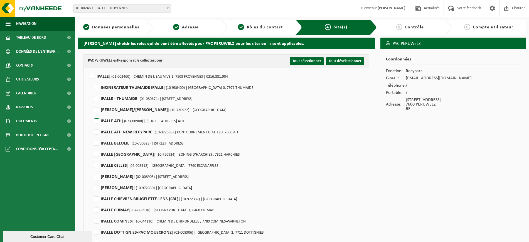
checkbox input "false"
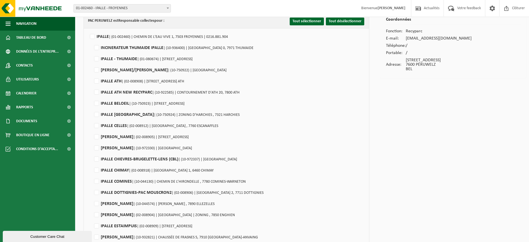
scroll to position [139, 0]
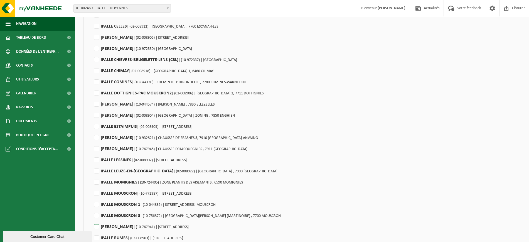
click at [98, 229] on label"] "IPALLE PERUWELZ | (10-767941) | RUE DES CHAUFFOURS 33, 7600 PÉRUWELZ" at bounding box center [141, 227] width 96 height 8
click at [92, 220] on input "IPALLE PERUWELZ | (10-767941) | RUE DES CHAUFFOURS 33, 7600 PÉRUWELZ" at bounding box center [92, 220] width 0 height 0
checkbox input "true"
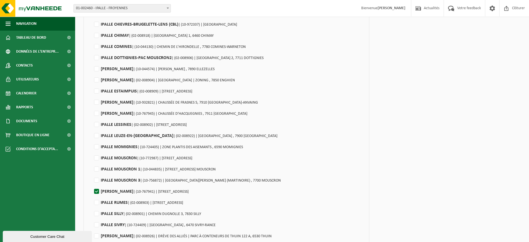
scroll to position [233, 0]
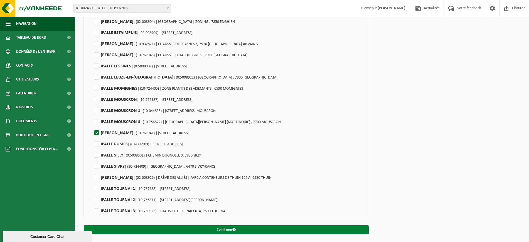
click at [148, 230] on button "Confirmer" at bounding box center [226, 229] width 285 height 9
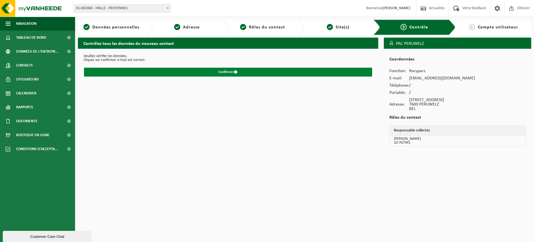
click at [200, 73] on button "Confirmer" at bounding box center [228, 72] width 288 height 9
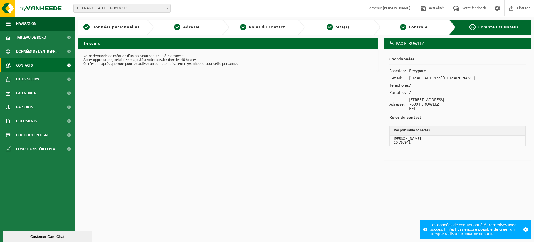
click at [36, 65] on link "Contacts" at bounding box center [37, 65] width 75 height 14
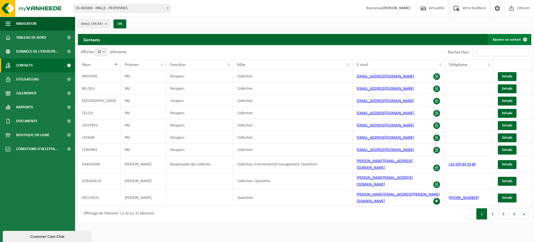
click at [499, 36] on link "Ajouter un contact" at bounding box center [510, 39] width 43 height 11
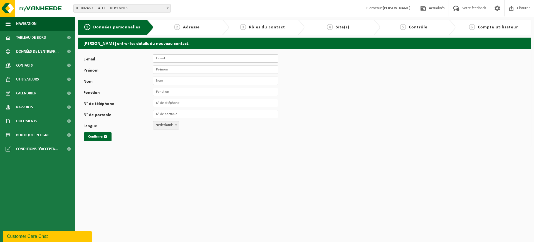
click at [219, 59] on input "E-mail" at bounding box center [215, 58] width 125 height 8
paste input "PAC_Rumes@ipalle.be"
type input "PAC_Rumes@ipalle.be"
click at [175, 70] on input "Prénom" at bounding box center [215, 69] width 125 height 8
type input "PAC"
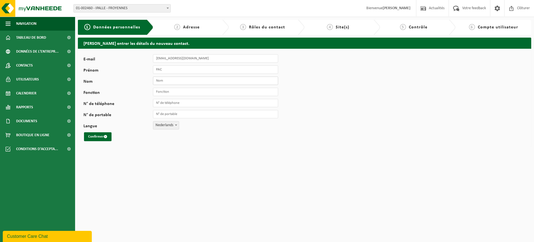
click at [180, 82] on input "Nom" at bounding box center [215, 81] width 125 height 8
type input "RUMES"
click at [168, 92] on input "Fonction" at bounding box center [215, 92] width 125 height 8
type input "Recyparc"
click at [166, 129] on span "Nederlands" at bounding box center [166, 125] width 26 height 8
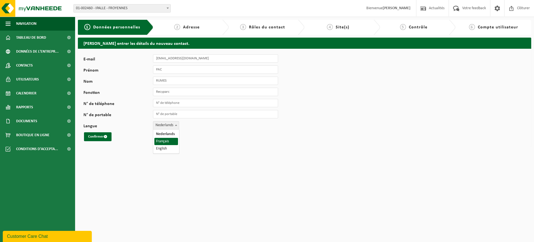
select select "1"
click at [99, 137] on button "Confirmer" at bounding box center [98, 136] width 28 height 9
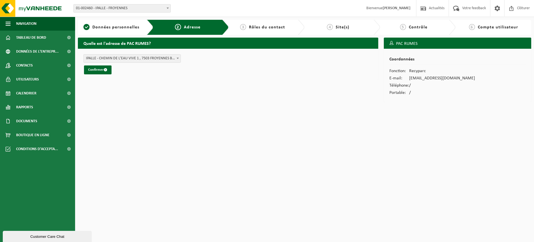
click at [117, 57] on span "IPALLE - CHEMIN DE L'EAU VIVE 1 , 7503 FROYENNES BE (01-002460/BUS)" at bounding box center [132, 59] width 97 height 8
type input "RUM"
select select "32910"
click at [93, 67] on button "Confirmer" at bounding box center [98, 69] width 28 height 9
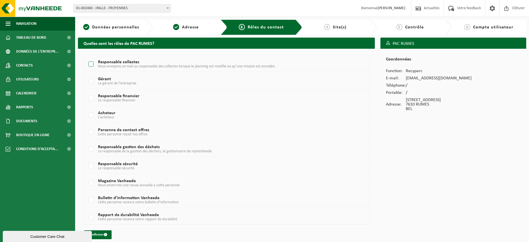
click at [94, 63] on label "Responsable collectes Nous envoyons un mali au responsable des collectes lorsqu…" at bounding box center [214, 64] width 254 height 8
click at [87, 57] on input "Responsable collectes Nous envoyons un mali au responsable des collectes lorsqu…" at bounding box center [86, 57] width 0 height 0
checkbox input "true"
click at [103, 236] on button "Confirmer" at bounding box center [98, 234] width 28 height 9
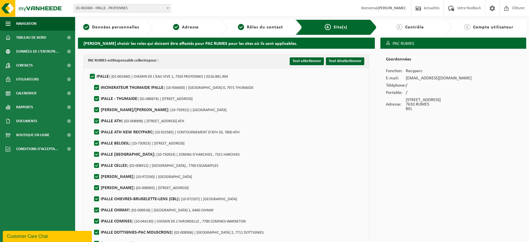
click at [92, 77] on label"] "IPALLE | (01-002460) | CHEMIN DE L'EAU VIVE 1, 7503 FROYENNES | 0216.881.904" at bounding box center [158, 76] width 139 height 8
click at [88, 70] on input "IPALLE | (01-002460) | CHEMIN DE L'EAU VIVE 1, 7503 FROYENNES | 0216.881.904" at bounding box center [88, 69] width 0 height 0
checkbox input "false"
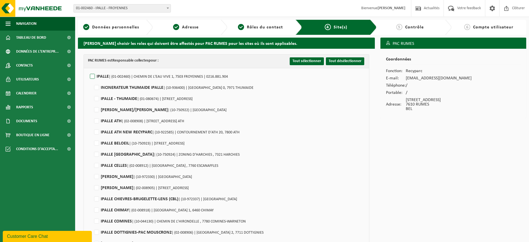
checkbox input "false"
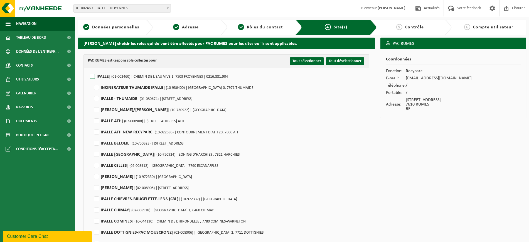
checkbox input "false"
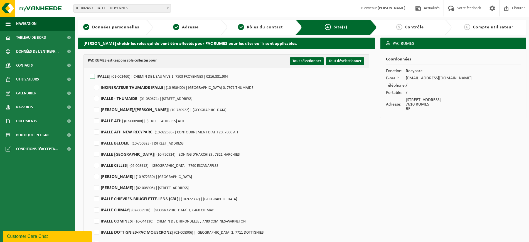
checkbox input "false"
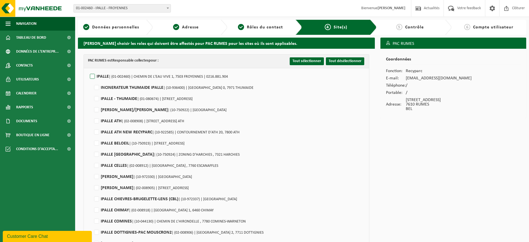
checkbox input "false"
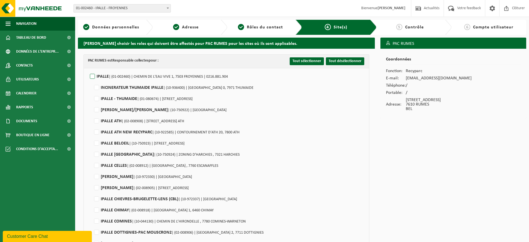
checkbox input "false"
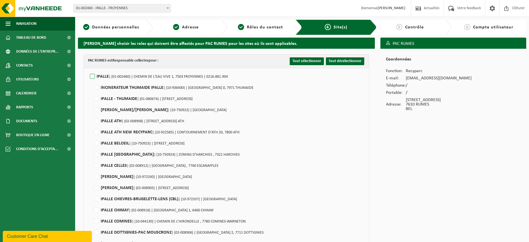
checkbox input "false"
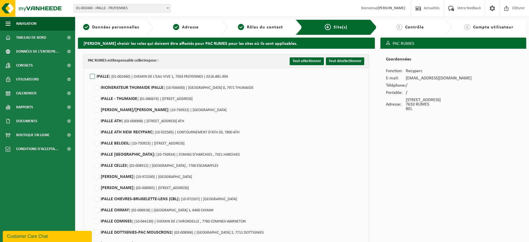
checkbox input "false"
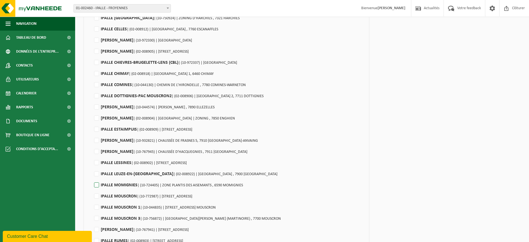
scroll to position [174, 0]
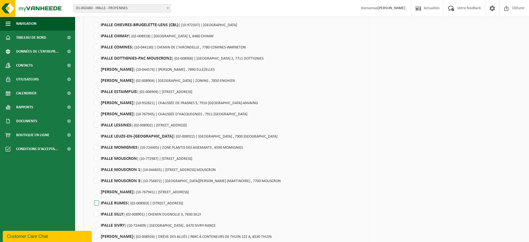
click at [96, 203] on label"] "IPALLE RUMES | (02-008903) | RUE DE LA DIGUE 62, 7610 RUMES" at bounding box center [138, 203] width 90 height 8
click at [92, 196] on input "IPALLE RUMES | (02-008903) | RUE DE LA DIGUE 62, 7610 RUMES" at bounding box center [92, 196] width 0 height 0
checkbox input "true"
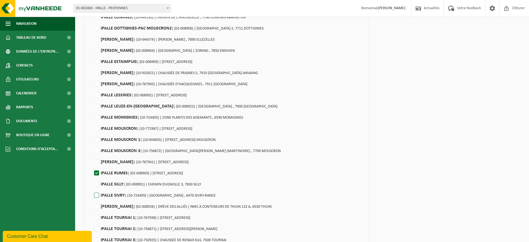
scroll to position [233, 0]
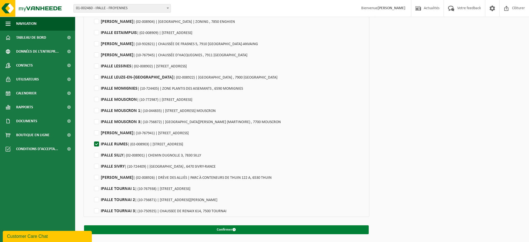
click at [166, 227] on button "Confirmer" at bounding box center [226, 229] width 285 height 9
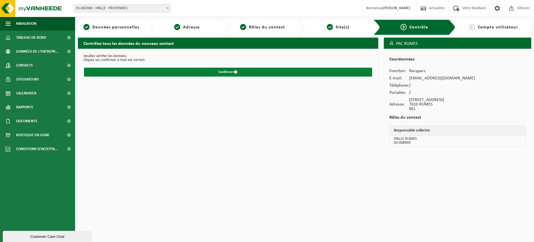
click at [239, 71] on button "Confirmer" at bounding box center [228, 72] width 288 height 9
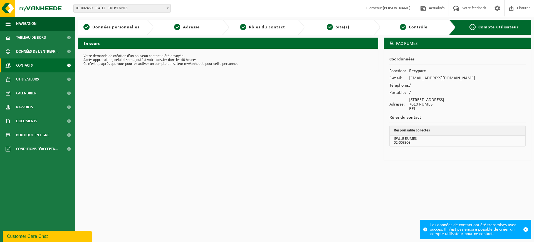
click at [28, 65] on span "Contacts" at bounding box center [24, 65] width 17 height 14
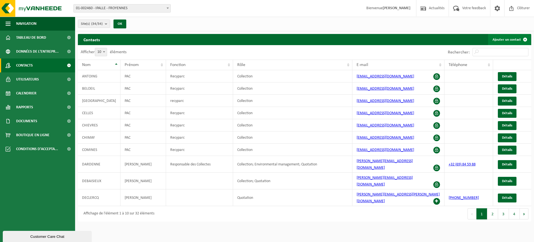
click at [495, 40] on link "Ajouter un contact" at bounding box center [510, 39] width 43 height 11
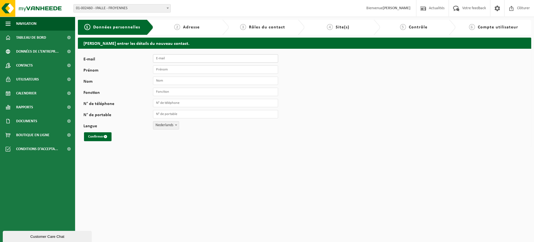
click at [185, 58] on input "E-mail" at bounding box center [215, 58] width 125 height 8
paste input "[EMAIL_ADDRESS][DOMAIN_NAME]"
type input "[EMAIL_ADDRESS][DOMAIN_NAME]"
drag, startPoint x: 171, startPoint y: 66, endPoint x: 176, endPoint y: 67, distance: 4.8
click at [171, 66] on input "Prénom" at bounding box center [215, 69] width 125 height 8
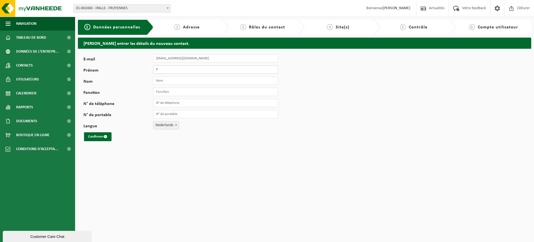
type input "PAC"
type input "R"
type input "SILLY"
type input "Recyparc"
click at [162, 127] on span "Nederlands" at bounding box center [166, 125] width 26 height 8
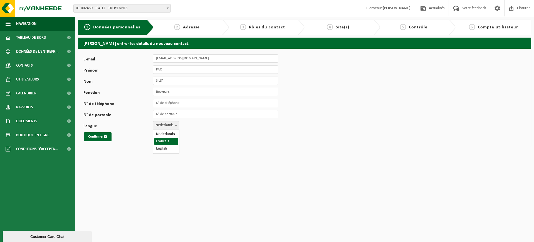
select select "1"
click at [92, 138] on button "Confirmer" at bounding box center [98, 136] width 28 height 9
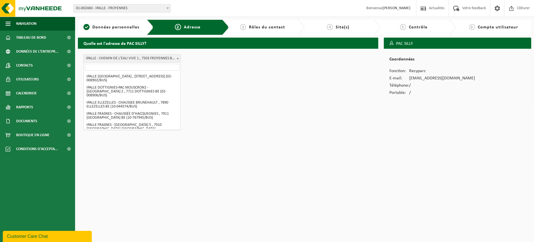
click at [145, 57] on span "IPALLE - CHEMIN DE L'EAU VIVE 1 , 7503 FROYENNES BE (01-002460/BUS)" at bounding box center [132, 59] width 97 height 8
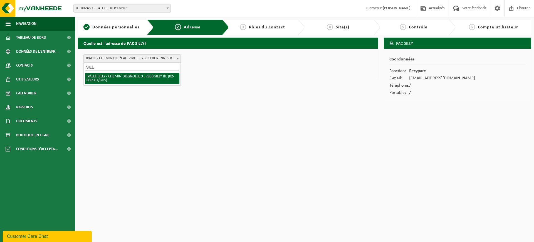
type input "SILL"
select select "32906"
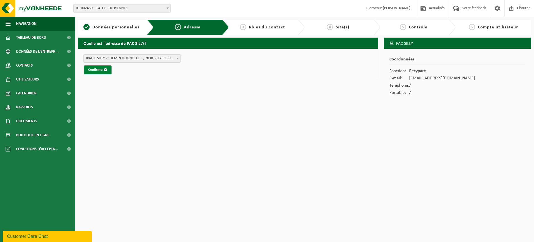
click at [94, 68] on button "Confirmer" at bounding box center [98, 69] width 28 height 9
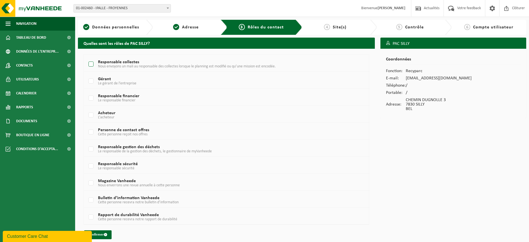
click at [109, 68] on span "Nous envoyons un mali au responsable des collectes lorsque le planning est modi…" at bounding box center [187, 66] width 178 height 4
click at [87, 57] on input "Responsable collectes Nous envoyons un mali au responsable des collectes lorsqu…" at bounding box center [86, 57] width 0 height 0
checkbox input "true"
click at [104, 235] on button "Confirmer" at bounding box center [98, 234] width 28 height 9
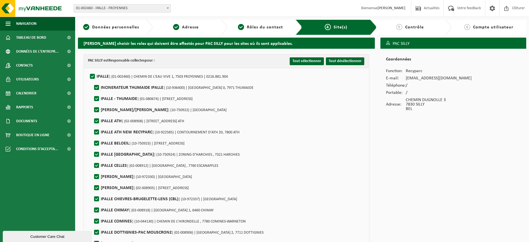
click at [91, 75] on label"] "IPALLE | (01-002460) | CHEMIN DE L'EAU VIVE 1, 7503 FROYENNES | 0216.881.904" at bounding box center [158, 76] width 139 height 8
click at [88, 70] on input "IPALLE | (01-002460) | CHEMIN DE L'EAU VIVE 1, 7503 FROYENNES | 0216.881.904" at bounding box center [88, 69] width 0 height 0
checkbox input "false"
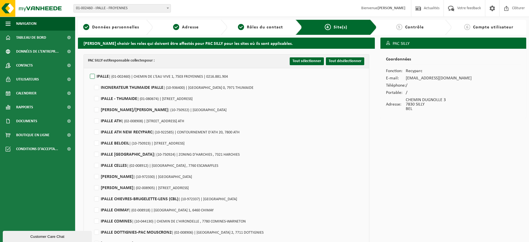
checkbox input "false"
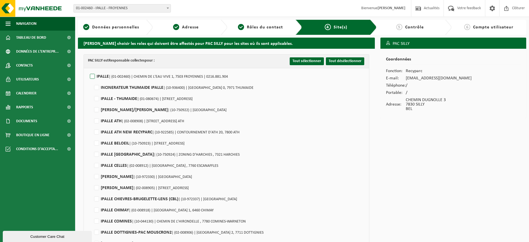
checkbox input "false"
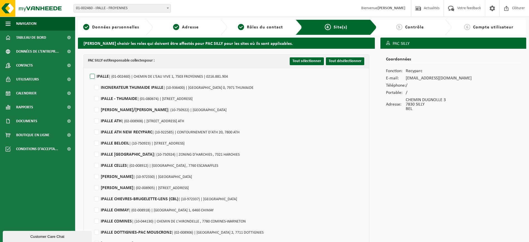
checkbox input "false"
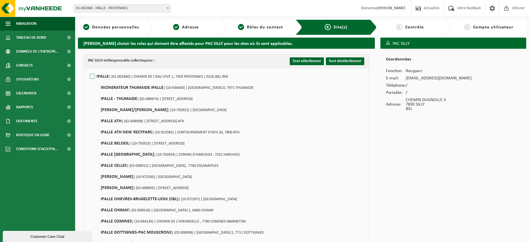
checkbox input "false"
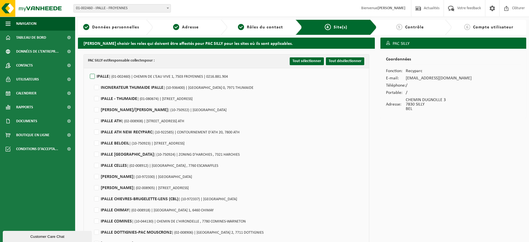
checkbox input "false"
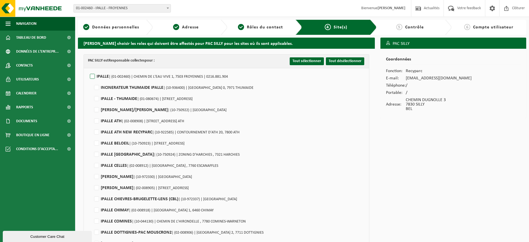
checkbox input "false"
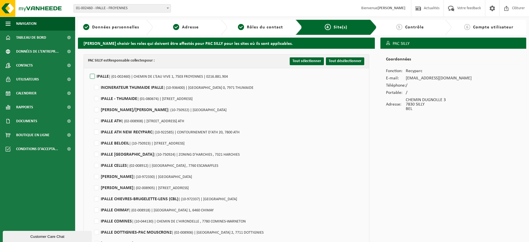
checkbox input "false"
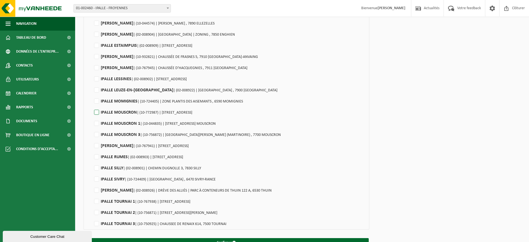
scroll to position [233, 0]
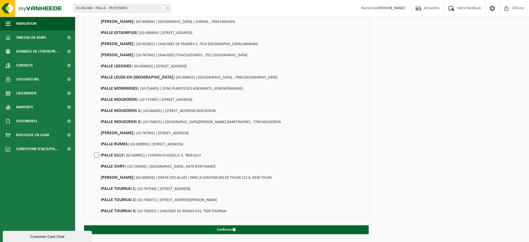
click at [95, 158] on label"] "IPALLE SILLY | (02-008901) | CHEMIN DUGNOLLE 3, 7830 SILLY" at bounding box center [147, 155] width 108 height 8
click at [92, 148] on input "IPALLE SILLY | (02-008901) | CHEMIN DUGNOLLE 3, 7830 SILLY" at bounding box center [92, 148] width 0 height 0
checkbox input "true"
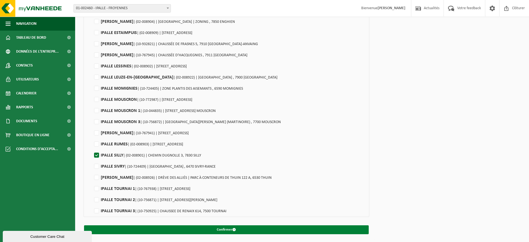
click at [215, 231] on button "Confirmer" at bounding box center [226, 229] width 285 height 9
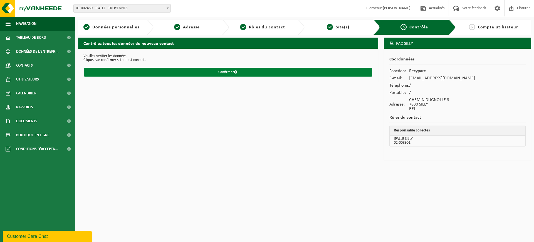
click at [226, 73] on button "Confirmer" at bounding box center [228, 72] width 288 height 9
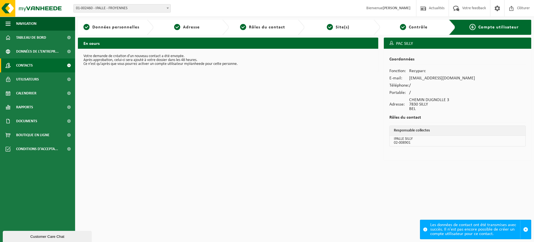
click at [31, 65] on span "Contacts" at bounding box center [24, 65] width 17 height 14
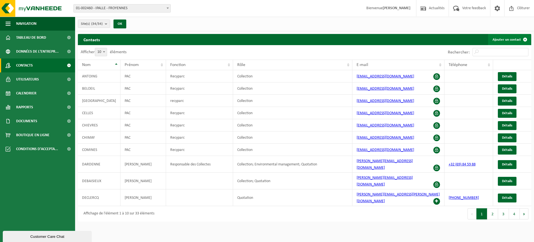
click at [509, 42] on link "Ajouter un contact" at bounding box center [510, 39] width 43 height 11
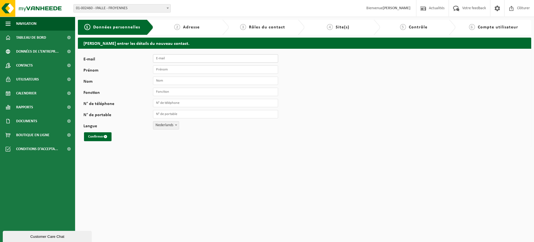
click at [169, 61] on input "E-mail" at bounding box center [215, 58] width 125 height 8
paste input "PAC_Sivry-Rance@ipalle.be"
type input "PAC_Sivry-Rance@ipalle.be"
click at [199, 68] on input "Prénom" at bounding box center [215, 69] width 125 height 8
type input "PAC"
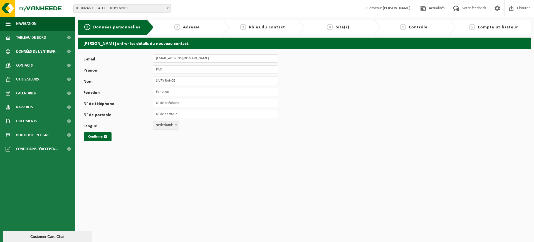
type input "SIVRY RANCE"
type input "Recyparc"
click at [168, 126] on span "Nederlands" at bounding box center [166, 125] width 26 height 8
select select "1"
click at [102, 136] on button "Confirmer" at bounding box center [98, 136] width 28 height 9
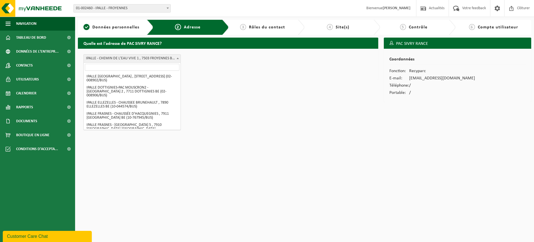
click at [159, 56] on span "IPALLE - CHEMIN DE L'EAU VIVE 1 , 7503 FROYENNES BE (01-002460/BUS)" at bounding box center [132, 59] width 97 height 8
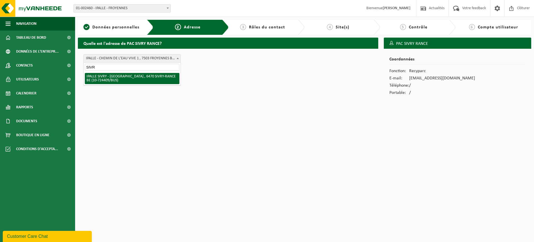
type input "SIVR"
select select "91316"
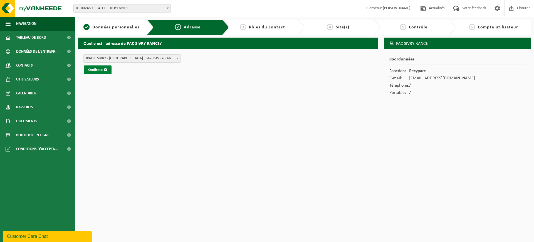
click at [94, 71] on button "Confirmer" at bounding box center [98, 69] width 28 height 9
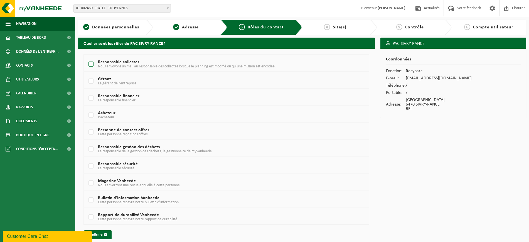
drag, startPoint x: 110, startPoint y: 65, endPoint x: 134, endPoint y: 102, distance: 44.5
click at [110, 66] on span "Nous envoyons un mali au responsable des collectes lorsque le planning est modi…" at bounding box center [187, 66] width 178 height 4
click at [87, 57] on input "Responsable collectes Nous envoyons un mali au responsable des collectes lorsqu…" at bounding box center [86, 57] width 0 height 0
checkbox input "true"
click at [96, 235] on button "Confirmer" at bounding box center [98, 234] width 28 height 9
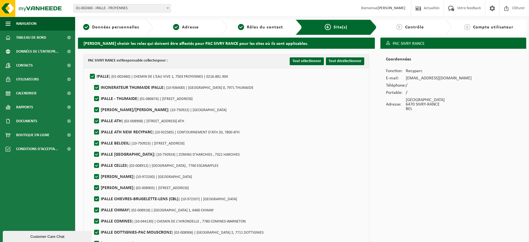
click at [92, 75] on label"] "IPALLE | (01-002460) | CHEMIN DE L'EAU VIVE 1, 7503 FROYENNES | 0216.881.904" at bounding box center [158, 76] width 139 height 8
click at [88, 70] on input "IPALLE | (01-002460) | CHEMIN DE L'EAU VIVE 1, 7503 FROYENNES | 0216.881.904" at bounding box center [88, 69] width 0 height 0
checkbox input "false"
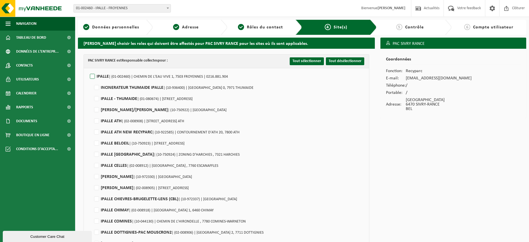
checkbox input "false"
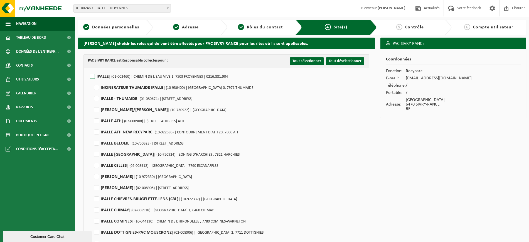
checkbox input "false"
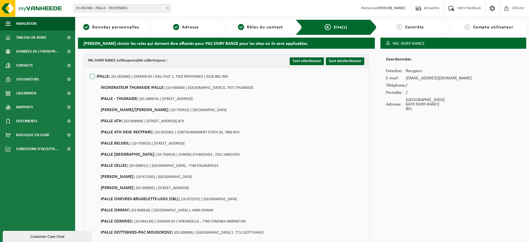
checkbox input "false"
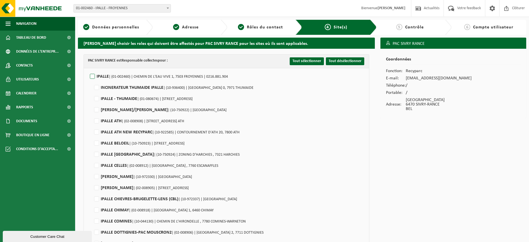
checkbox input "false"
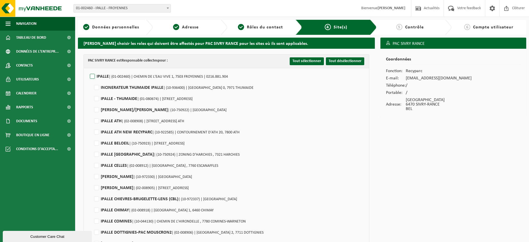
checkbox input "false"
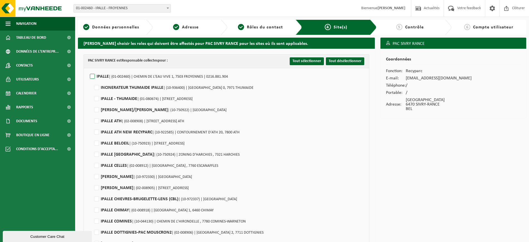
checkbox input "false"
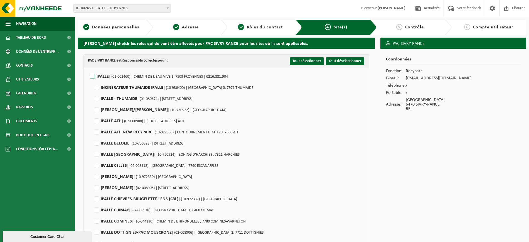
checkbox input "false"
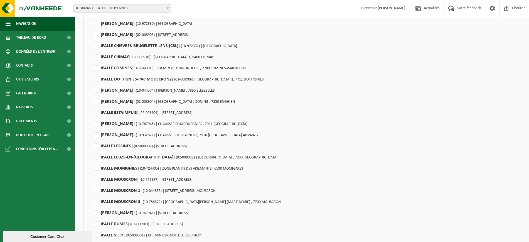
scroll to position [174, 0]
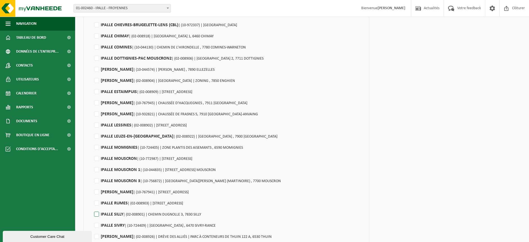
click at [95, 213] on label"] "IPALLE SILLY | (02-008901) | CHEMIN DUGNOLLE 3, 7830 SILLY" at bounding box center [147, 214] width 108 height 8
click at [92, 207] on input "IPALLE SILLY | (02-008901) | CHEMIN DUGNOLLE 3, 7830 SILLY" at bounding box center [92, 207] width 0 height 0
checkbox input "true"
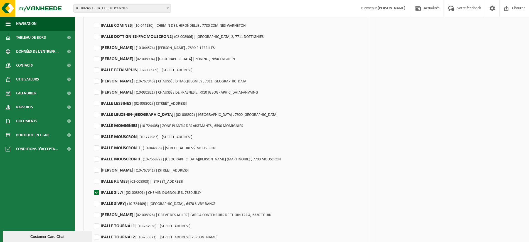
scroll to position [233, 0]
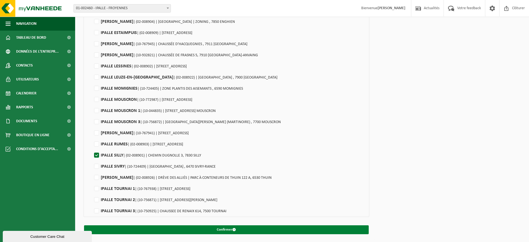
click at [212, 233] on button "Confirmer" at bounding box center [226, 229] width 285 height 9
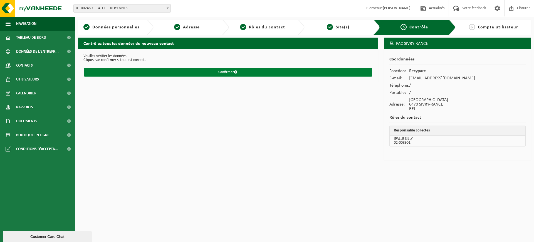
click at [243, 70] on button "Confirmer" at bounding box center [228, 72] width 288 height 9
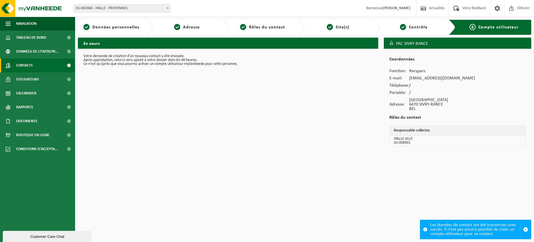
click at [40, 63] on link "Contacts" at bounding box center [37, 65] width 75 height 14
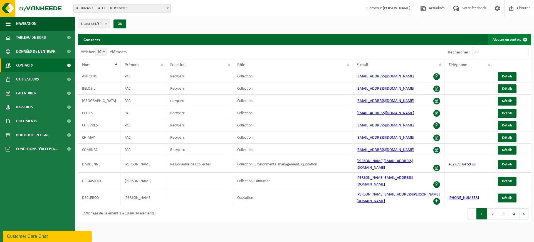
click at [507, 39] on link "Ajouter un contact" at bounding box center [510, 39] width 43 height 11
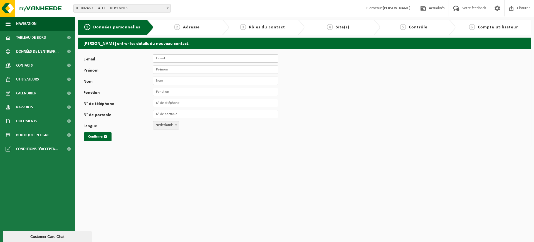
click at [188, 58] on input "E-mail" at bounding box center [215, 58] width 125 height 8
paste input "[EMAIL_ADDRESS][DOMAIN_NAME]"
type input "[EMAIL_ADDRESS][DOMAIN_NAME]"
click at [173, 71] on input "Prénom" at bounding box center [215, 69] width 125 height 8
type input "PAC"
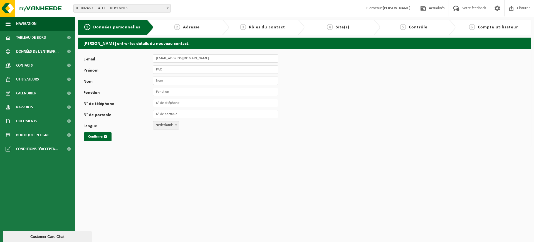
click at [198, 83] on input "Nom" at bounding box center [215, 81] width 125 height 8
type input "TOURNAI 1"
click at [195, 93] on input "Fonction" at bounding box center [215, 92] width 125 height 8
type input "Recyparc"
click at [160, 124] on span "Nederlands" at bounding box center [166, 125] width 26 height 8
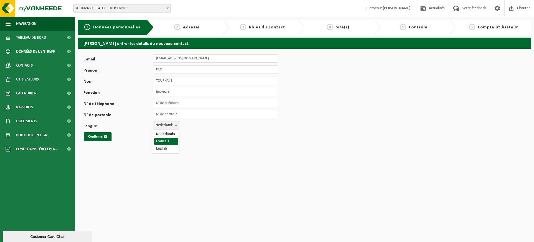
select select "1"
click at [93, 139] on button "Confirmer" at bounding box center [98, 136] width 28 height 9
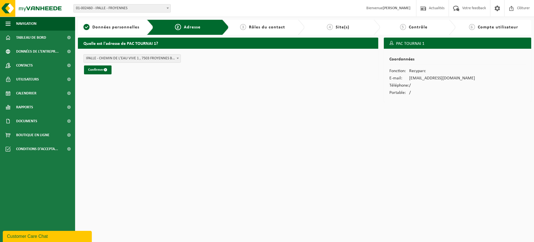
click at [150, 58] on span "IPALLE - CHEMIN DE L'EAU VIVE 1 , 7503 FROYENNES BE (01-002460/BUS)" at bounding box center [132, 59] width 97 height 8
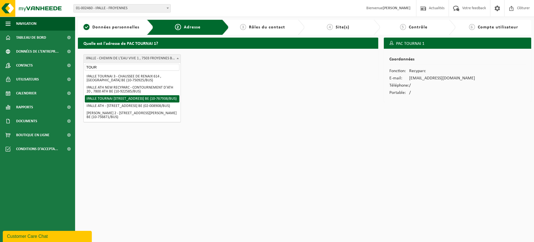
type input "TOUR"
select select "47292"
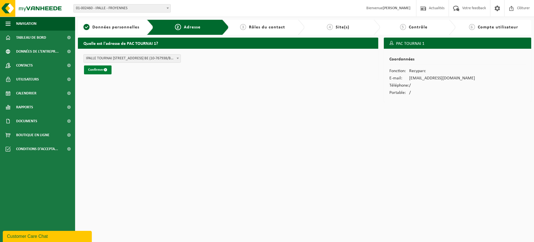
click at [97, 68] on button "Confirmer" at bounding box center [98, 69] width 28 height 9
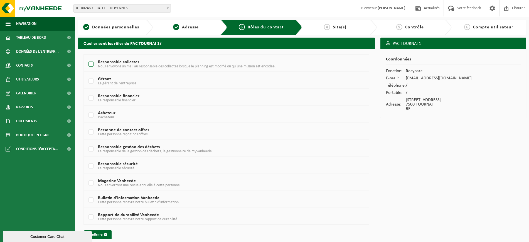
click at [131, 65] on span "Nous envoyons un mali au responsable des collectes lorsque le planning est modi…" at bounding box center [187, 66] width 178 height 4
click at [87, 57] on input "Responsable collectes Nous envoyons un mali au responsable des collectes lorsqu…" at bounding box center [86, 57] width 0 height 0
checkbox input "true"
click at [97, 234] on button "Confirmer" at bounding box center [98, 234] width 28 height 9
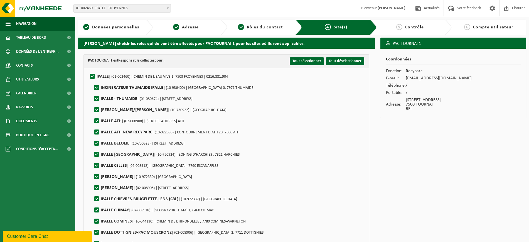
click at [92, 75] on label"] "IPALLE | (01-002460) | CHEMIN DE L'EAU VIVE 1, 7503 FROYENNES | 0216.881.904" at bounding box center [158, 76] width 139 height 8
click at [88, 70] on input "IPALLE | (01-002460) | CHEMIN DE L'EAU VIVE 1, 7503 FROYENNES | 0216.881.904" at bounding box center [88, 69] width 0 height 0
checkbox input "false"
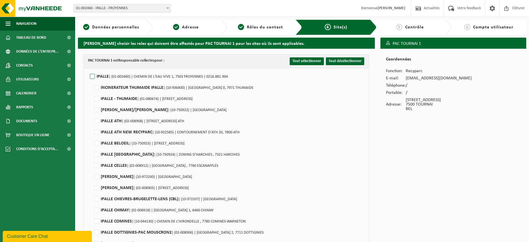
checkbox input "false"
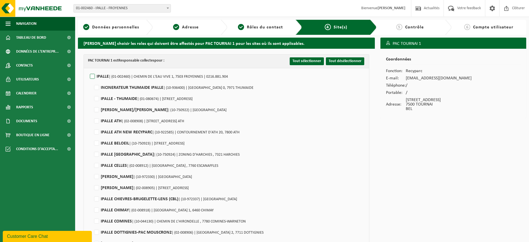
checkbox input "false"
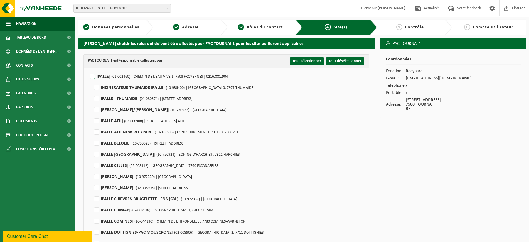
checkbox input "false"
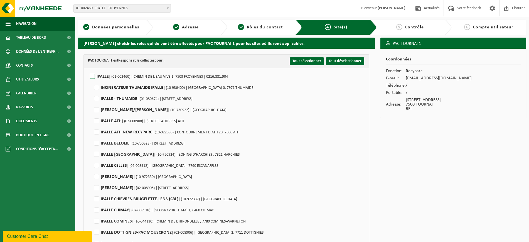
checkbox input "false"
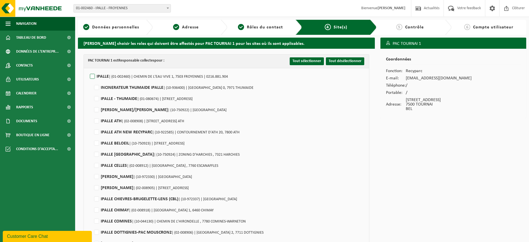
checkbox input "false"
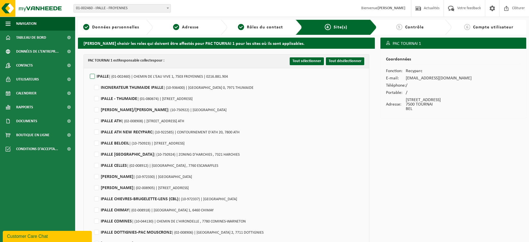
checkbox input "false"
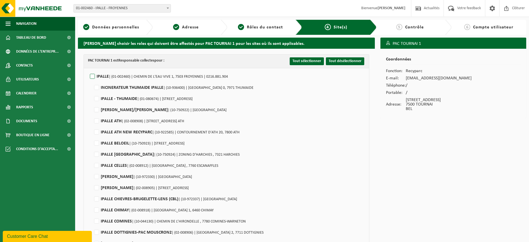
checkbox input "false"
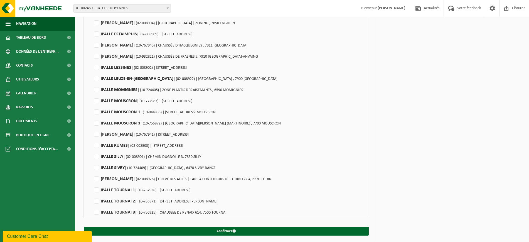
scroll to position [233, 0]
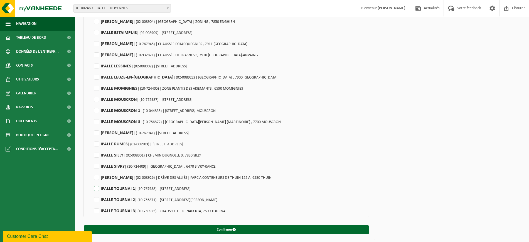
click at [97, 188] on label"] "IPALLE TOURNAI 1 | (10-767938) | RUE D'AMIENS 63, 7500 TOURNAI" at bounding box center [141, 189] width 97 height 8
click at [92, 182] on input "IPALLE TOURNAI 1 | (10-767938) | RUE D'AMIENS 63, 7500 TOURNAI" at bounding box center [92, 181] width 0 height 0
checkbox input "true"
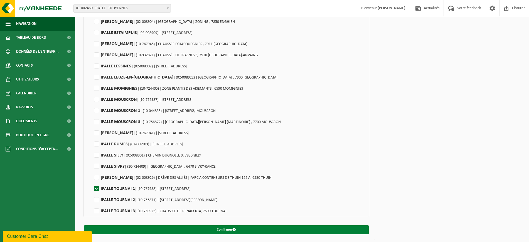
click at [250, 232] on button "Confirmer" at bounding box center [226, 229] width 285 height 9
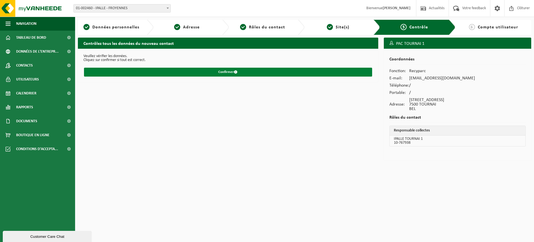
click at [230, 71] on button "Confirmer" at bounding box center [228, 72] width 288 height 9
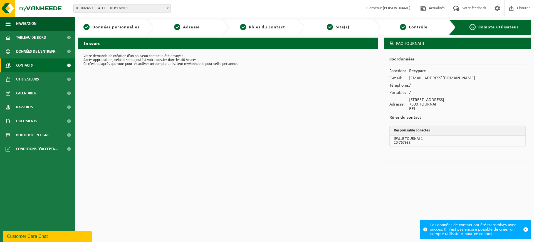
click at [23, 65] on span "Contacts" at bounding box center [24, 65] width 17 height 14
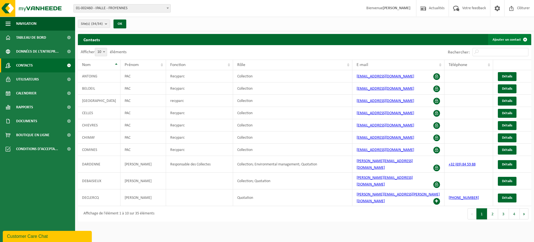
click at [502, 37] on link "Ajouter un contact" at bounding box center [510, 39] width 43 height 11
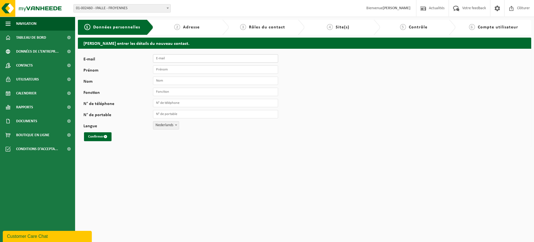
click at [223, 57] on input "E-mail" at bounding box center [215, 58] width 125 height 8
paste input "[EMAIL_ADDRESS][DOMAIN_NAME]"
type input "[EMAIL_ADDRESS][DOMAIN_NAME]"
drag, startPoint x: 182, startPoint y: 67, endPoint x: 193, endPoint y: 68, distance: 10.9
click at [182, 67] on input "Prénom" at bounding box center [215, 69] width 125 height 8
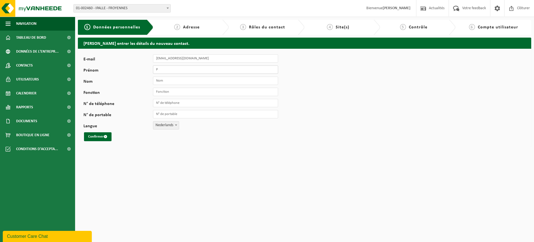
type input "PAC"
type input "TOURNAI 2"
click at [183, 94] on input "Fonction" at bounding box center [215, 92] width 125 height 8
type input "Recyparc"
click at [168, 124] on span "Nederlands" at bounding box center [166, 125] width 26 height 8
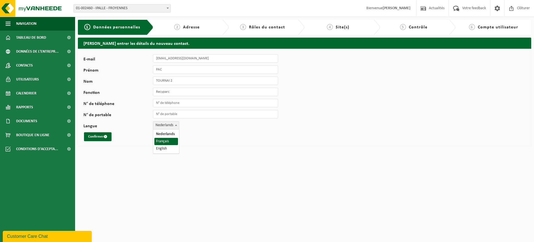
select select "1"
click at [93, 134] on button "Confirmer" at bounding box center [98, 136] width 28 height 9
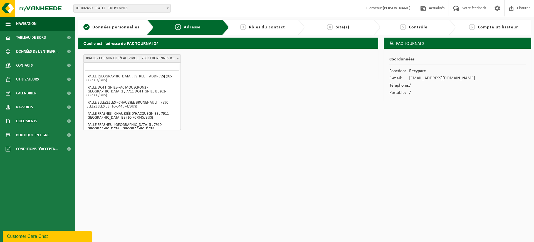
click at [136, 56] on span "IPALLE - CHEMIN DE L'EAU VIVE 1 , 7503 FROYENNES BE (01-002460/BUS)" at bounding box center [132, 59] width 97 height 8
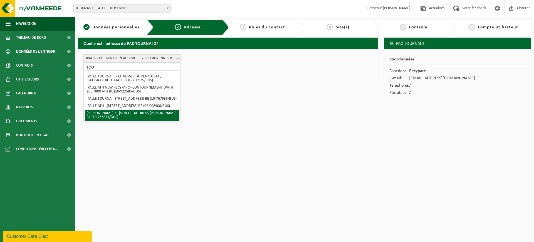
type input "TOU"
select select "32978"
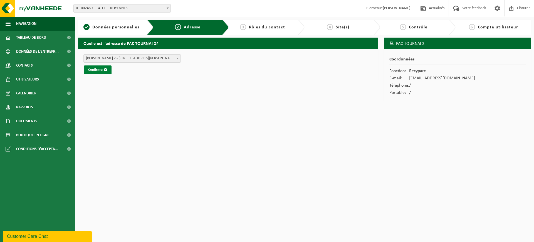
click at [100, 71] on button "Confirmer" at bounding box center [98, 69] width 28 height 9
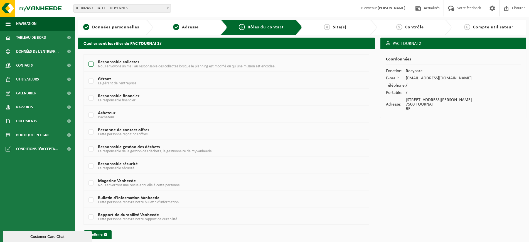
click at [145, 64] on span "Nous envoyons un mali au responsable des collectes lorsque le planning est modi…" at bounding box center [187, 66] width 178 height 4
click at [87, 57] on input "Responsable collectes Nous envoyons un mali au responsable des collectes lorsqu…" at bounding box center [86, 57] width 0 height 0
checkbox input "true"
click at [102, 236] on button "Confirmer" at bounding box center [98, 234] width 28 height 9
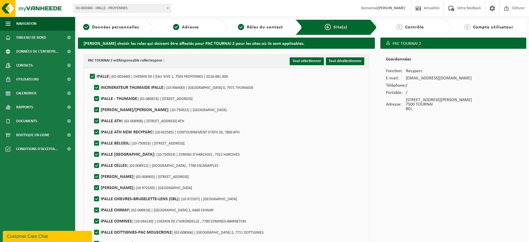
click at [93, 74] on label"] "IPALLE | (01-002460) | CHEMIN DE L'EAU VIVE 1, 7503 FROYENNES | 0216.881.904" at bounding box center [158, 76] width 139 height 8
click at [88, 70] on input "IPALLE | (01-002460) | CHEMIN DE L'EAU VIVE 1, 7503 FROYENNES | 0216.881.904" at bounding box center [88, 69] width 0 height 0
checkbox input "false"
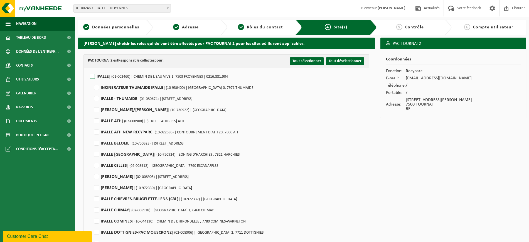
checkbox input "false"
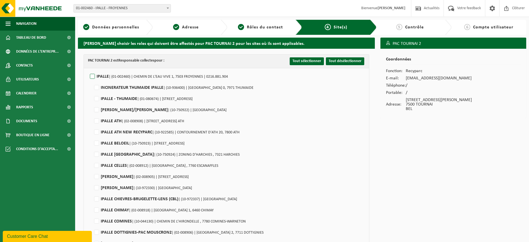
checkbox input "false"
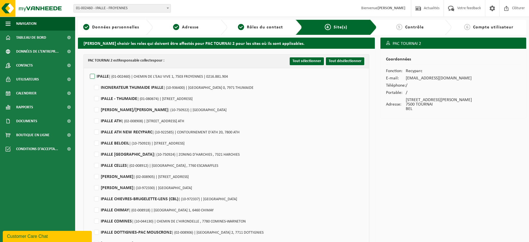
checkbox input "false"
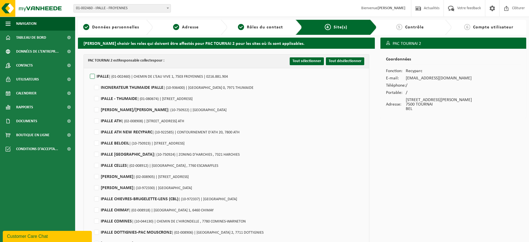
checkbox input "false"
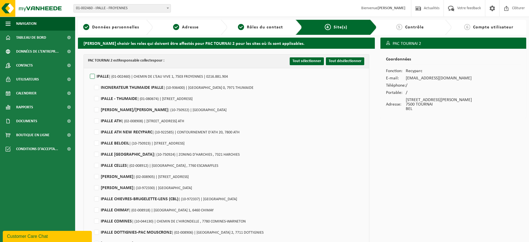
checkbox input "false"
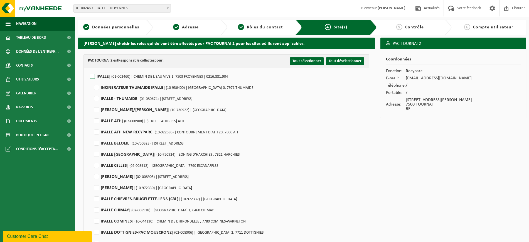
checkbox input "false"
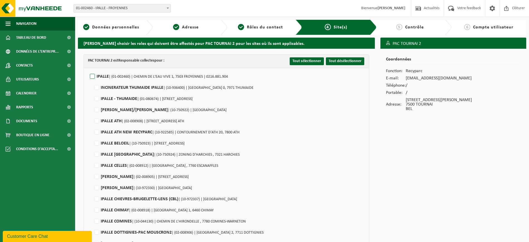
checkbox input "false"
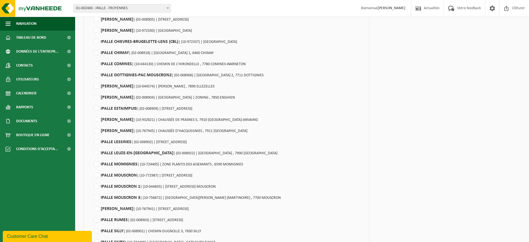
scroll to position [233, 0]
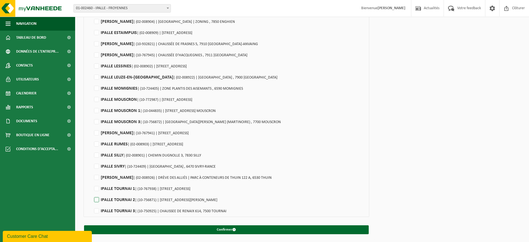
click at [120, 200] on label"] "IPALLE TOURNAI 2 | (10-756871) | RUE JEAN BAPTISTE MOENS 6, 7500 TOURNAI" at bounding box center [155, 200] width 124 height 8
click at [92, 193] on input "IPALLE TOURNAI 2 | (10-756871) | RUE JEAN BAPTISTE MOENS 6, 7500 TOURNAI" at bounding box center [92, 193] width 0 height 0
checkbox input "true"
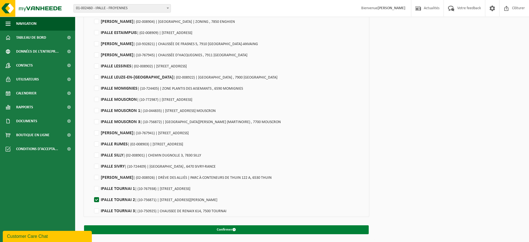
click at [242, 225] on button "Confirmer" at bounding box center [226, 229] width 285 height 9
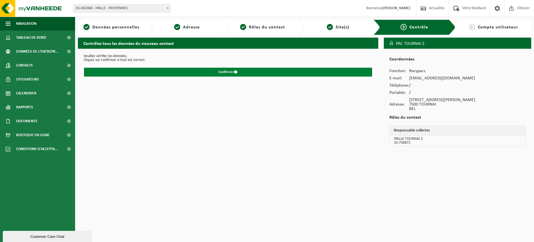
click at [235, 72] on span "submit" at bounding box center [236, 72] width 4 height 4
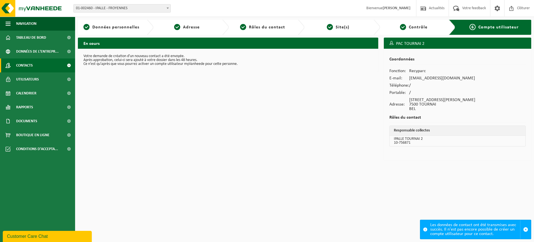
click at [36, 68] on link "Contacts" at bounding box center [37, 65] width 75 height 14
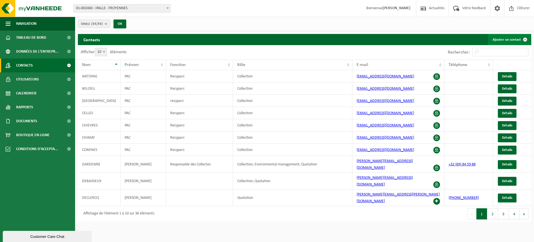
click at [502, 42] on link "Ajouter un contact" at bounding box center [510, 39] width 43 height 11
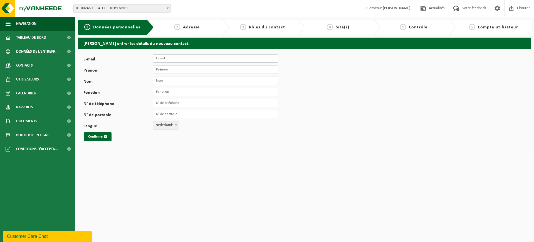
click at [166, 58] on input "E-mail" at bounding box center [215, 58] width 125 height 8
paste input "[EMAIL_ADDRESS][DOMAIN_NAME]"
type input "[EMAIL_ADDRESS][DOMAIN_NAME]"
click at [178, 69] on input "Prénom" at bounding box center [215, 69] width 125 height 8
type input "PAC"
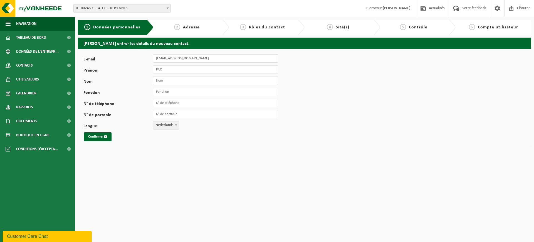
click at [203, 80] on input "Nom" at bounding box center [215, 81] width 125 height 8
type input "TOURNAI 3"
click at [197, 92] on input "Fonction" at bounding box center [215, 92] width 125 height 8
type input "Recyparc"
click at [165, 126] on span "Nederlands" at bounding box center [166, 125] width 26 height 8
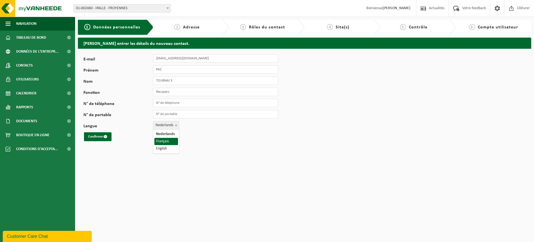
select select "1"
click at [92, 136] on button "Confirmer" at bounding box center [98, 136] width 28 height 9
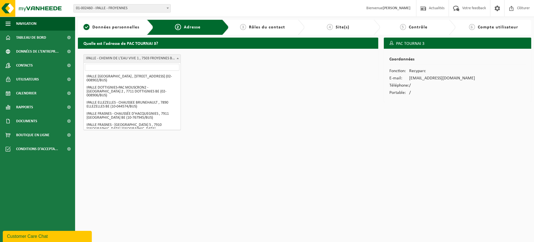
click at [133, 60] on span "IPALLE - CHEMIN DE L'EAU VIVE 1 , 7503 FROYENNES BE (01-002460/BUS)" at bounding box center [132, 59] width 97 height 8
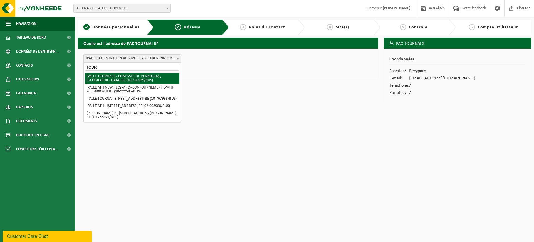
type input "TOUR"
select select "32976"
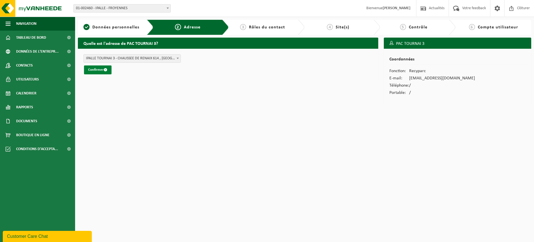
click at [95, 68] on button "Confirmer" at bounding box center [98, 69] width 28 height 9
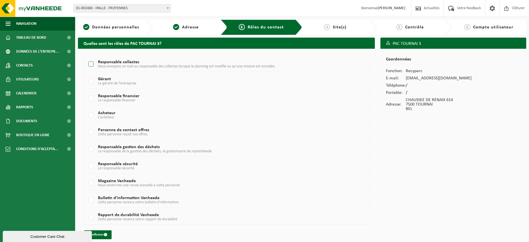
click at [94, 63] on label "Responsable collectes Nous envoyons un mali au responsable des collectes lorsqu…" at bounding box center [214, 64] width 254 height 8
click at [87, 57] on input "Responsable collectes Nous envoyons un mali au responsable des collectes lorsqu…" at bounding box center [86, 57] width 0 height 0
checkbox input "true"
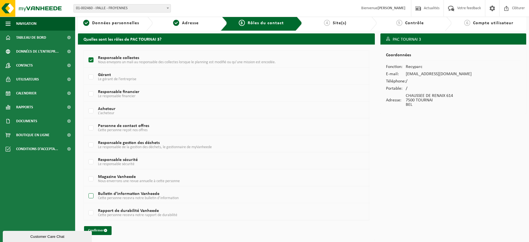
scroll to position [5, 0]
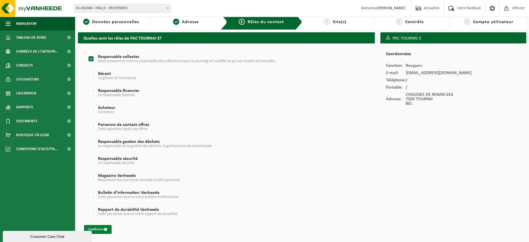
click at [97, 226] on button "Confirmer" at bounding box center [98, 229] width 28 height 9
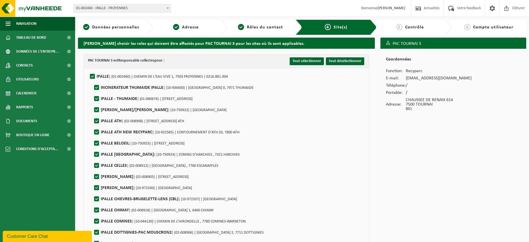
click at [93, 75] on label"] "IPALLE | (01-002460) | CHEMIN DE L'EAU VIVE 1, 7503 FROYENNES | 0216.881.904" at bounding box center [158, 76] width 139 height 8
click at [88, 70] on input "IPALLE | (01-002460) | CHEMIN DE L'EAU VIVE 1, 7503 FROYENNES | 0216.881.904" at bounding box center [88, 69] width 0 height 0
checkbox input "false"
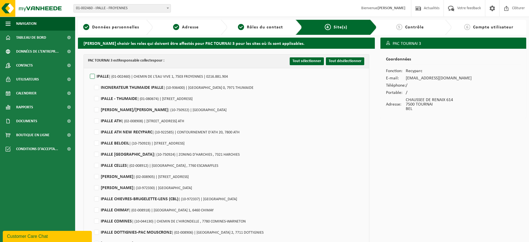
checkbox input "false"
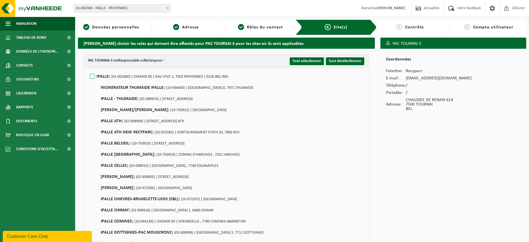
checkbox input "false"
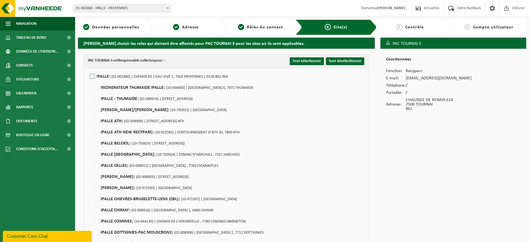
checkbox input "false"
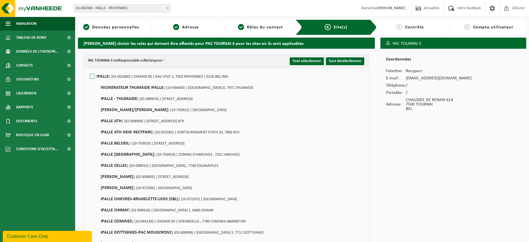
checkbox input "false"
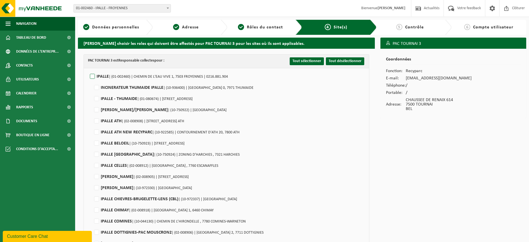
checkbox input "false"
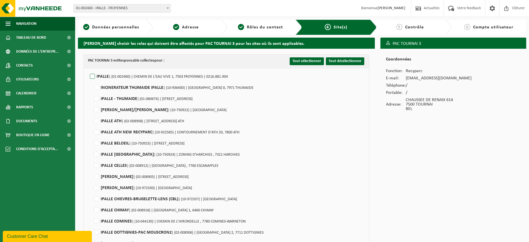
checkbox input "false"
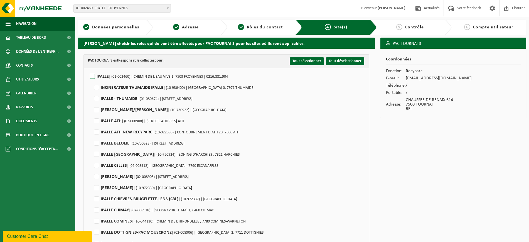
checkbox input "false"
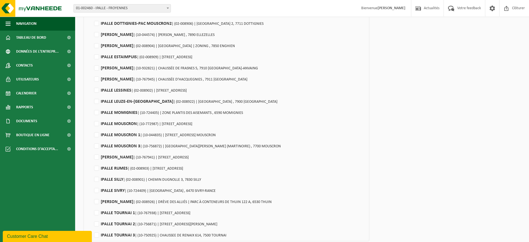
scroll to position [233, 0]
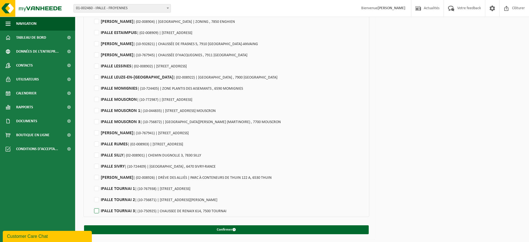
click at [98, 209] on label"] "IPALLE TOURNAI 3 | (10-750925) | CHAUSSEE DE RENAIX 614, 7500 TOURNAI" at bounding box center [160, 211] width 134 height 8
click at [92, 204] on input "IPALLE TOURNAI 3 | (10-750925) | CHAUSSEE DE RENAIX 614, 7500 TOURNAI" at bounding box center [92, 204] width 0 height 0
checkbox input "true"
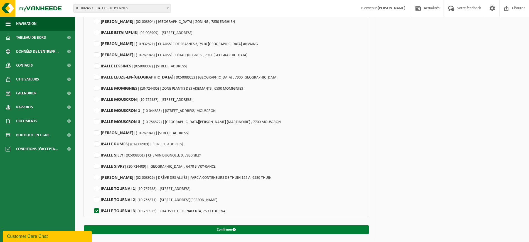
click at [216, 227] on button "Confirmer" at bounding box center [226, 229] width 285 height 9
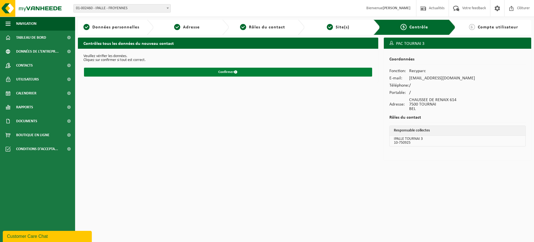
click at [227, 73] on button "Confirmer" at bounding box center [228, 72] width 288 height 9
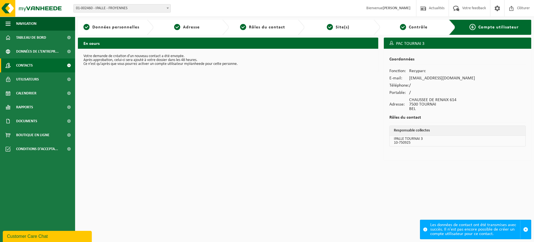
click at [22, 66] on span "Contacts" at bounding box center [24, 65] width 17 height 14
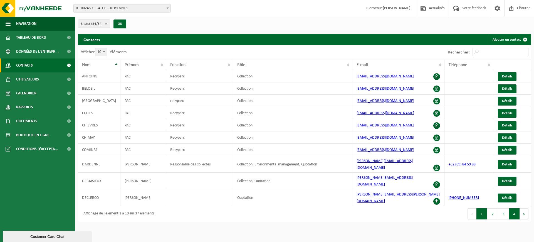
click at [514, 208] on button "4" at bounding box center [514, 213] width 11 height 11
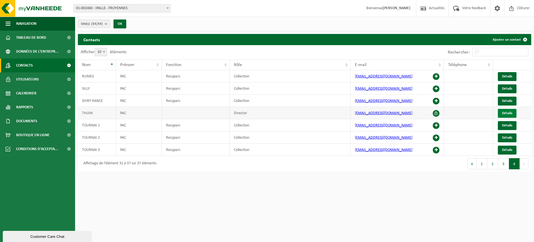
click at [507, 113] on span "Détails" at bounding box center [507, 113] width 10 height 4
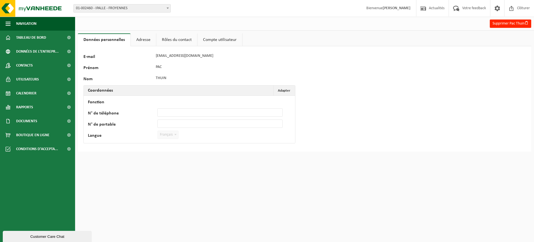
click at [176, 45] on link "Rôles du contact" at bounding box center [176, 39] width 41 height 13
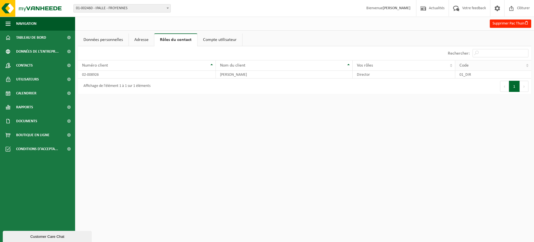
click at [481, 70] on th "Code" at bounding box center [494, 65] width 76 height 11
click at [479, 74] on td "01_DIR" at bounding box center [494, 75] width 76 height 8
click at [212, 35] on link "Compte utilisateur" at bounding box center [220, 39] width 45 height 13
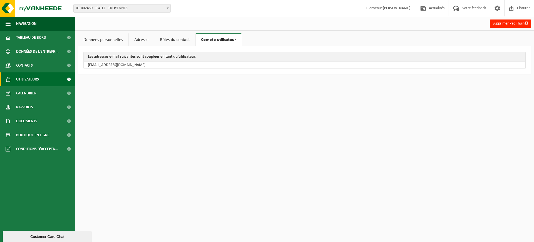
click at [23, 78] on span "Utilisateurs" at bounding box center [27, 79] width 23 height 14
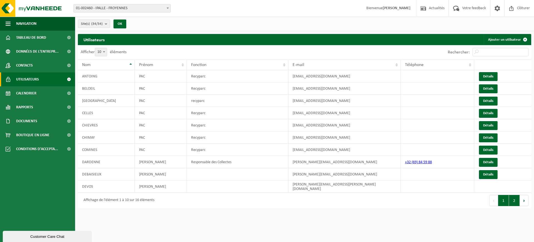
click at [511, 195] on button "2" at bounding box center [514, 200] width 11 height 11
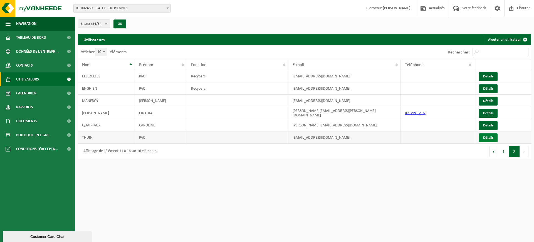
click at [494, 138] on link "Détails" at bounding box center [488, 137] width 19 height 9
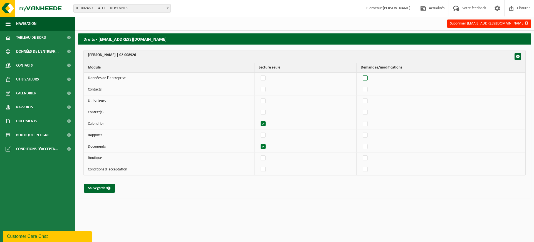
click at [368, 76] on label"] at bounding box center [366, 78] width 8 height 8
click at [361, 74] on input "checkbox" at bounding box center [361, 74] width 0 height 0
checkbox input "true"
click at [369, 91] on label"] at bounding box center [366, 89] width 8 height 8
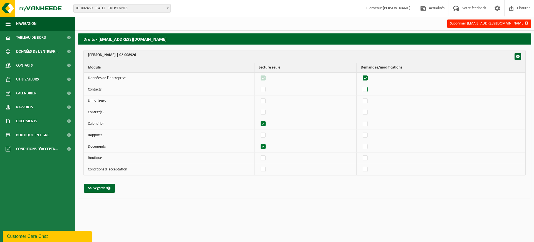
click at [361, 85] on input "checkbox" at bounding box center [361, 85] width 0 height 0
checkbox input "true"
click at [369, 98] on label"] at bounding box center [366, 101] width 8 height 8
click at [361, 97] on input "checkbox" at bounding box center [361, 97] width 0 height 0
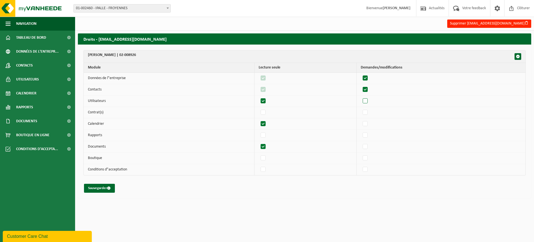
checkbox input "true"
click at [367, 113] on label"] at bounding box center [366, 112] width 8 height 8
click at [361, 108] on input "checkbox" at bounding box center [361, 108] width 0 height 0
checkbox input "true"
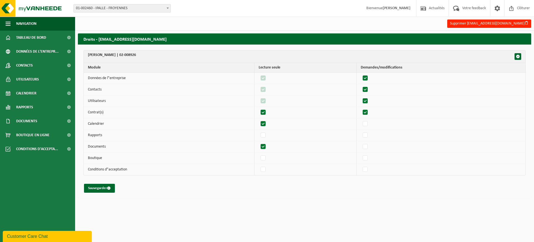
checkbox input "true"
click at [103, 188] on button "Sauvegarder" at bounding box center [99, 188] width 31 height 9
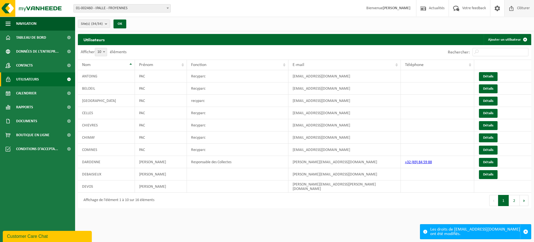
click at [522, 8] on span "Clôturer" at bounding box center [524, 8] width 16 height 16
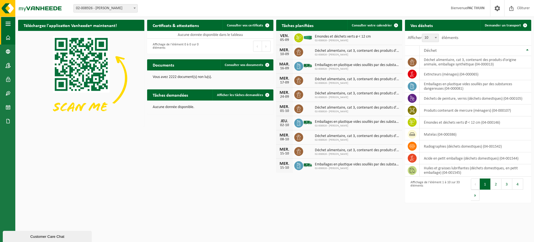
click at [9, 26] on span "button" at bounding box center [8, 24] width 5 height 14
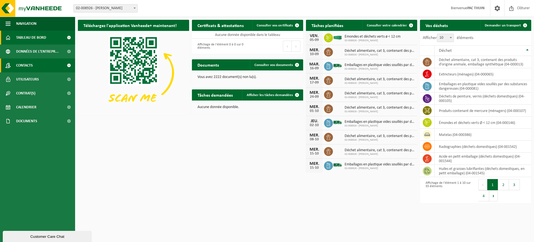
click at [18, 67] on span "Contacts" at bounding box center [24, 65] width 17 height 14
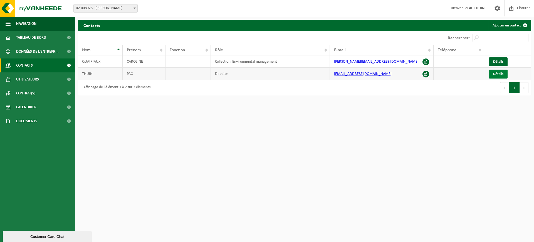
click at [497, 75] on span "Détails" at bounding box center [499, 74] width 10 height 4
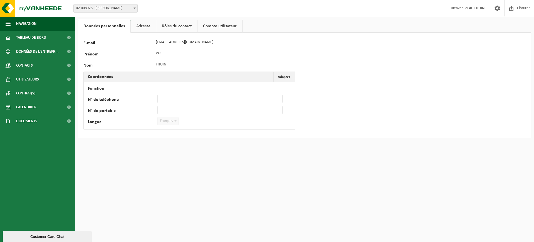
click at [211, 27] on link "Compte utilisateur" at bounding box center [220, 26] width 45 height 13
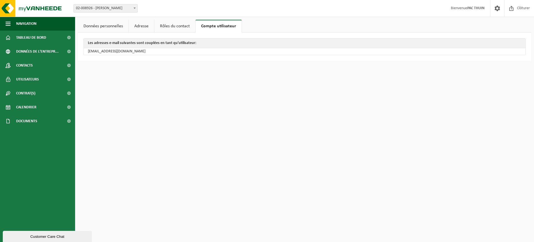
click at [174, 23] on link "Rôles du contact" at bounding box center [174, 26] width 41 height 13
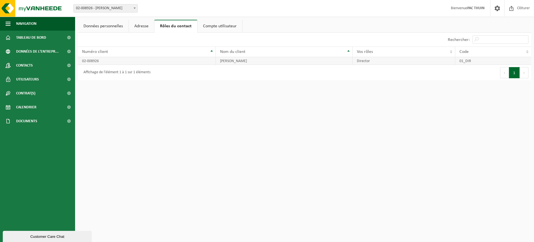
click at [242, 60] on td "IPALLE THUIN" at bounding box center [284, 61] width 137 height 8
click at [151, 57] on td "02-008926" at bounding box center [147, 61] width 138 height 8
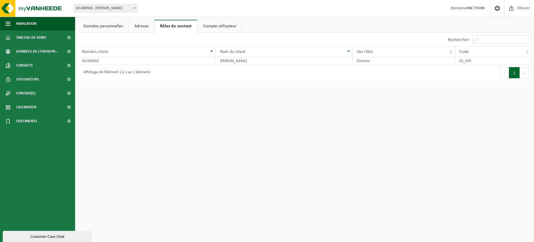
click at [141, 24] on link "Adresse" at bounding box center [141, 26] width 25 height 13
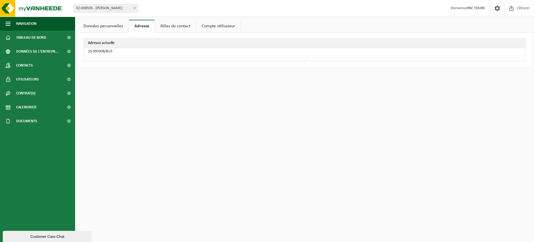
click at [105, 25] on link "Données personnelles" at bounding box center [103, 26] width 51 height 13
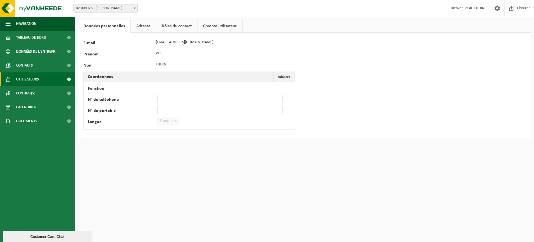
click at [23, 75] on span "Utilisateurs" at bounding box center [27, 79] width 23 height 14
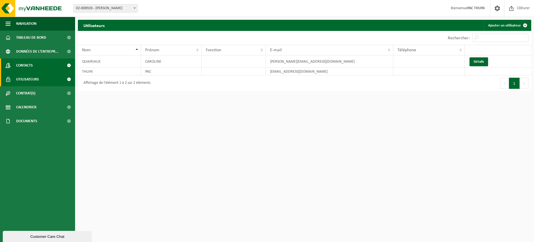
click at [27, 66] on span "Contacts" at bounding box center [24, 65] width 17 height 14
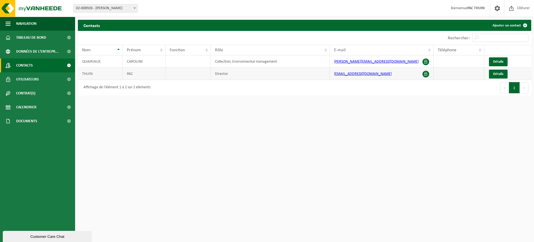
click at [426, 75] on span at bounding box center [426, 74] width 7 height 7
click at [238, 72] on td "Director" at bounding box center [270, 74] width 119 height 12
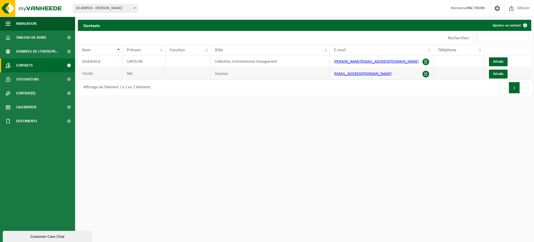
click at [238, 72] on td "Director" at bounding box center [270, 74] width 119 height 12
click at [32, 95] on span "Contrat(s)" at bounding box center [25, 93] width 19 height 14
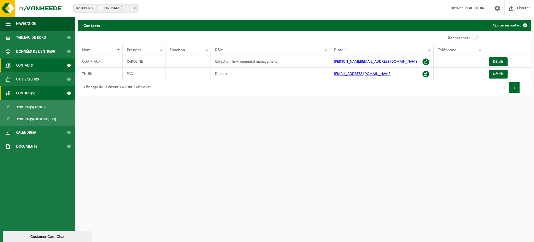
click at [32, 95] on span "Contrat(s)" at bounding box center [25, 93] width 19 height 14
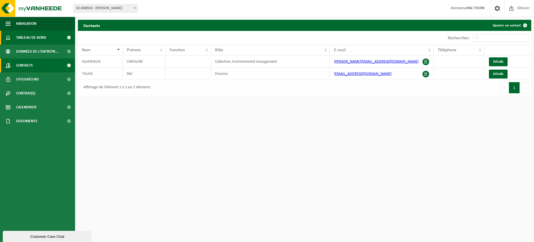
click at [41, 35] on span "Tableau de bord" at bounding box center [31, 38] width 30 height 14
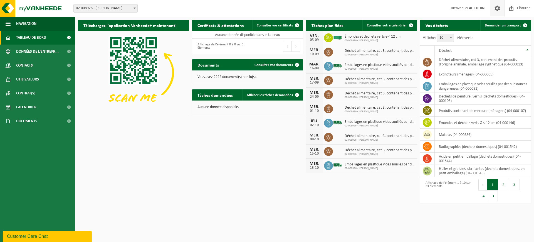
click at [497, 9] on span at bounding box center [498, 8] width 8 height 16
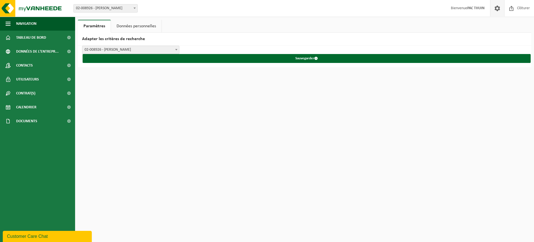
click at [120, 47] on span "02-008926 - [PERSON_NAME]" at bounding box center [130, 50] width 97 height 8
click at [128, 27] on link "Données personnelles" at bounding box center [136, 26] width 51 height 13
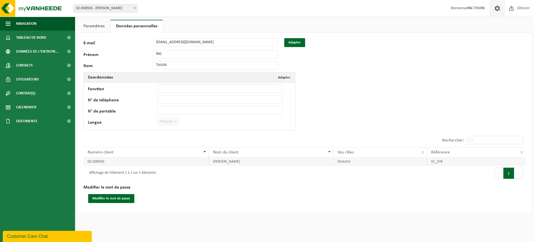
click at [287, 160] on td "[PERSON_NAME]" at bounding box center [271, 162] width 124 height 8
click at [190, 158] on td "02-008926" at bounding box center [147, 162] width 126 height 8
click at [300, 44] on button "Adapter" at bounding box center [294, 42] width 21 height 9
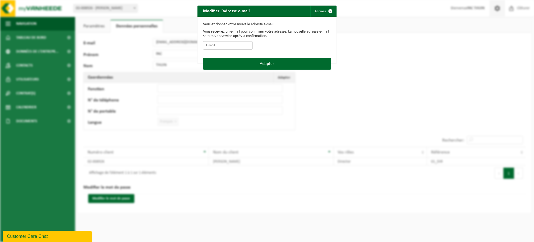
paste input "PAC_Thuin@ipalle.be"
type input "PAC_Thuin@ipalle.be"
click at [210, 62] on button "Adapter" at bounding box center [267, 64] width 128 height 12
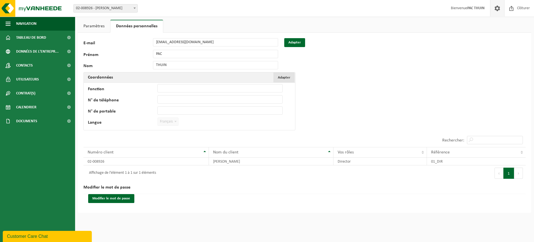
click at [287, 77] on span "Adapter" at bounding box center [284, 78] width 13 height 4
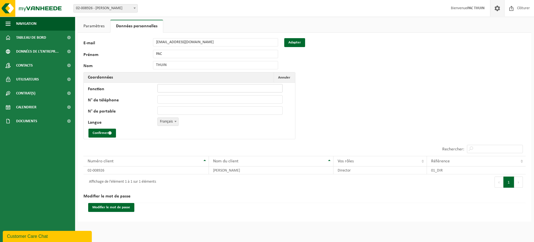
click at [188, 87] on input "Fonction" at bounding box center [220, 88] width 125 height 8
type input "Recyparc"
click at [104, 134] on button "Confirmer" at bounding box center [103, 133] width 28 height 9
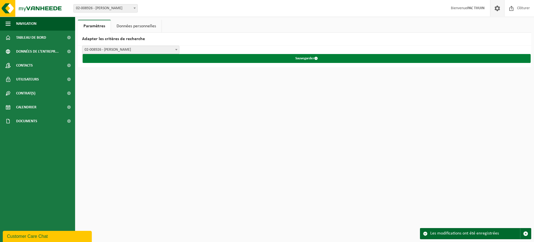
click at [294, 57] on button "Sauvegarder" at bounding box center [307, 58] width 448 height 9
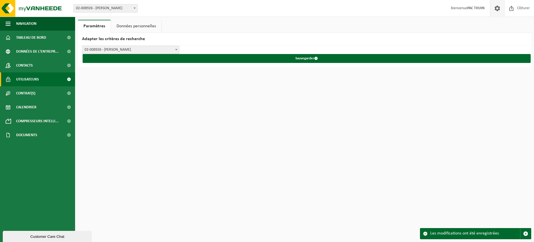
click at [22, 83] on span "Utilisateurs" at bounding box center [27, 79] width 23 height 14
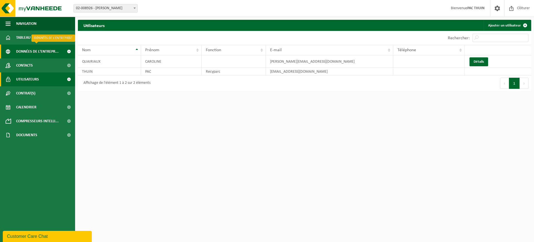
click at [48, 47] on span "Données de l'entrepr..." at bounding box center [37, 52] width 43 height 14
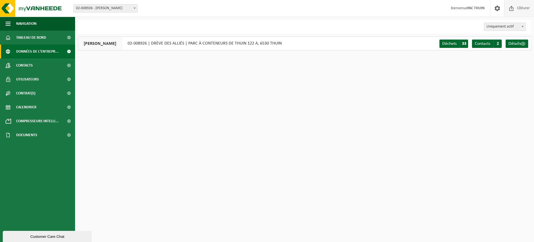
click at [521, 7] on span "Clôturer" at bounding box center [524, 8] width 16 height 16
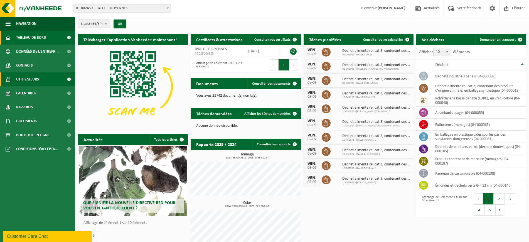
click at [15, 80] on link "Utilisateurs" at bounding box center [37, 79] width 75 height 14
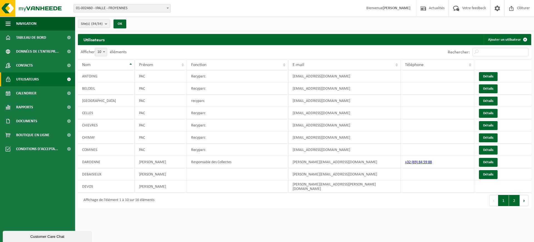
click at [518, 195] on button "2" at bounding box center [514, 200] width 11 height 11
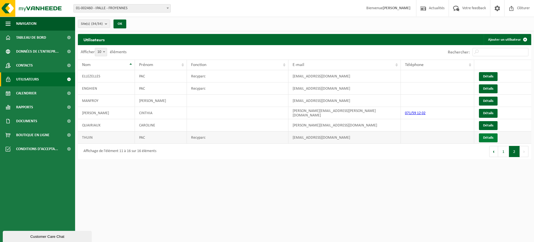
click at [488, 139] on link "Détails" at bounding box center [488, 137] width 19 height 9
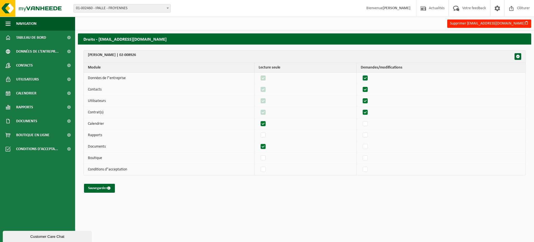
click at [369, 79] on label"] at bounding box center [366, 78] width 8 height 8
click at [361, 74] on input "checkbox" at bounding box center [361, 74] width 0 height 0
checkbox input "false"
click at [367, 89] on label"] at bounding box center [366, 89] width 8 height 8
click at [361, 85] on input "checkbox" at bounding box center [361, 85] width 0 height 0
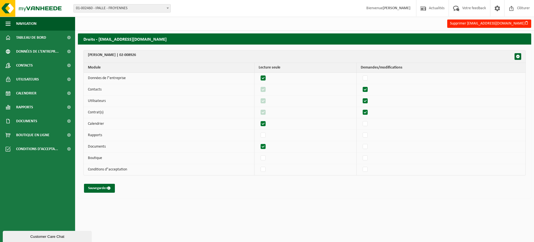
checkbox input "false"
click at [367, 97] on label"] at bounding box center [366, 101] width 8 height 8
click at [361, 97] on input "checkbox" at bounding box center [361, 97] width 0 height 0
checkbox input "false"
click at [265, 99] on label"] at bounding box center [264, 101] width 8 height 8
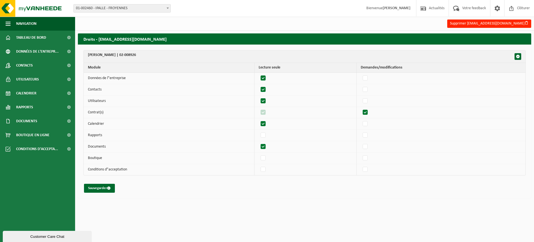
click at [259, 97] on input "checkbox" at bounding box center [259, 97] width 0 height 0
checkbox input "false"
click at [265, 85] on label"] at bounding box center [264, 89] width 8 height 8
click at [259, 85] on input "checkbox" at bounding box center [259, 85] width 0 height 0
checkbox input "false"
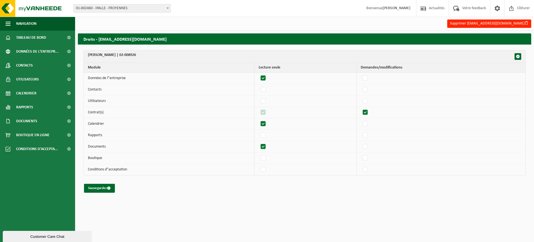
click at [268, 75] on label"] at bounding box center [264, 78] width 8 height 8
click at [259, 74] on input "checkbox" at bounding box center [259, 74] width 0 height 0
checkbox input "false"
click at [369, 113] on label"] at bounding box center [366, 112] width 8 height 8
click at [361, 108] on input "checkbox" at bounding box center [361, 108] width 0 height 0
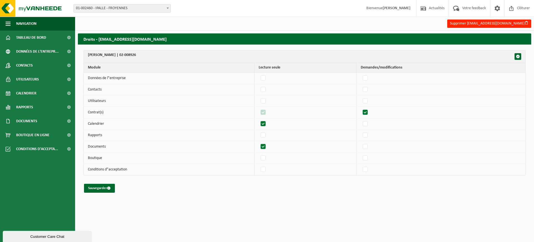
checkbox input "false"
click at [268, 113] on label"] at bounding box center [264, 112] width 8 height 8
click at [259, 108] on input "checkbox" at bounding box center [259, 108] width 0 height 0
checkbox input "false"
click at [98, 190] on button "Sauvegarder" at bounding box center [99, 188] width 31 height 9
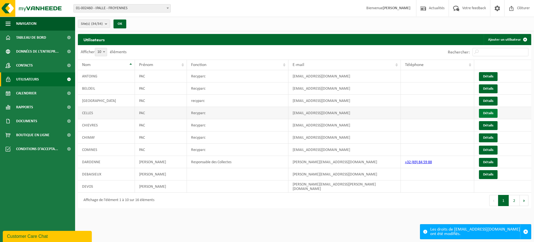
click at [486, 113] on link "Détails" at bounding box center [488, 113] width 19 height 9
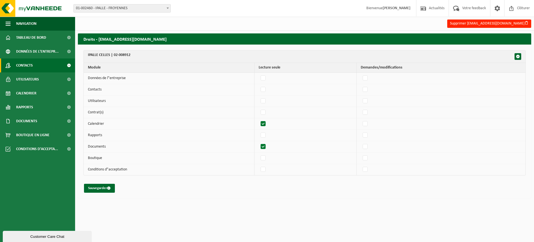
click at [34, 66] on link "Contacts" at bounding box center [37, 65] width 75 height 14
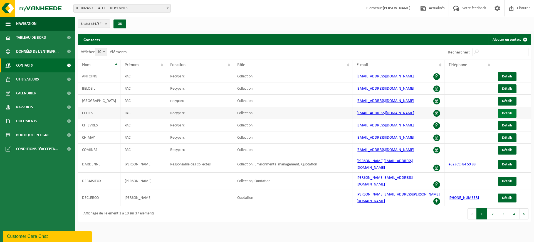
click at [506, 114] on span "Détails" at bounding box center [507, 113] width 10 height 4
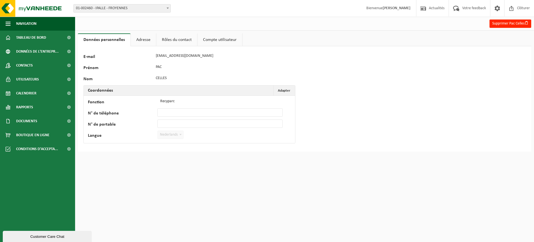
click at [145, 44] on link "Adresse" at bounding box center [143, 39] width 25 height 13
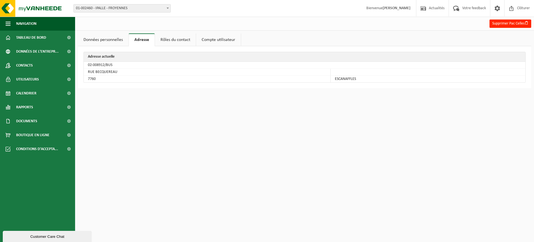
click at [169, 40] on link "Rôles du contact" at bounding box center [175, 39] width 41 height 13
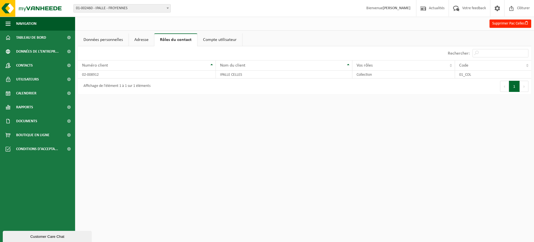
click at [202, 41] on link "Compte utilisateur" at bounding box center [220, 39] width 45 height 13
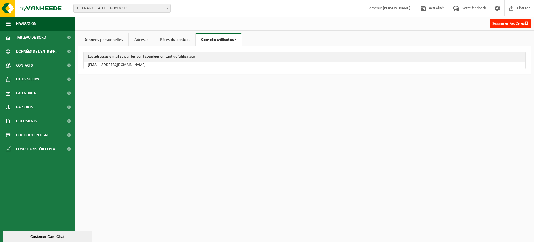
click at [187, 42] on link "Rôles du contact" at bounding box center [174, 39] width 41 height 13
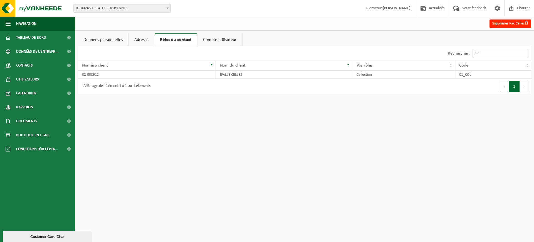
click at [215, 39] on link "Compte utilisateur" at bounding box center [220, 39] width 45 height 13
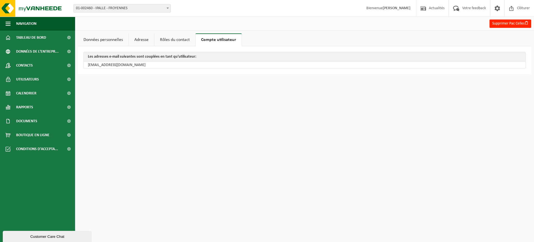
click at [189, 39] on link "Rôles du contact" at bounding box center [174, 39] width 41 height 13
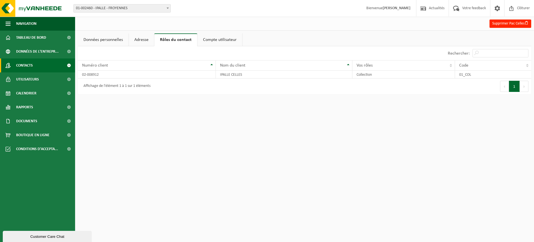
click at [15, 63] on link "Contacts" at bounding box center [37, 65] width 75 height 14
